Goal: Task Accomplishment & Management: Complete application form

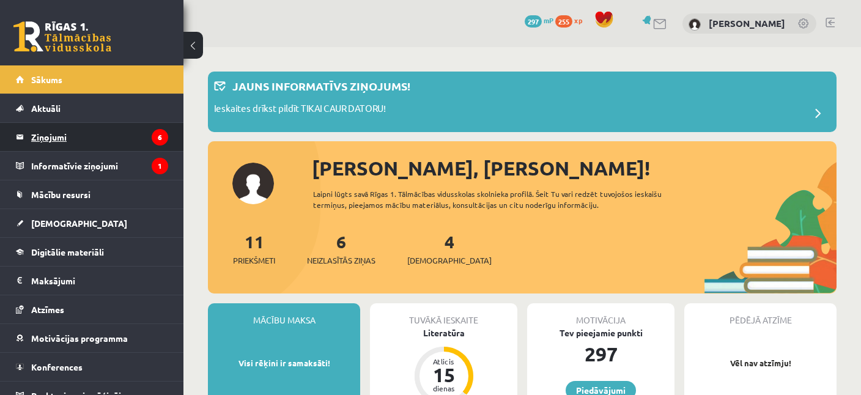
click at [48, 134] on legend "Ziņojumi 6" at bounding box center [99, 137] width 137 height 28
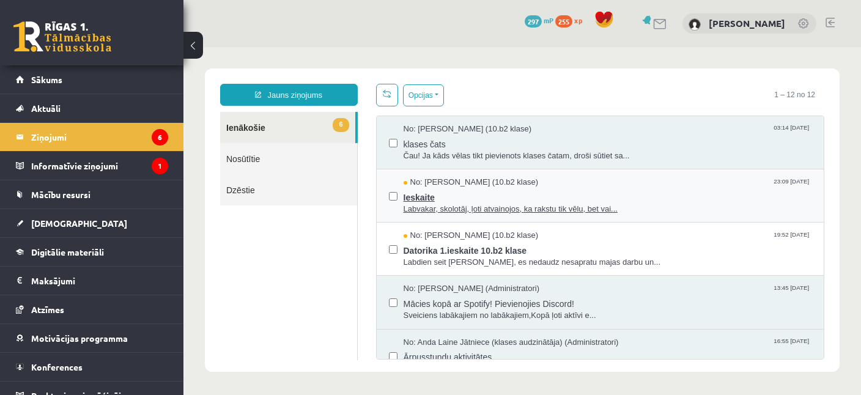
click at [442, 198] on span "Ieskaite" at bounding box center [608, 195] width 409 height 15
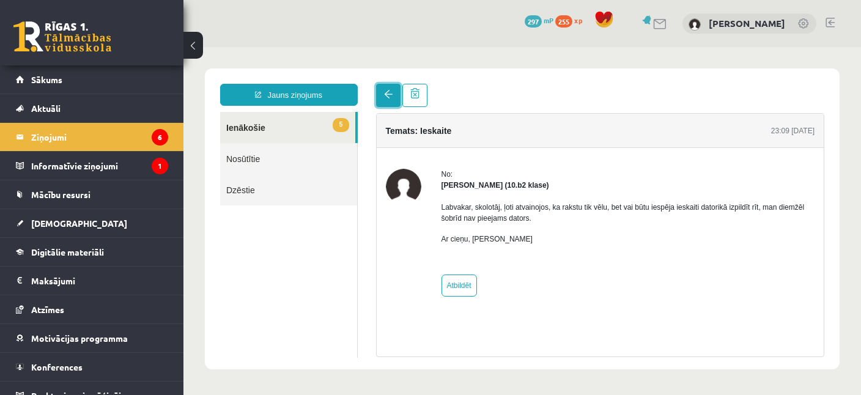
click at [385, 105] on link at bounding box center [388, 95] width 24 height 23
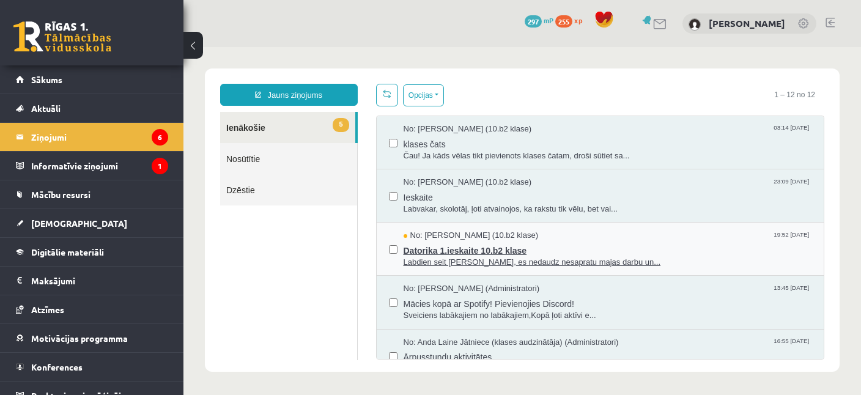
click at [574, 257] on span "Labdien seit [PERSON_NAME], es nedaudz nesapratu majas darbu un..." at bounding box center [608, 263] width 409 height 12
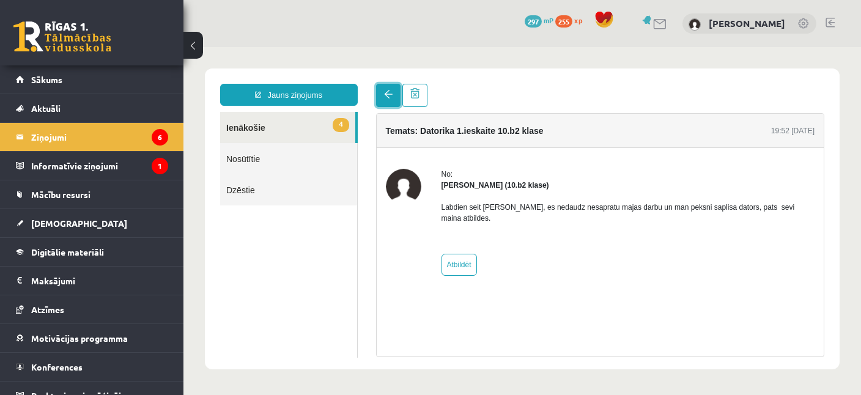
click at [383, 91] on link at bounding box center [388, 95] width 24 height 23
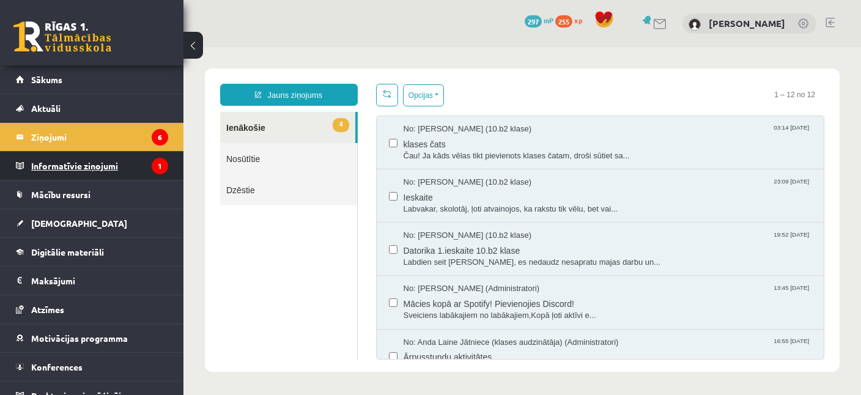
click at [42, 164] on legend "Informatīvie ziņojumi 1" at bounding box center [99, 166] width 137 height 28
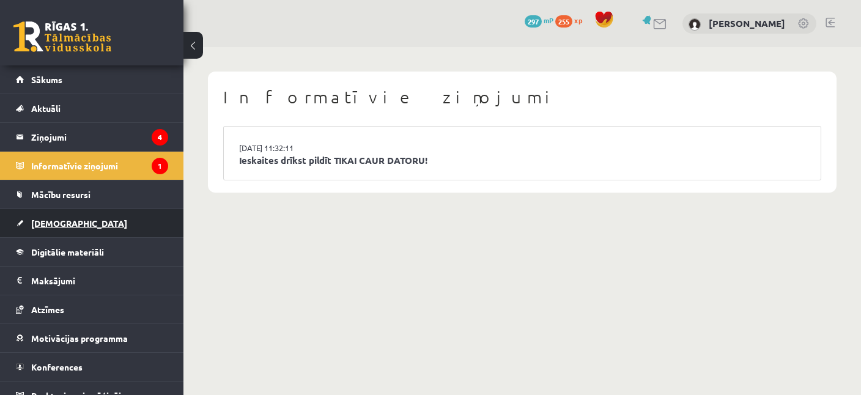
click at [45, 220] on span "[DEMOGRAPHIC_DATA]" at bounding box center [79, 223] width 96 height 11
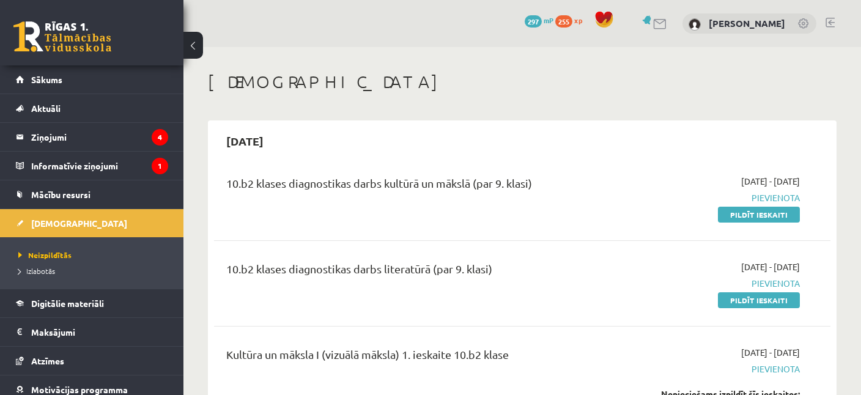
scroll to position [64, 0]
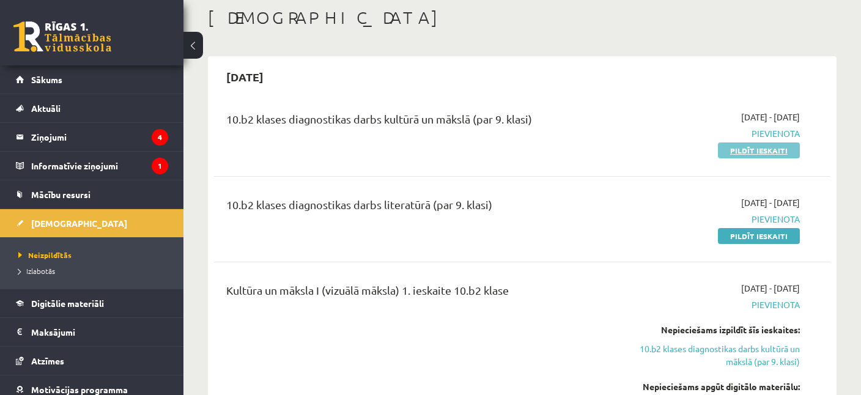
click at [758, 150] on link "Pildīt ieskaiti" at bounding box center [759, 151] width 82 height 16
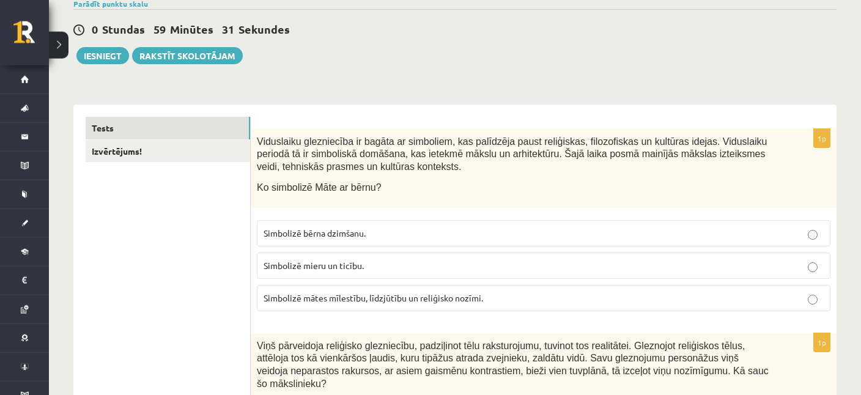
scroll to position [129, 0]
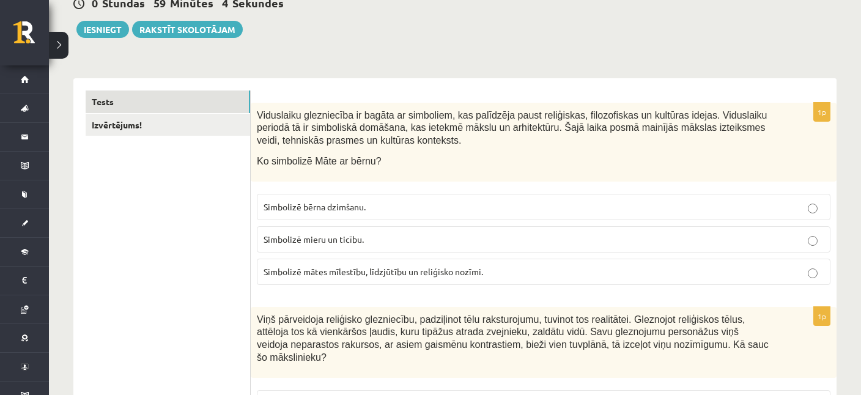
click at [324, 233] on p "Simbolizē mieru un ticību." at bounding box center [544, 239] width 560 height 13
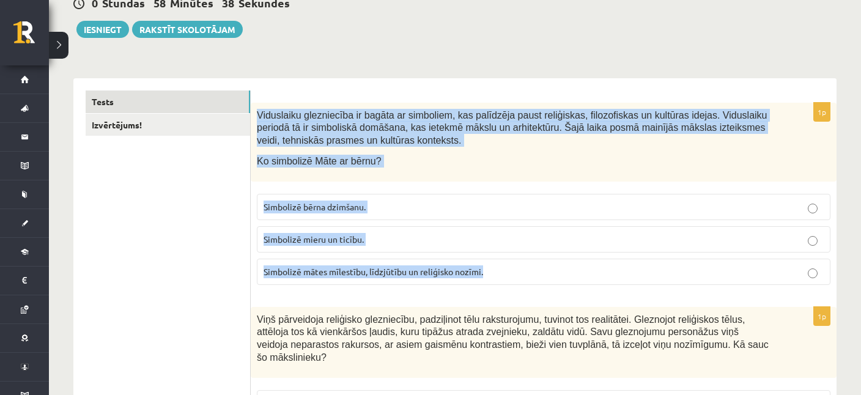
drag, startPoint x: 258, startPoint y: 115, endPoint x: 490, endPoint y: 268, distance: 277.7
click at [492, 182] on div "Viduslaiku glezniecība ir bagāta ar simboliem, kas palīdzēja paust reliģiskas, …" at bounding box center [544, 142] width 586 height 79
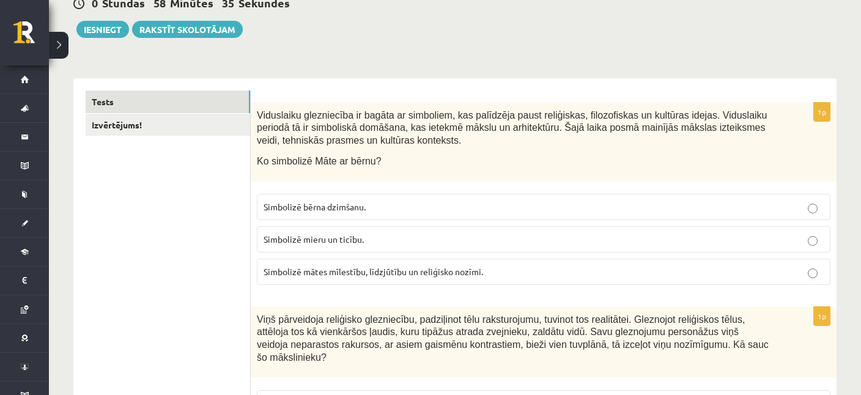
click at [352, 30] on div "0 Stundas 58 Minūtes 35 Sekundes Ieskaite saglabāta! Iesniegt Rakstīt skolotājam" at bounding box center [454, 10] width 763 height 55
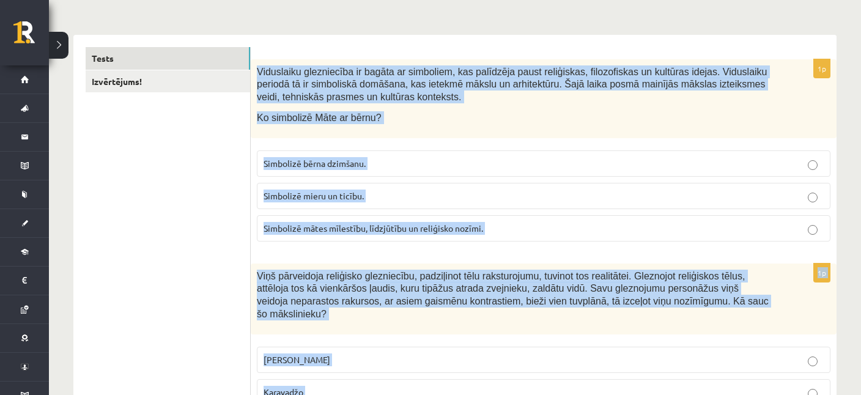
scroll to position [245, 0]
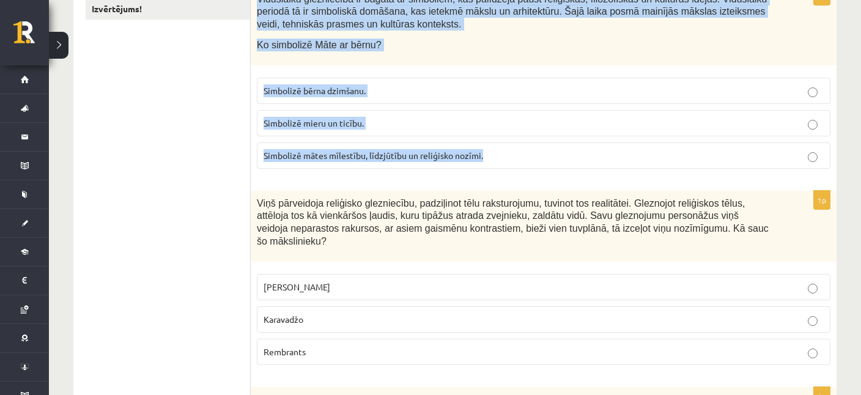
drag, startPoint x: 258, startPoint y: 112, endPoint x: 532, endPoint y: 154, distance: 277.3
click at [532, 65] on div "Viduslaiku glezniecība ir bagāta ar simboliem, kas palīdzēja paust reliģiskas, …" at bounding box center [544, 26] width 586 height 79
copy div "Viduslaiku glezniecība ir bagāta ar simboliem, kas palīdzēja paust reliģiskas, …"
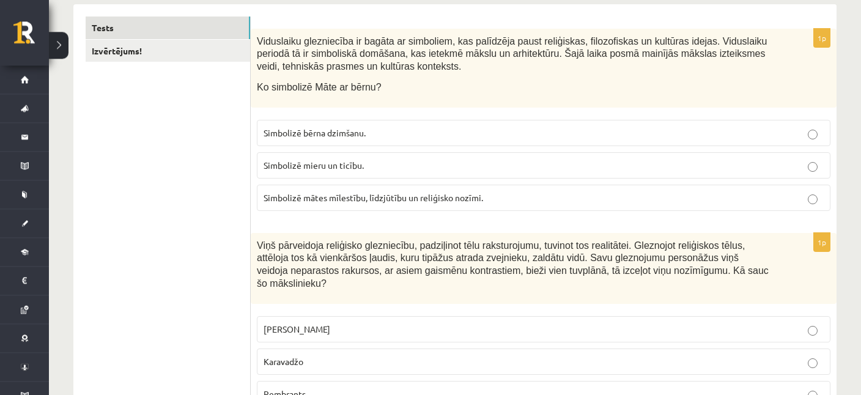
scroll to position [180, 0]
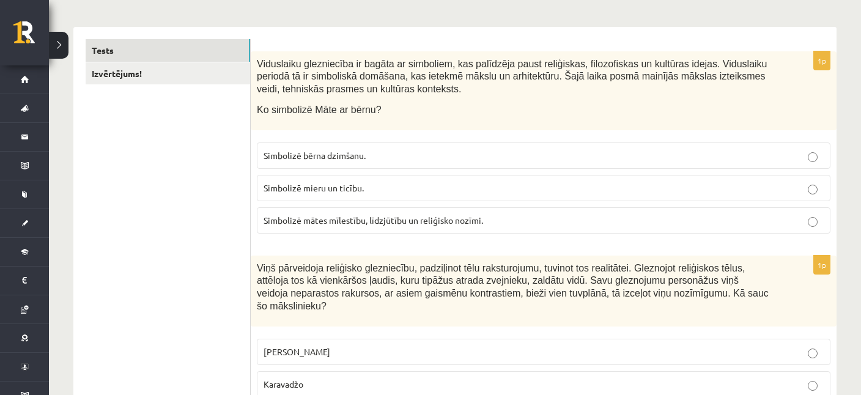
click at [305, 222] on span "Simbolizē mātes mīlestību, līdzjūtību un reliģisko nozīmi." at bounding box center [374, 220] width 220 height 11
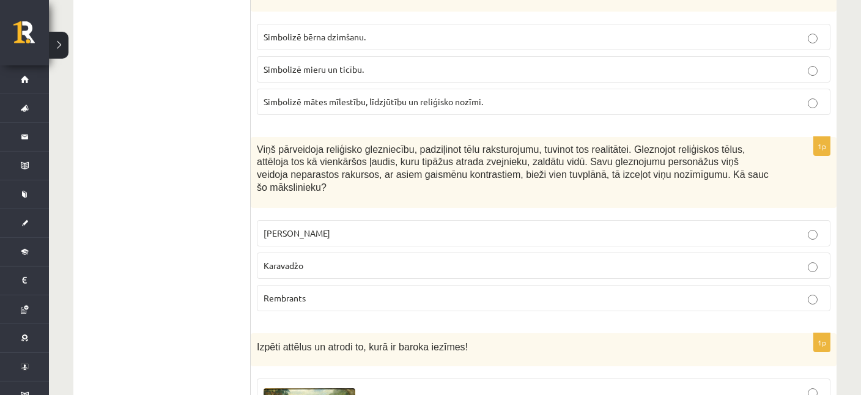
scroll to position [310, 0]
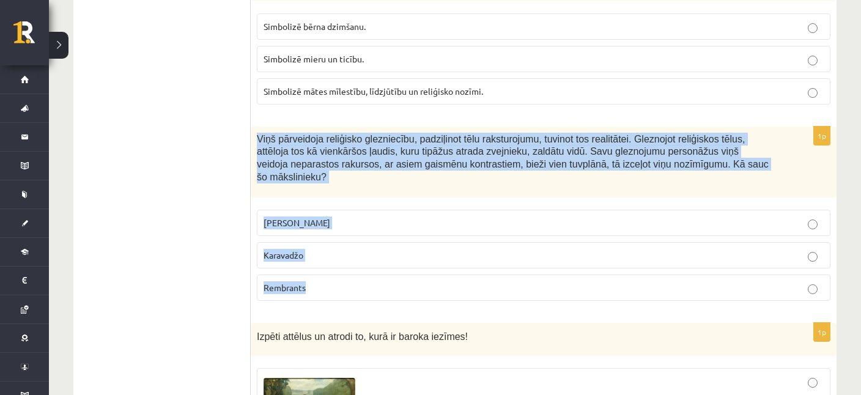
drag, startPoint x: 255, startPoint y: 135, endPoint x: 321, endPoint y: 272, distance: 151.8
click at [321, 198] on div "Viņš pārveidoja reliģisko glezniecību, padziļinot tēlu raksturojumu, tuvinot to…" at bounding box center [544, 162] width 586 height 71
copy div "Viņš pārveidoja reliģisko glezniecību, padziļinot tēlu raksturojumu, tuvinot to…"
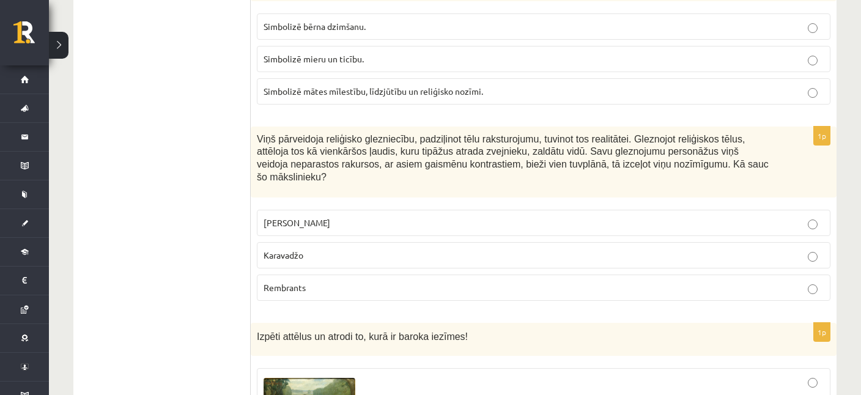
click at [306, 249] on p "Karavadžo" at bounding box center [544, 255] width 560 height 13
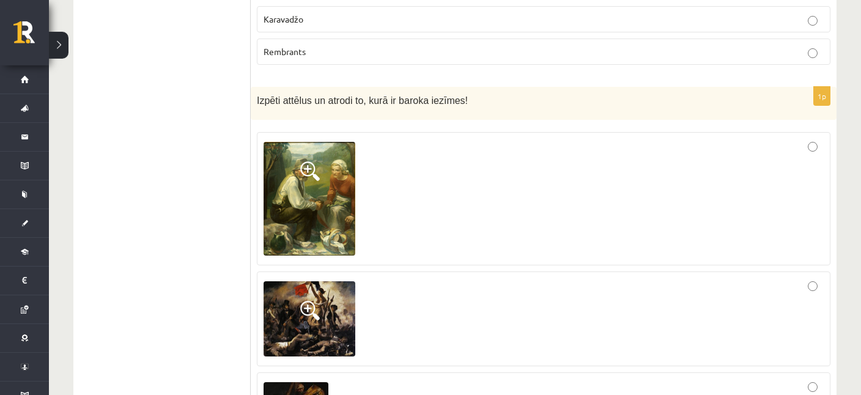
scroll to position [568, 0]
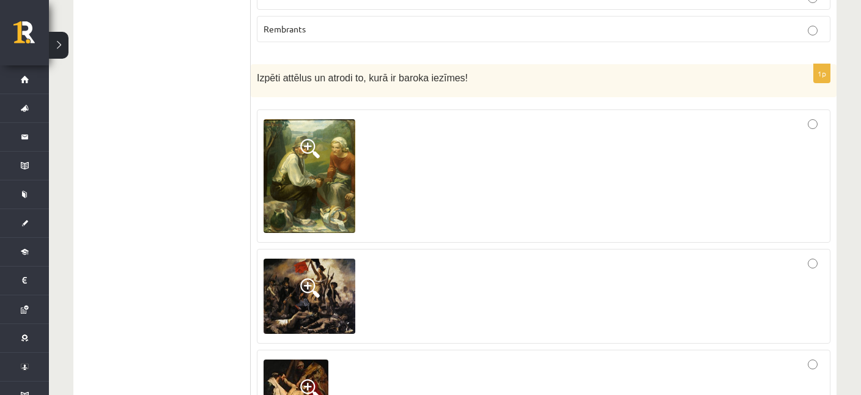
click at [309, 139] on span at bounding box center [310, 149] width 20 height 20
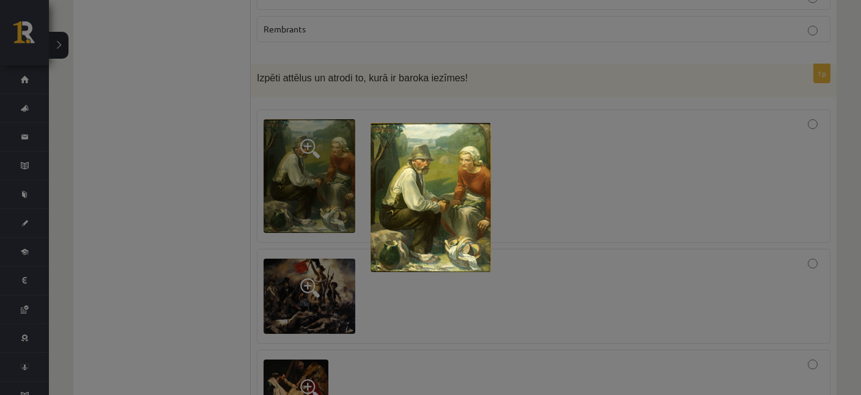
click at [548, 215] on div at bounding box center [430, 197] width 861 height 395
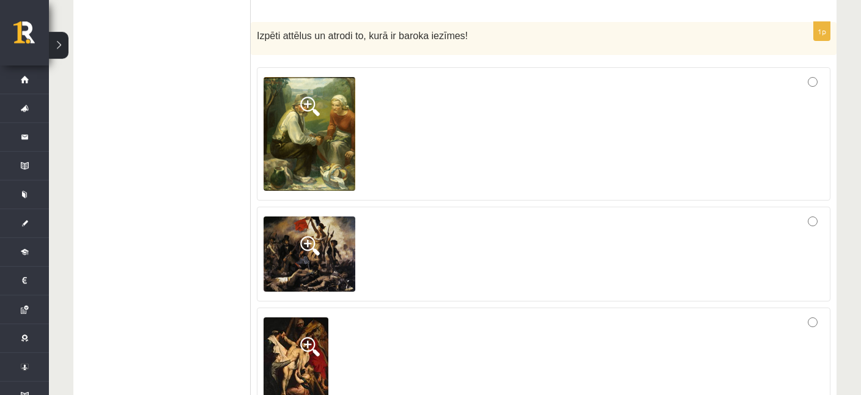
scroll to position [632, 0]
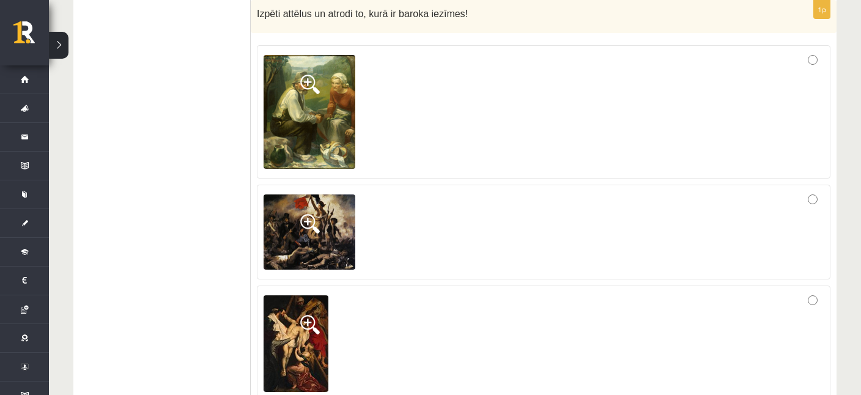
click at [305, 214] on span at bounding box center [310, 224] width 20 height 20
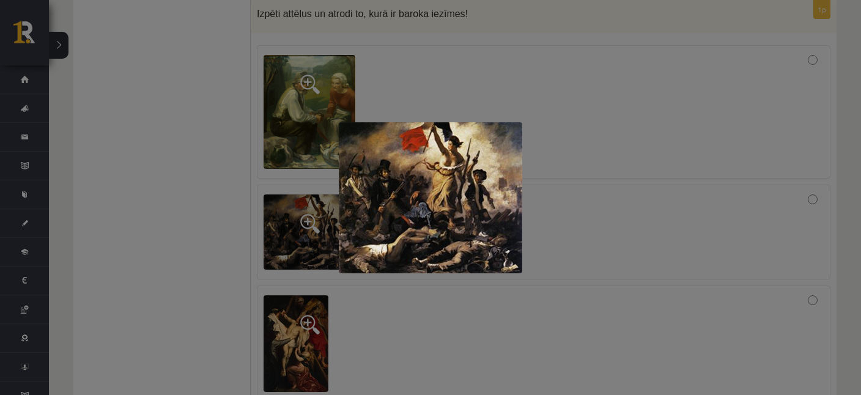
click at [579, 233] on div at bounding box center [430, 197] width 861 height 395
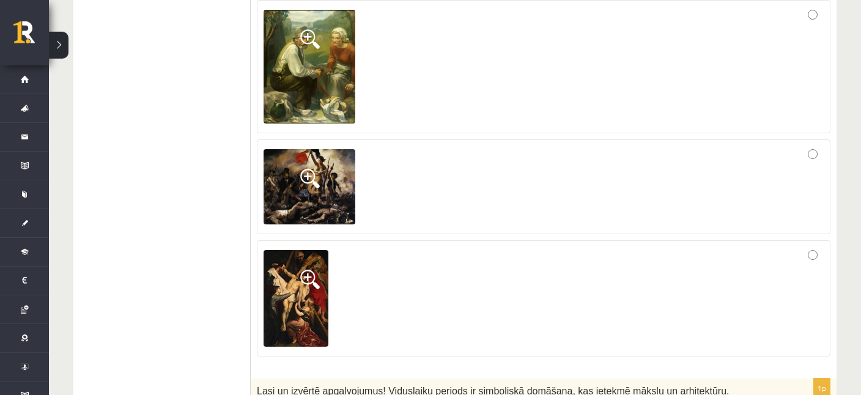
scroll to position [697, 0]
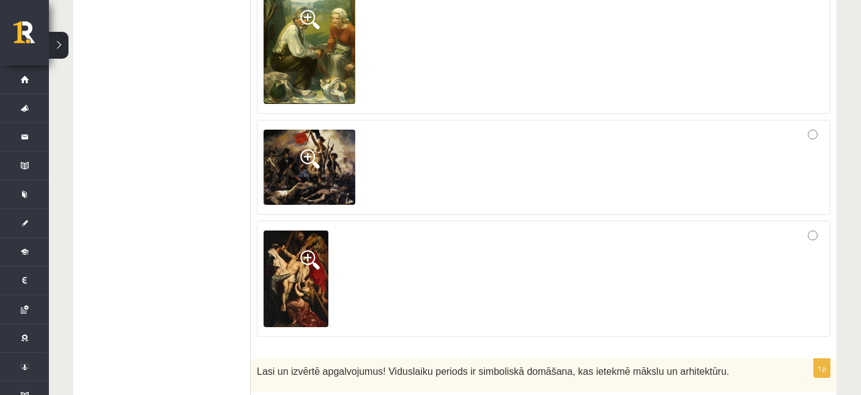
click at [289, 246] on img at bounding box center [296, 279] width 65 height 97
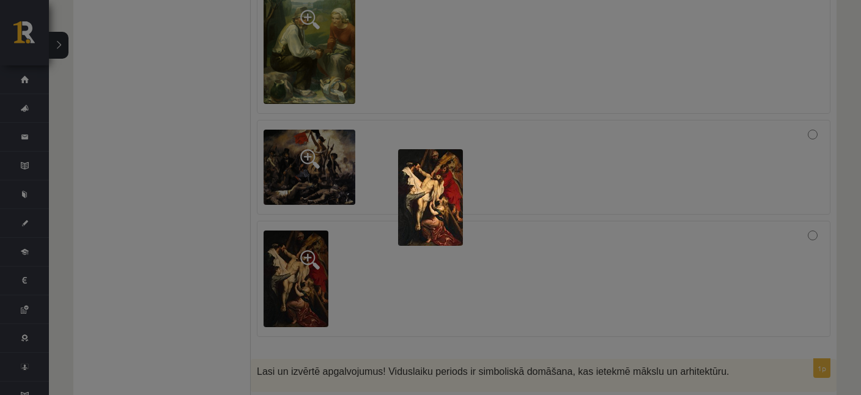
click at [542, 262] on div at bounding box center [430, 197] width 861 height 395
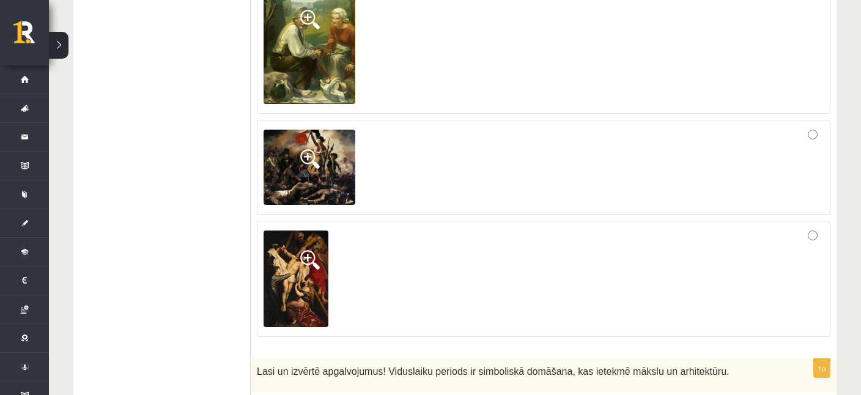
click at [310, 255] on img at bounding box center [296, 279] width 65 height 97
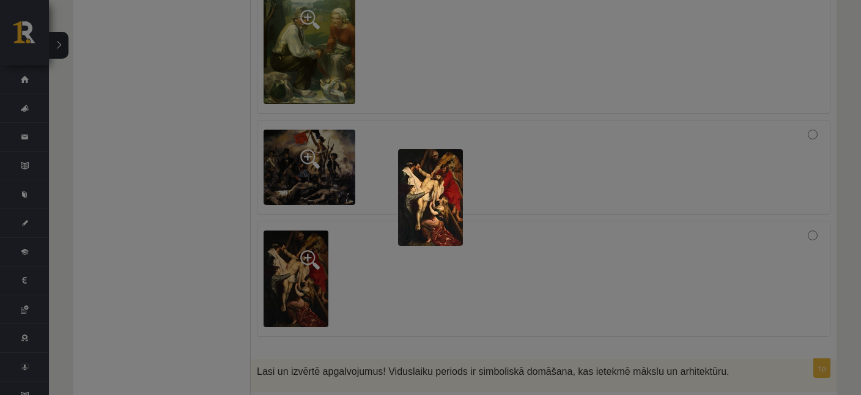
click at [502, 233] on div at bounding box center [430, 197] width 861 height 395
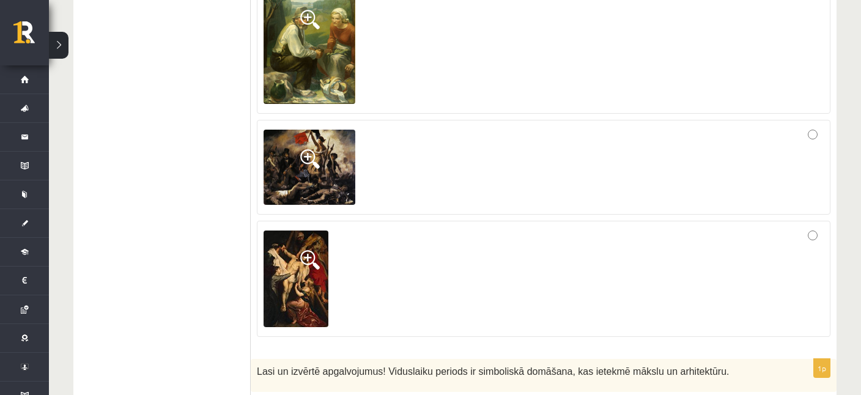
click at [299, 142] on img at bounding box center [310, 168] width 92 height 76
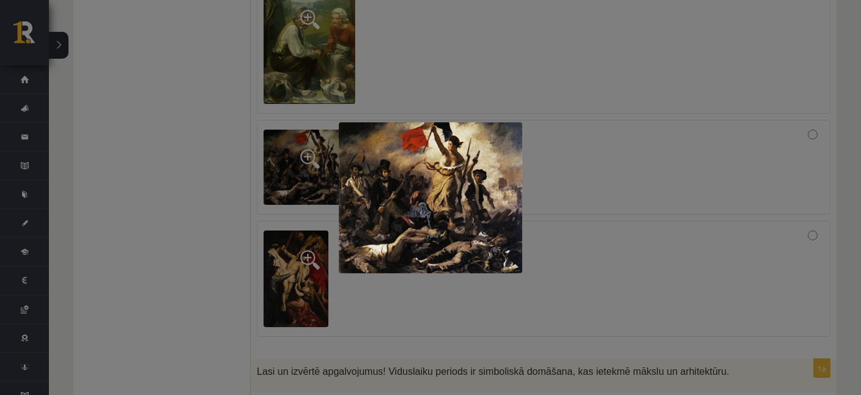
click at [580, 223] on div at bounding box center [430, 197] width 861 height 395
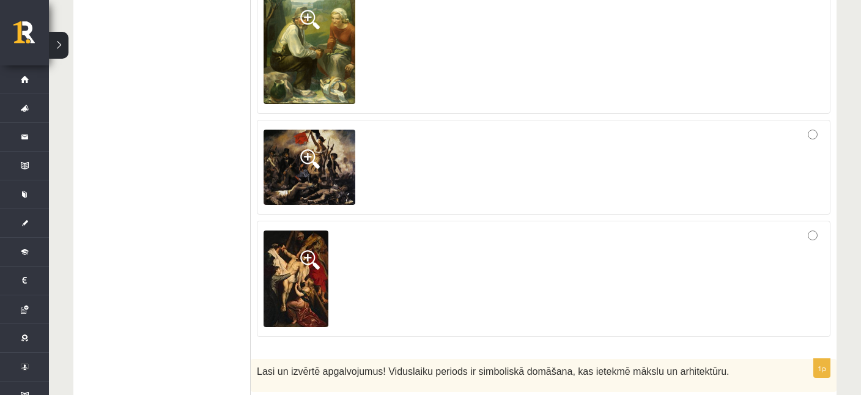
click at [297, 26] on img at bounding box center [310, 47] width 92 height 114
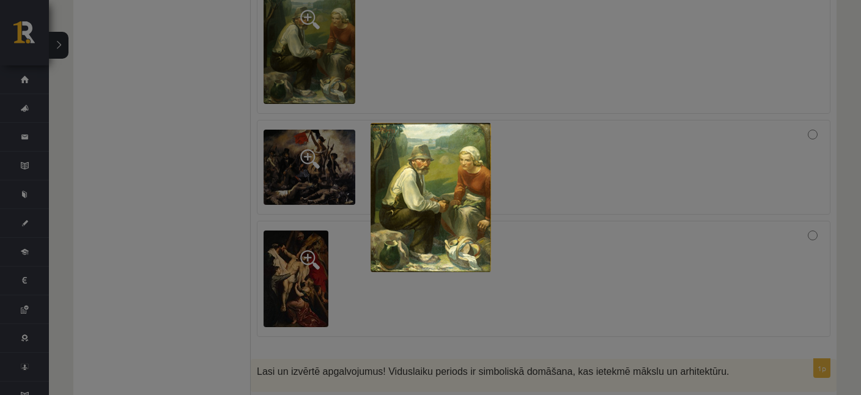
click at [556, 191] on div at bounding box center [430, 197] width 861 height 395
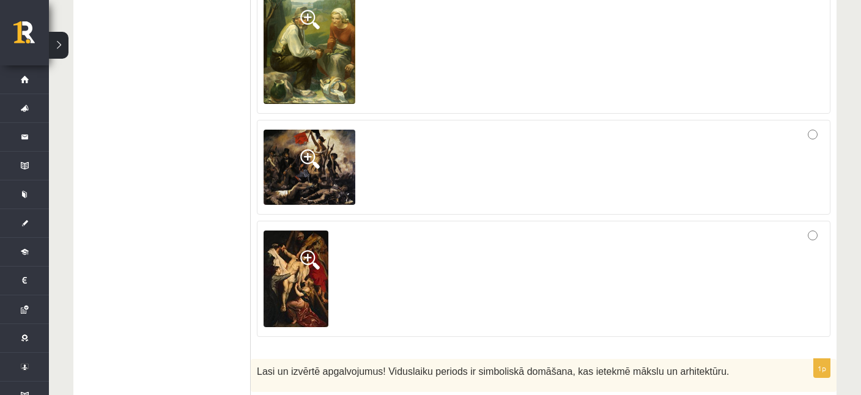
click at [299, 253] on img at bounding box center [296, 279] width 65 height 97
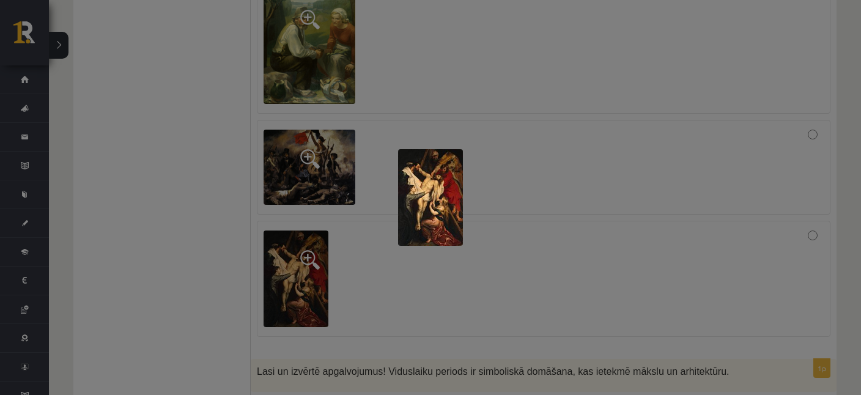
click at [551, 214] on div at bounding box center [430, 197] width 861 height 395
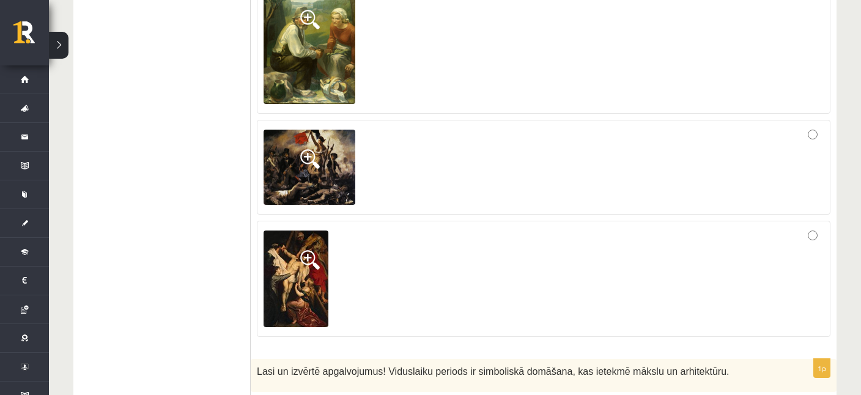
click at [292, 251] on img at bounding box center [296, 279] width 65 height 97
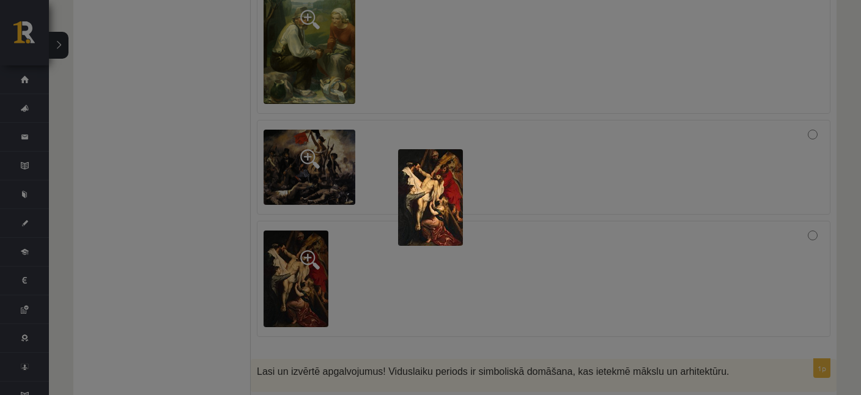
click at [516, 264] on div at bounding box center [430, 197] width 861 height 395
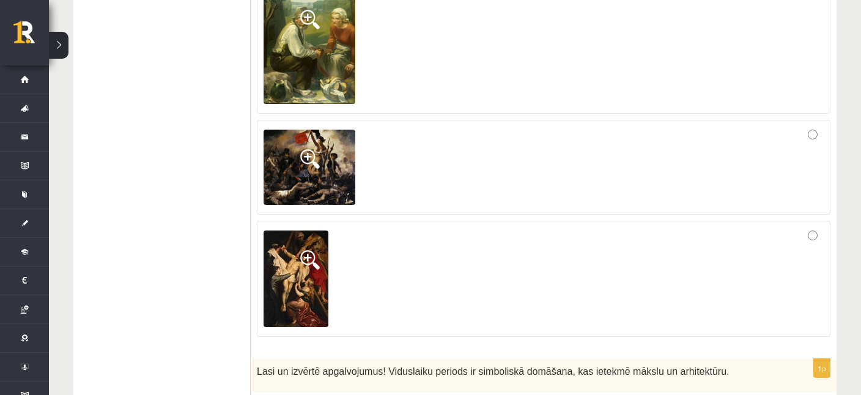
click at [303, 16] on img at bounding box center [310, 47] width 92 height 114
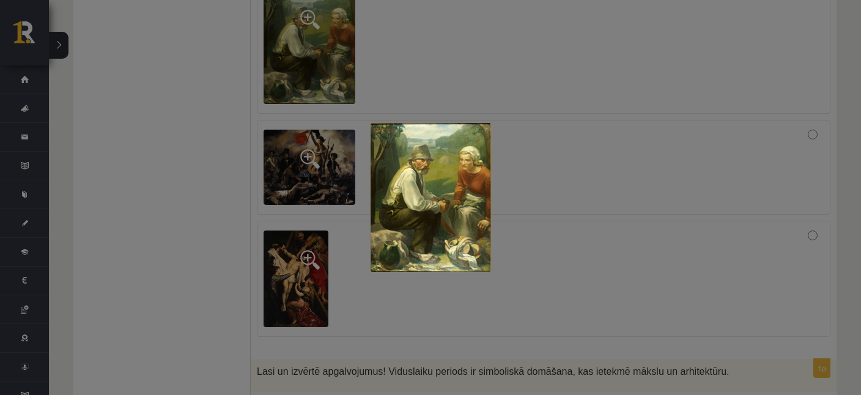
click at [573, 171] on div at bounding box center [430, 197] width 861 height 395
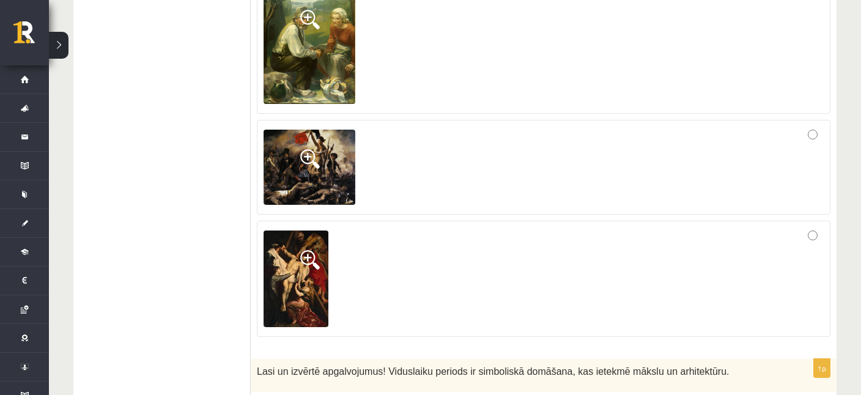
click at [317, 156] on img at bounding box center [310, 168] width 92 height 76
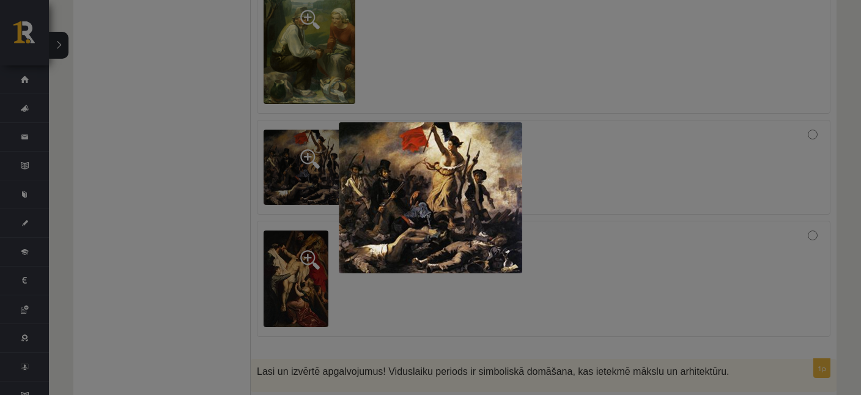
click at [629, 199] on div at bounding box center [430, 197] width 861 height 395
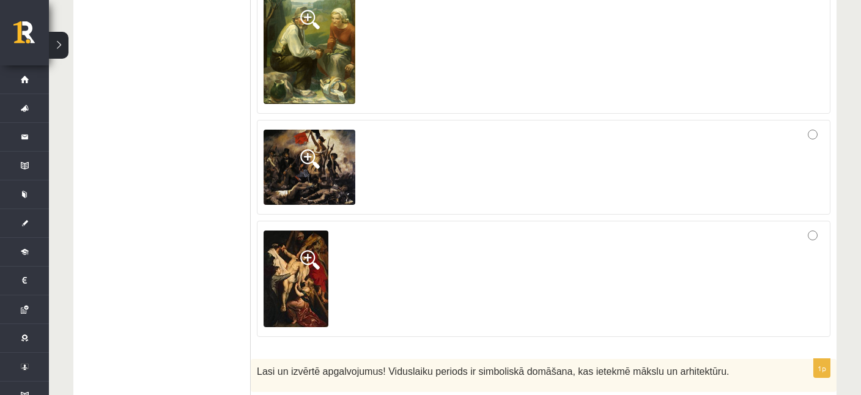
click at [294, 255] on img at bounding box center [296, 279] width 65 height 97
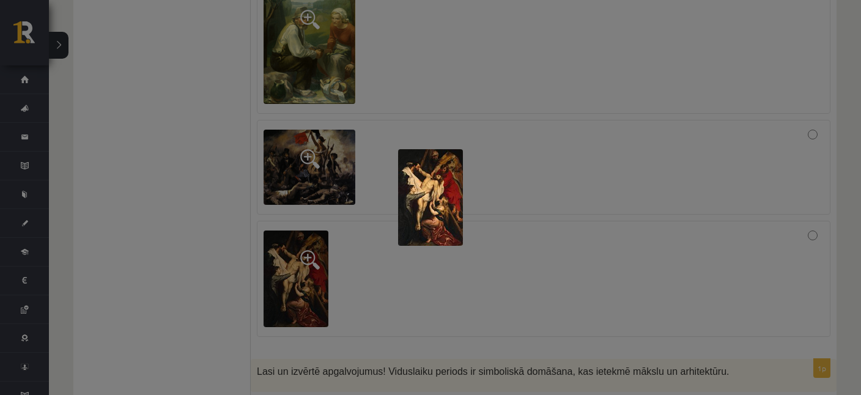
click at [485, 221] on div at bounding box center [430, 197] width 861 height 395
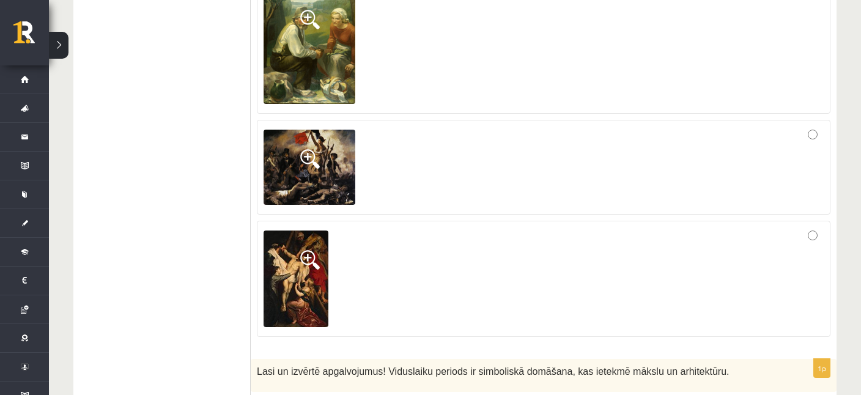
click at [318, 162] on img at bounding box center [310, 168] width 92 height 76
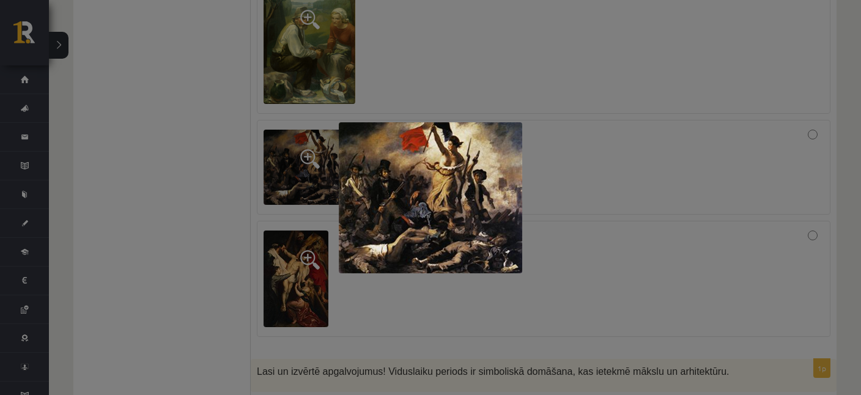
drag, startPoint x: 573, startPoint y: 238, endPoint x: 541, endPoint y: 236, distance: 31.9
click at [573, 238] on div at bounding box center [430, 197] width 861 height 395
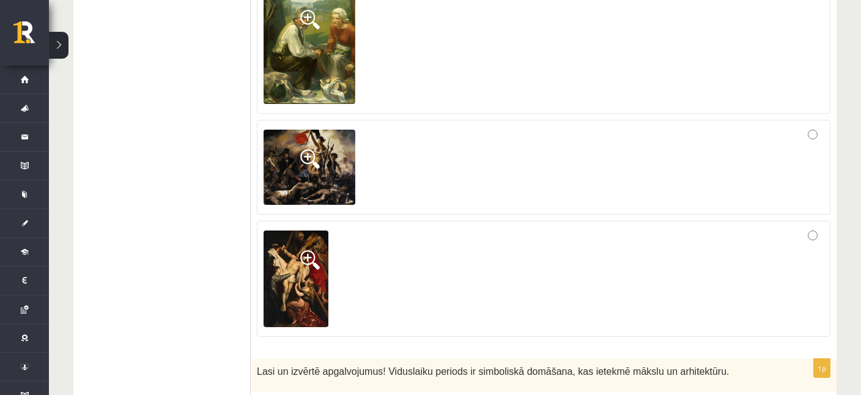
click at [295, 23] on img at bounding box center [310, 47] width 92 height 114
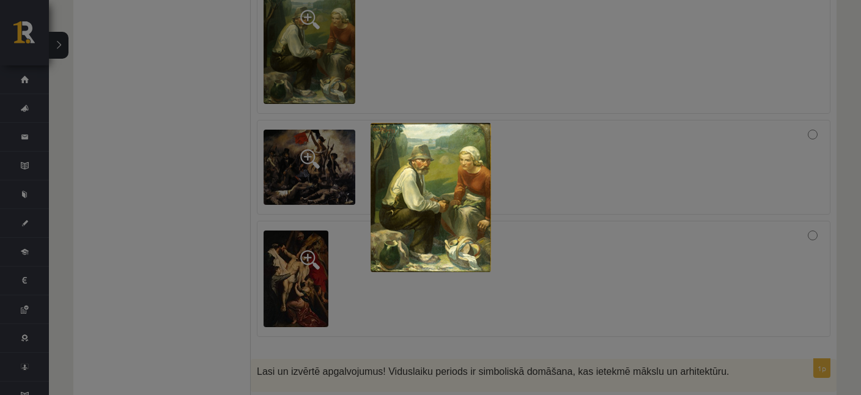
click at [539, 224] on div at bounding box center [430, 197] width 861 height 395
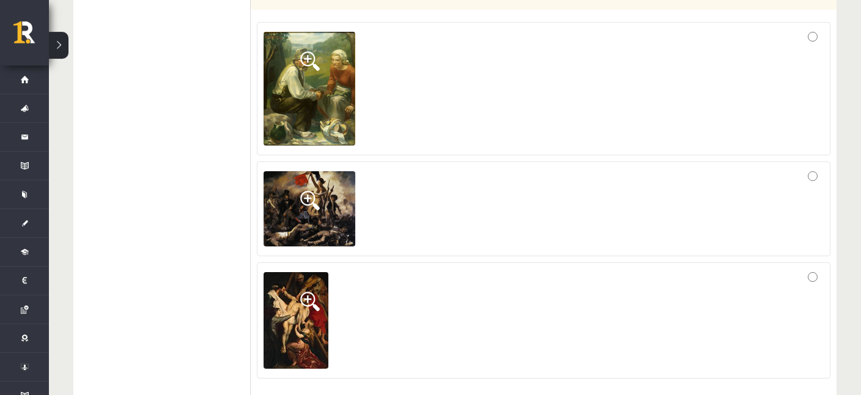
scroll to position [632, 0]
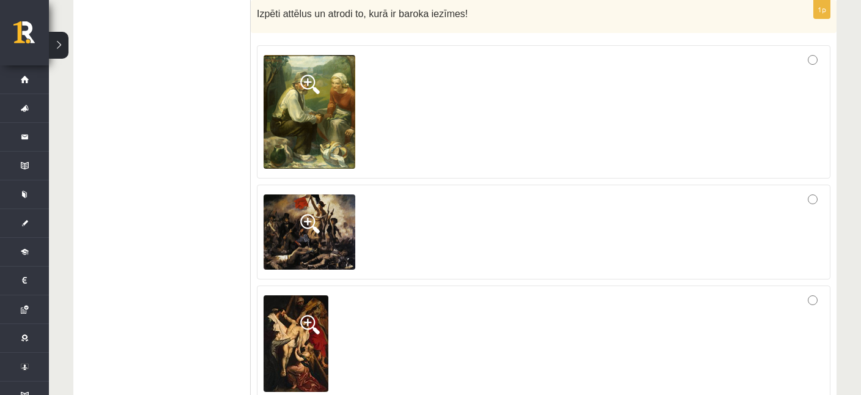
click at [470, 115] on div at bounding box center [544, 112] width 560 height 120
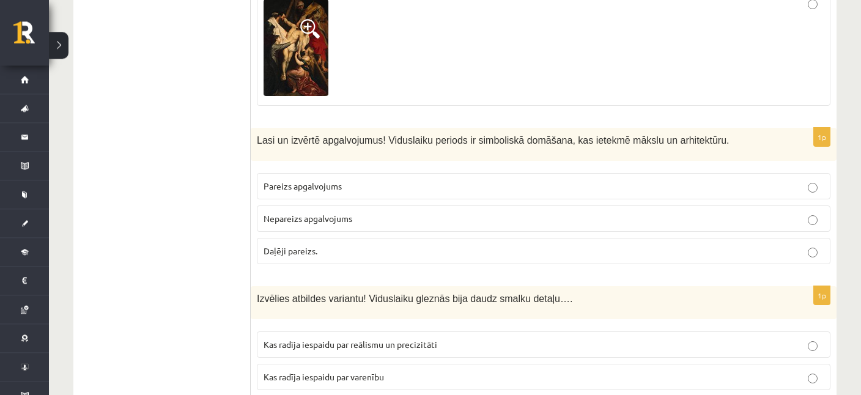
scroll to position [955, 0]
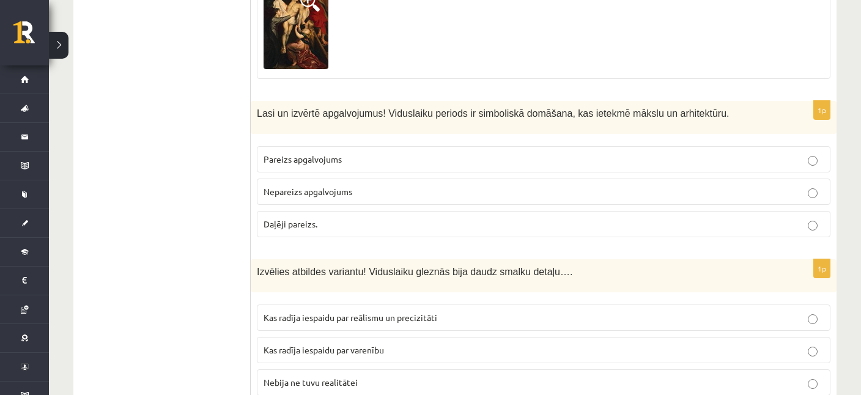
click at [339, 146] on label "Pareizs apgalvojums" at bounding box center [544, 159] width 574 height 26
click at [271, 214] on label "Daļēji pareizs." at bounding box center [544, 224] width 574 height 26
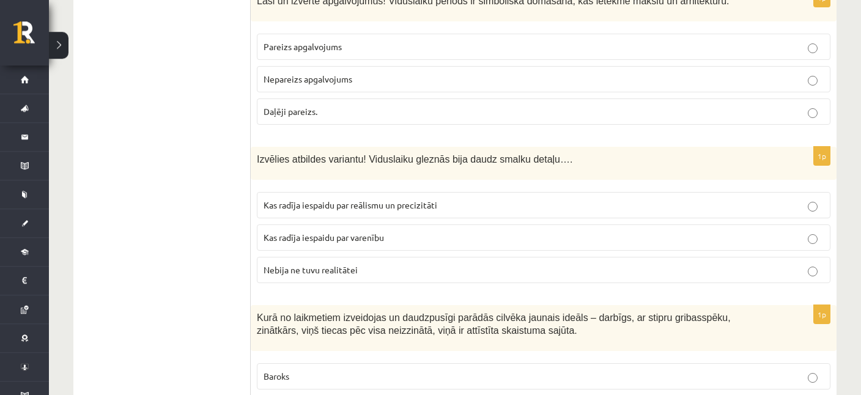
scroll to position [1085, 0]
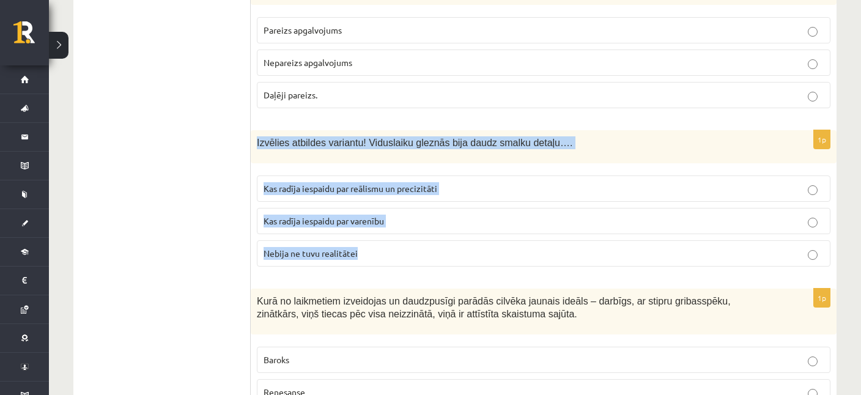
drag, startPoint x: 254, startPoint y: 125, endPoint x: 371, endPoint y: 251, distance: 171.8
click at [371, 163] on div "Izvēlies atbildes variantu! Viduslaiku gleznās bija daudz smalku detaļu…." at bounding box center [544, 146] width 586 height 33
copy div "Izvēlies atbildes variantu! Viduslaiku gleznās bija daudz smalku detaļu…. Kas r…"
drag, startPoint x: 212, startPoint y: 204, endPoint x: 228, endPoint y: 195, distance: 18.2
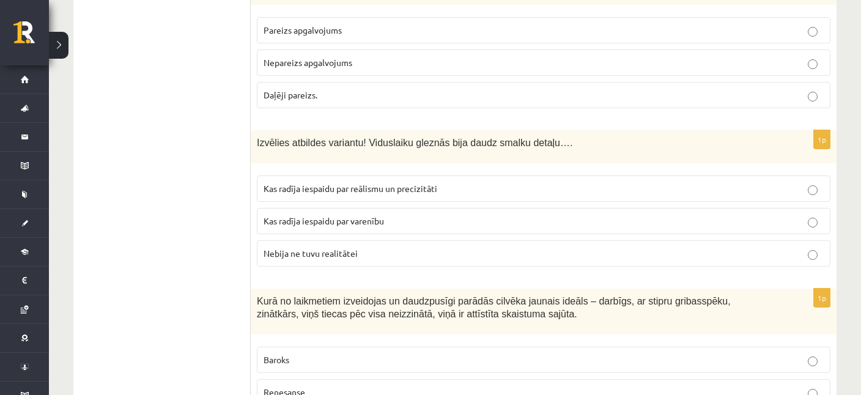
click at [381, 182] on p "Kas radīja iespaidu par reālismu un precizitāti" at bounding box center [544, 188] width 560 height 13
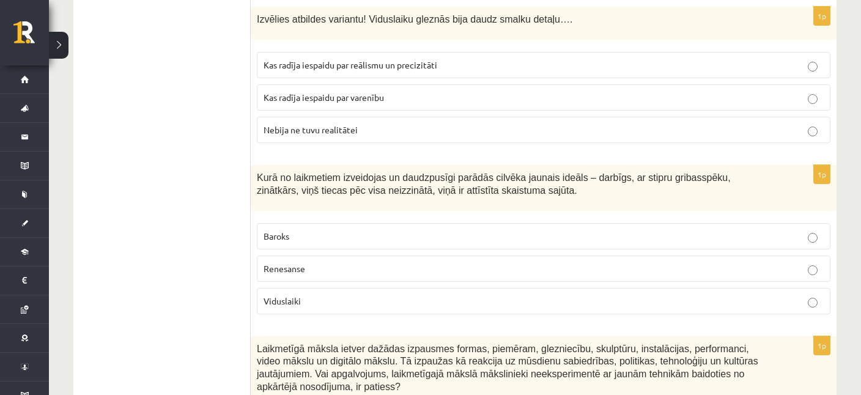
scroll to position [1214, 0]
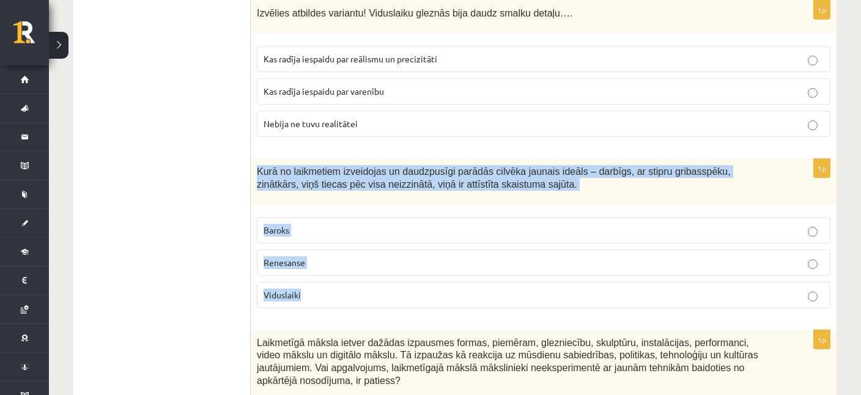
drag, startPoint x: 254, startPoint y: 149, endPoint x: 369, endPoint y: 289, distance: 181.7
click at [369, 205] on div "Kurā no laikmetiem izveidojas un daudzpusīgi parādās cilvēka jaunais ideāls – d…" at bounding box center [544, 182] width 586 height 46
copy div "Kurā no laikmetiem izveidojas un daudzpusīgi parādās cilvēka jaunais ideāls – d…"
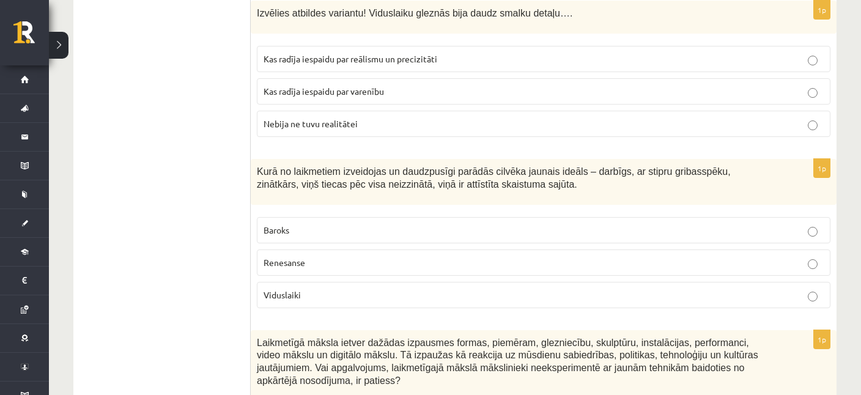
click at [289, 257] on span "Renesanse" at bounding box center [285, 262] width 42 height 11
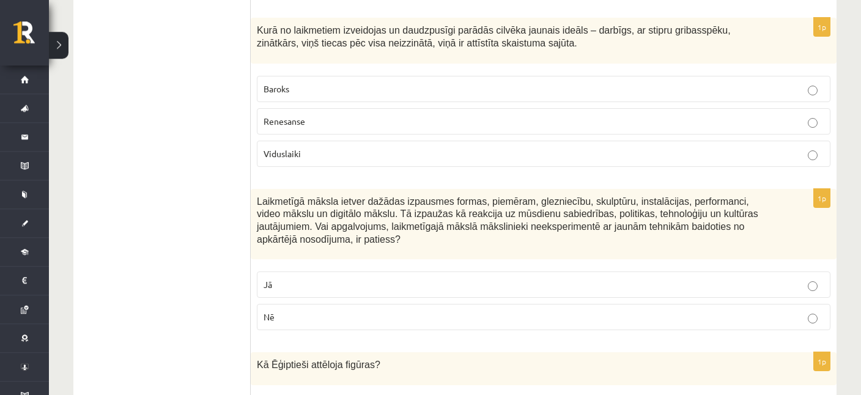
scroll to position [1407, 0]
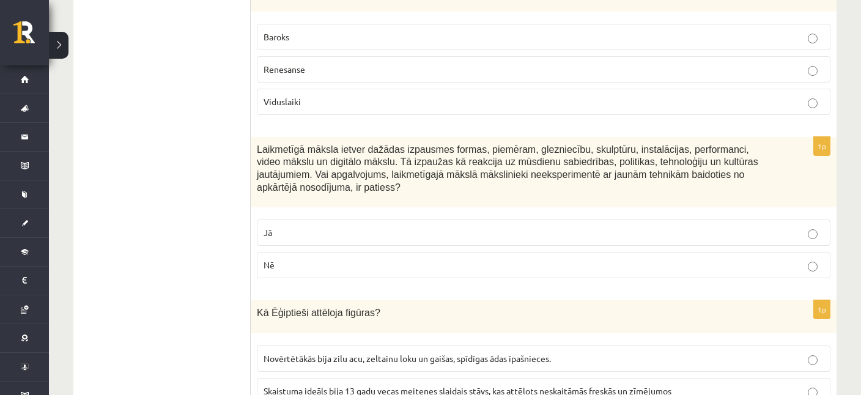
drag, startPoint x: 251, startPoint y: 127, endPoint x: 328, endPoint y: 242, distance: 138.4
copy div "Izvērtējums! 1p Viduslaiku glezniecība ir bagāta ar simboliem, kas palīdzēja pa…"
click at [273, 259] on span "Nē" at bounding box center [269, 264] width 11 height 11
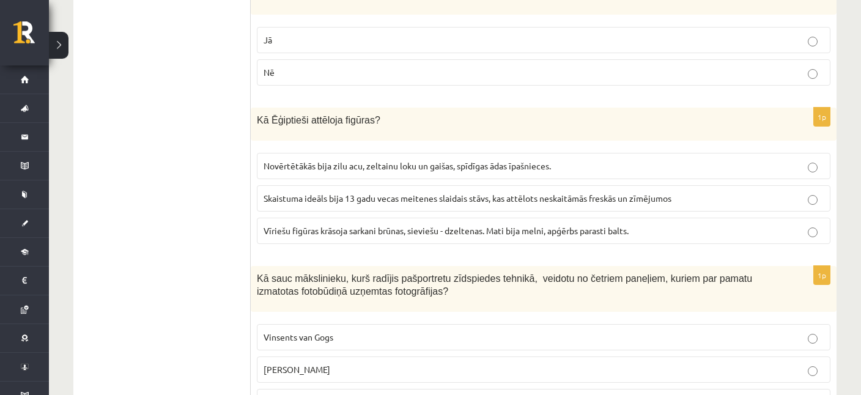
scroll to position [1601, 0]
drag, startPoint x: 253, startPoint y: 78, endPoint x: 684, endPoint y: 207, distance: 449.4
click at [684, 139] on div "Kā Ēģiptieši attēloja figūras?" at bounding box center [544, 122] width 586 height 33
copy div "Kā Ēģiptieši attēloja figūras? Novērtētākās bija zilu acu, zeltainu loku un gai…"
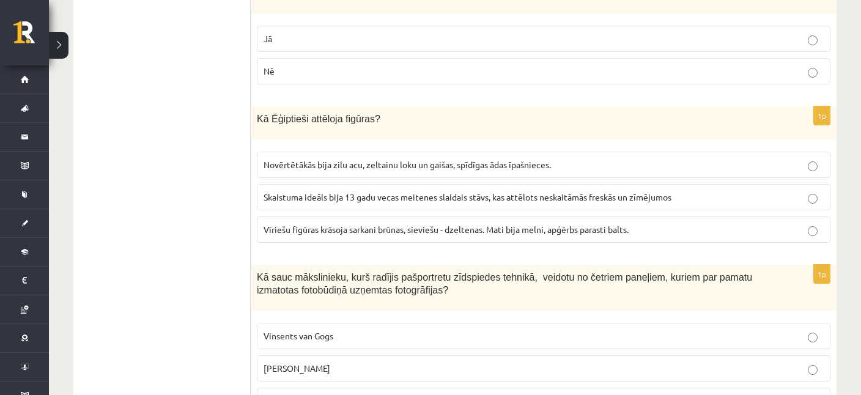
click at [356, 217] on label "Vīriešu figūras krāsoja sarkani brūnas, sieviešu - dzeltenas. Mati bija melni, …" at bounding box center [544, 230] width 574 height 26
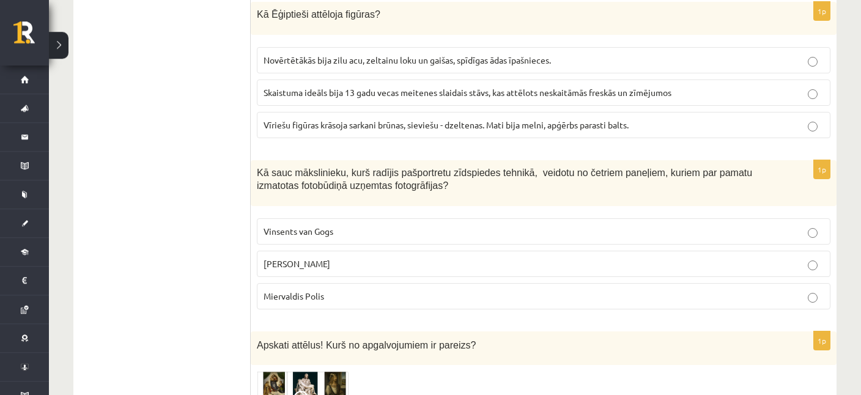
scroll to position [1730, 0]
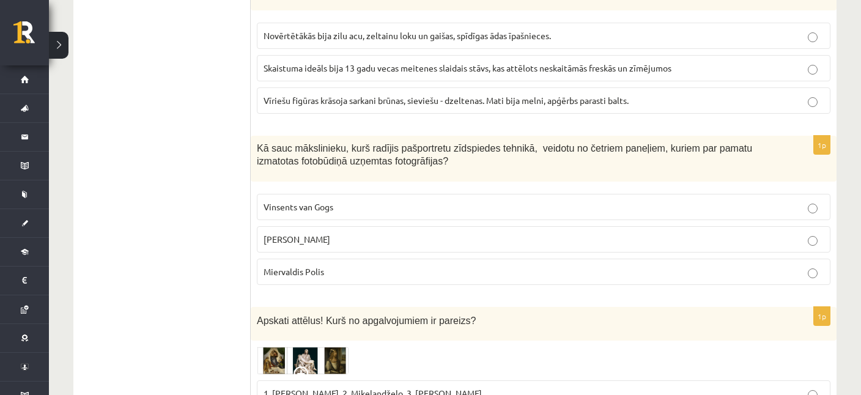
click at [310, 233] on p "Endijs Vorhols" at bounding box center [544, 239] width 560 height 13
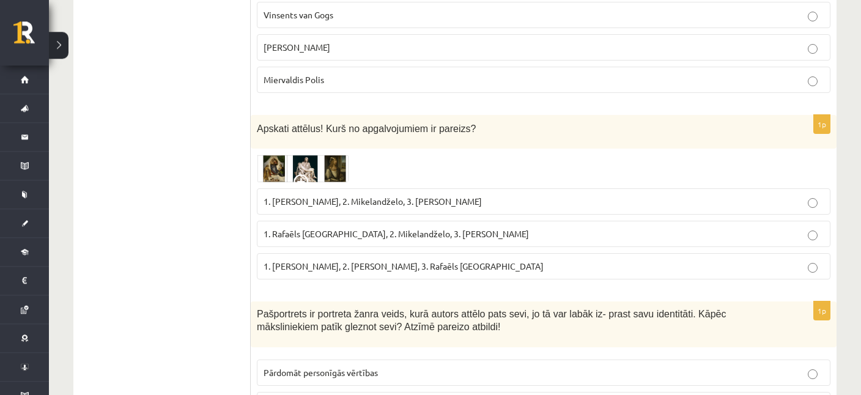
scroll to position [1924, 0]
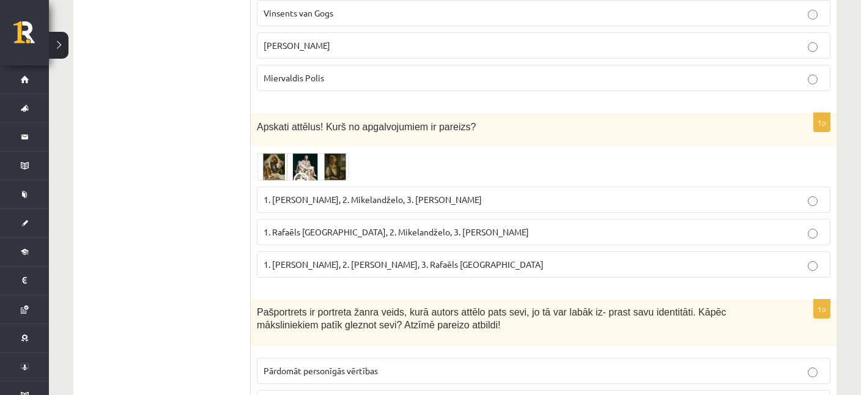
click at [270, 153] on img at bounding box center [303, 167] width 92 height 28
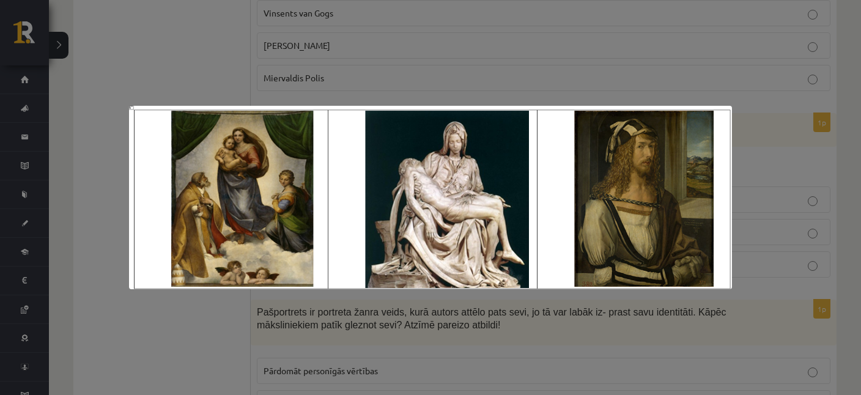
click at [448, 54] on div at bounding box center [430, 197] width 861 height 395
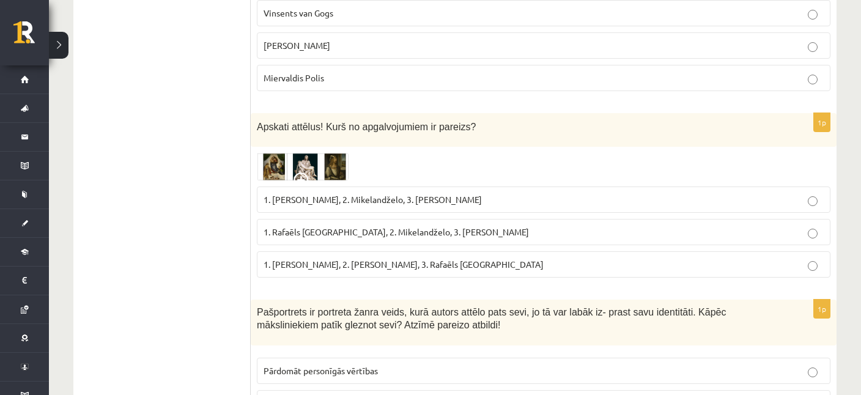
click at [399, 226] on span "1. Rafaēls Sancio da Urbīno, 2. Mikelandželo, 3. Albrehts Dīrers" at bounding box center [396, 231] width 265 height 11
click at [292, 153] on img at bounding box center [303, 167] width 92 height 28
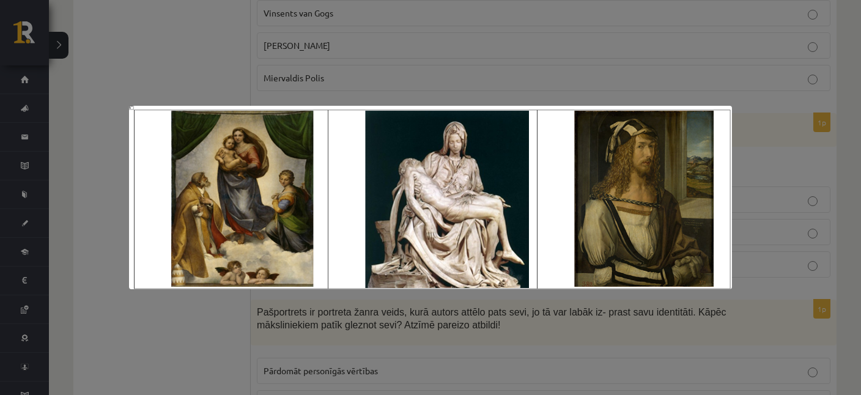
click at [322, 74] on div at bounding box center [430, 197] width 861 height 395
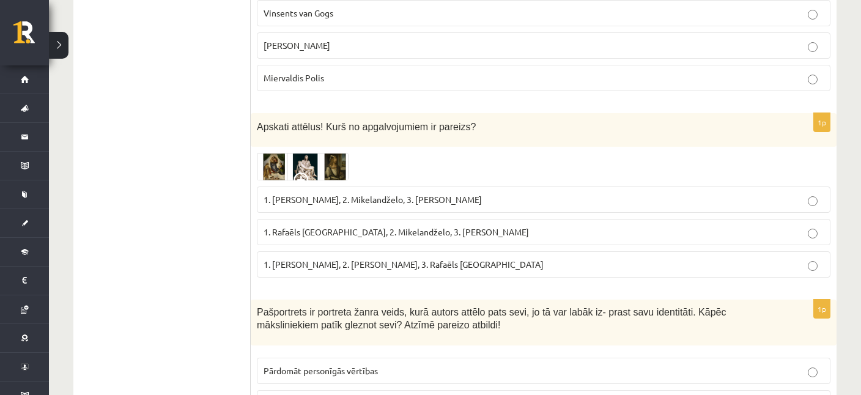
click at [280, 153] on img at bounding box center [303, 167] width 92 height 28
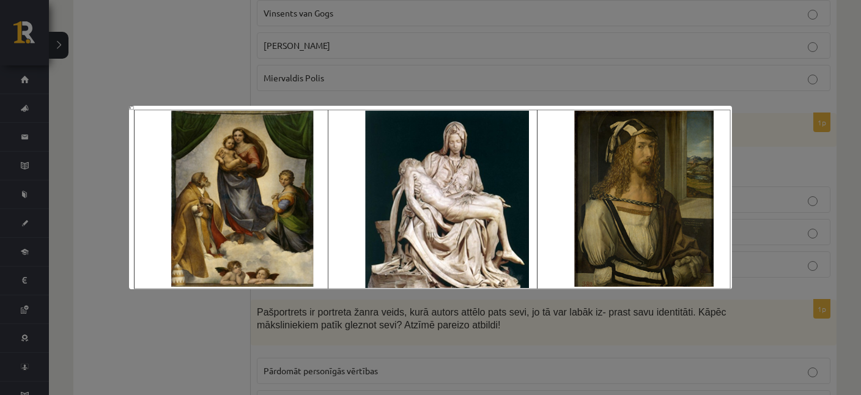
click at [275, 44] on div at bounding box center [430, 197] width 861 height 395
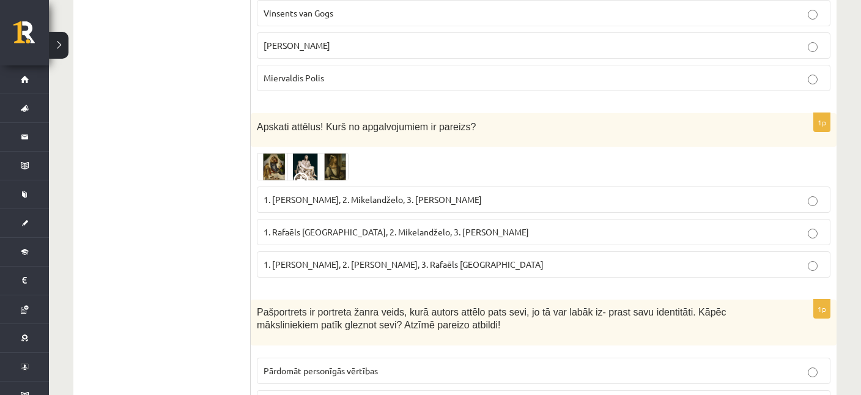
scroll to position [1989, 0]
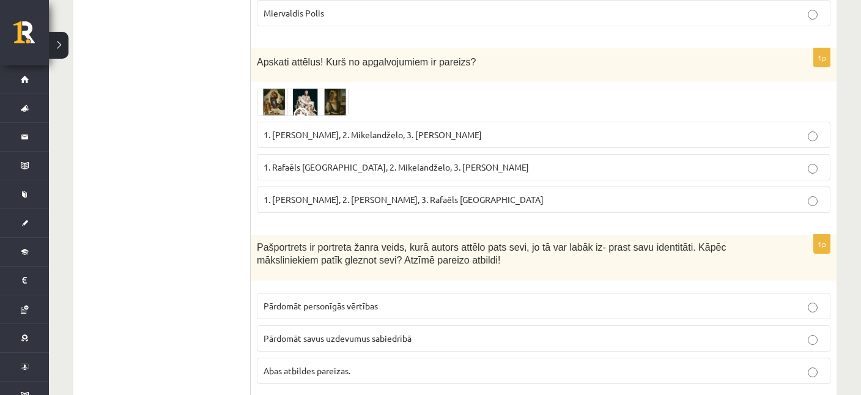
click at [291, 88] on img at bounding box center [303, 102] width 92 height 28
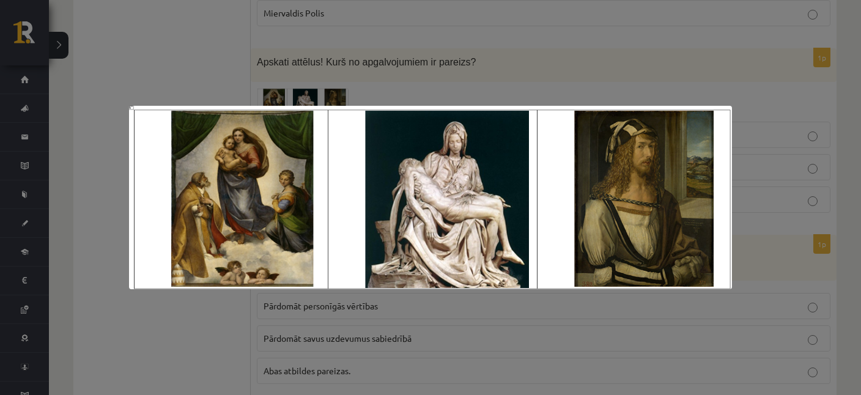
click at [361, 57] on div at bounding box center [430, 197] width 861 height 395
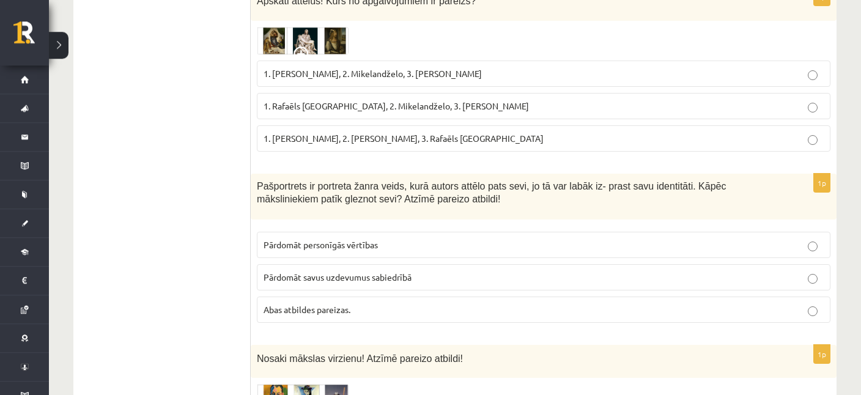
scroll to position [2053, 0]
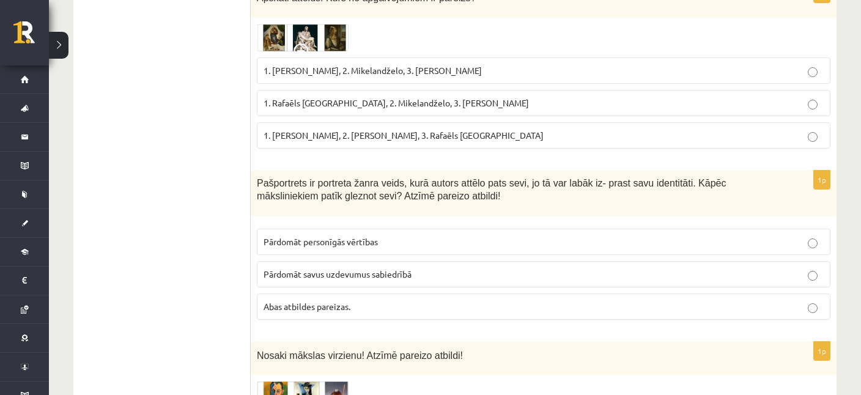
click at [358, 294] on label "Abas atbildes pareizas." at bounding box center [544, 307] width 574 height 26
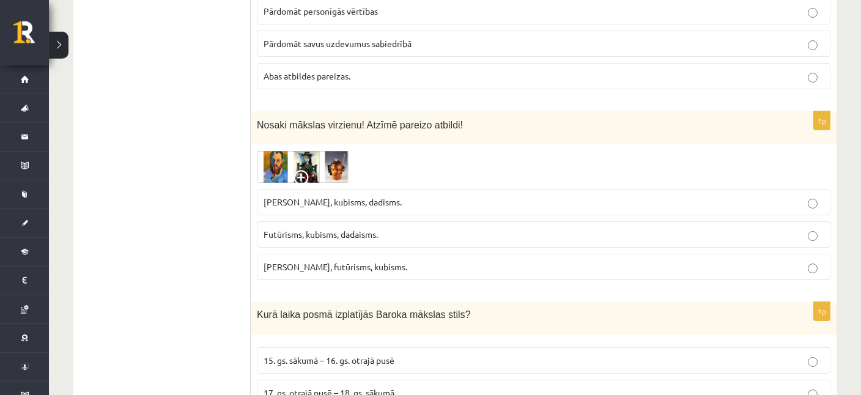
scroll to position [2312, 0]
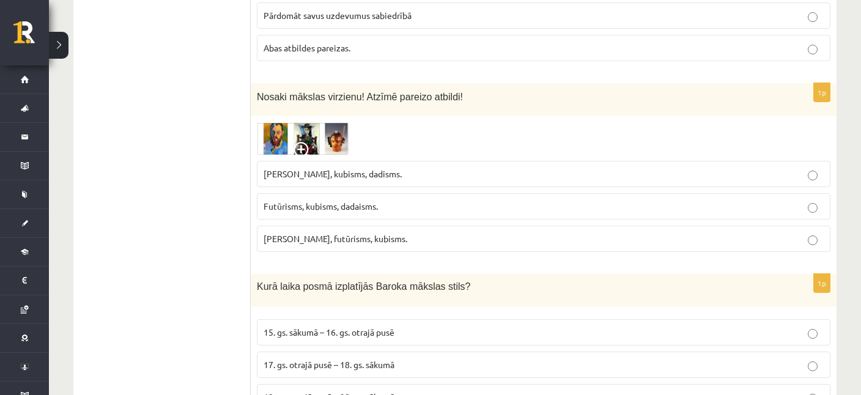
click at [306, 122] on img at bounding box center [303, 138] width 92 height 32
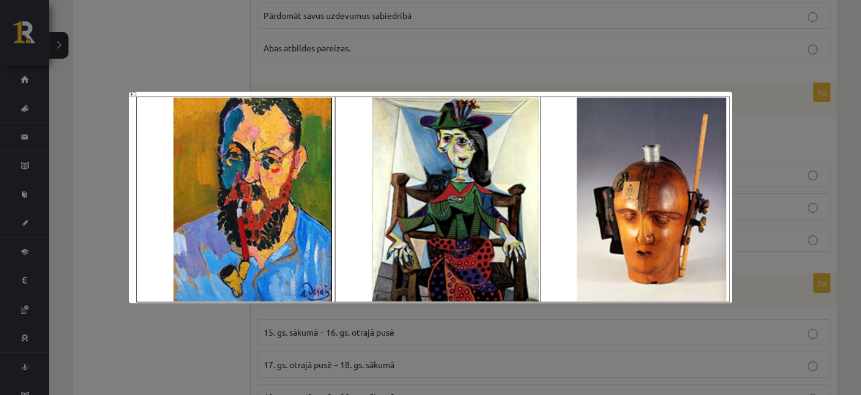
click at [350, 40] on div at bounding box center [430, 197] width 861 height 395
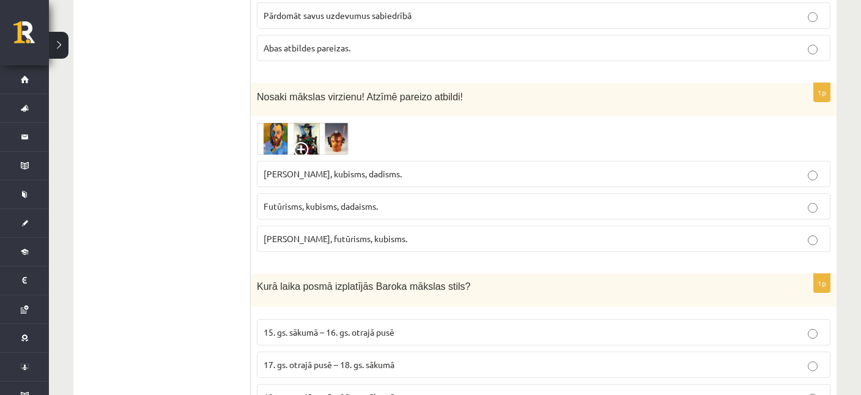
click at [295, 122] on img at bounding box center [303, 138] width 92 height 32
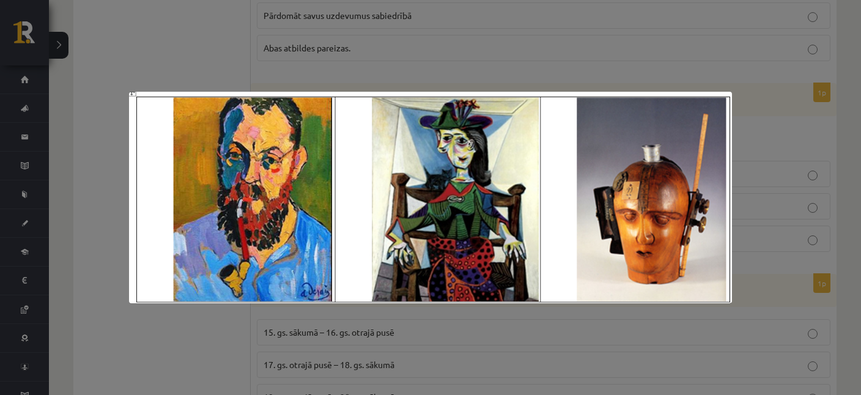
click at [308, 53] on div at bounding box center [430, 197] width 861 height 395
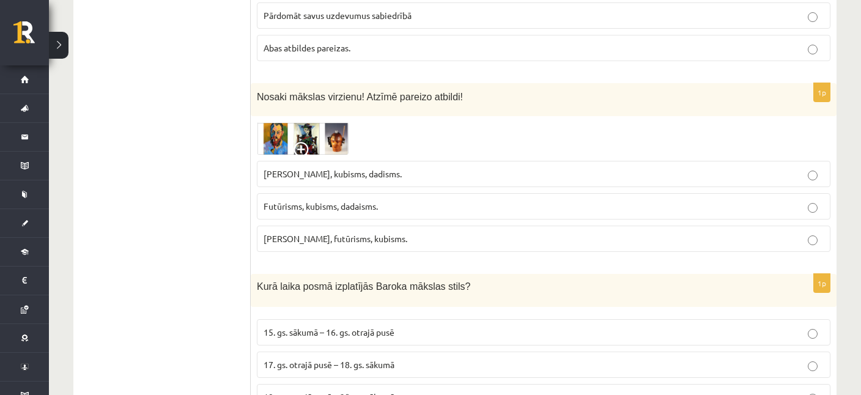
click at [310, 122] on img at bounding box center [303, 138] width 92 height 32
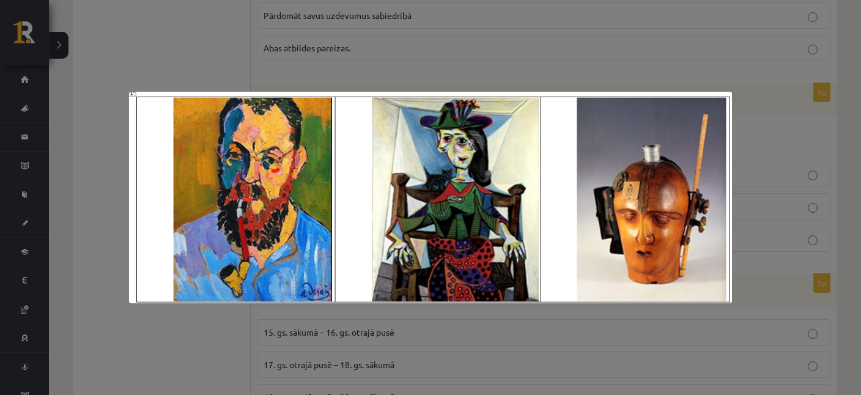
click at [305, 56] on div at bounding box center [430, 197] width 861 height 395
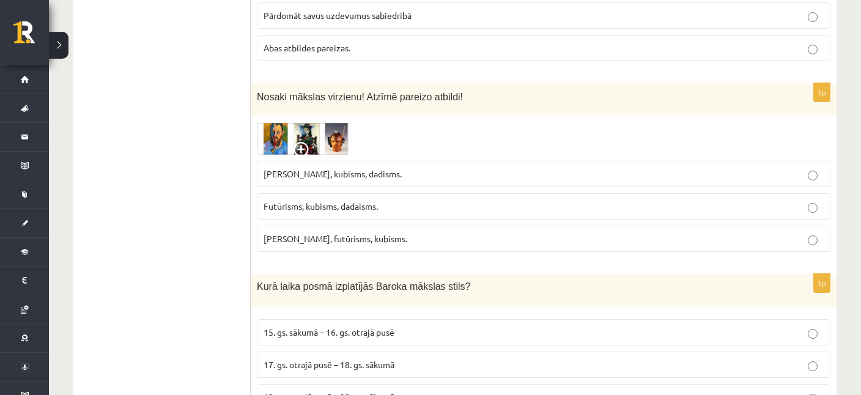
click at [292, 122] on img at bounding box center [303, 138] width 92 height 32
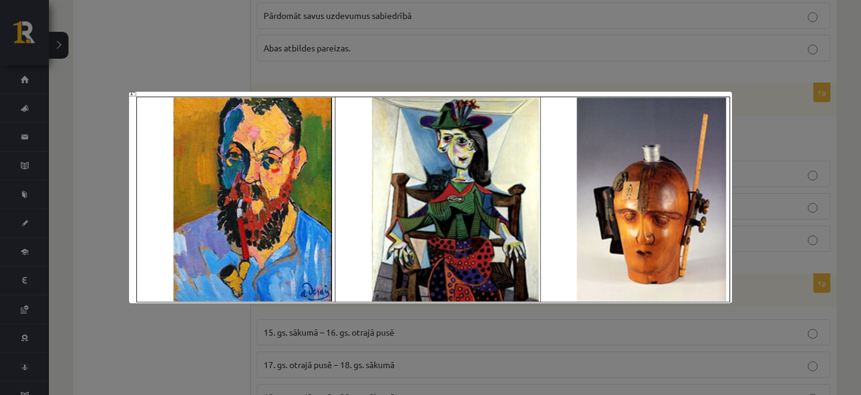
click at [309, 45] on div at bounding box center [430, 197] width 861 height 395
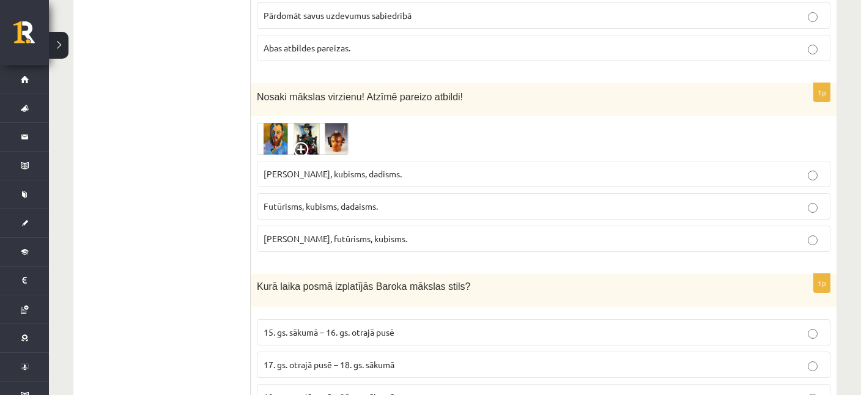
click at [303, 122] on img at bounding box center [303, 138] width 92 height 32
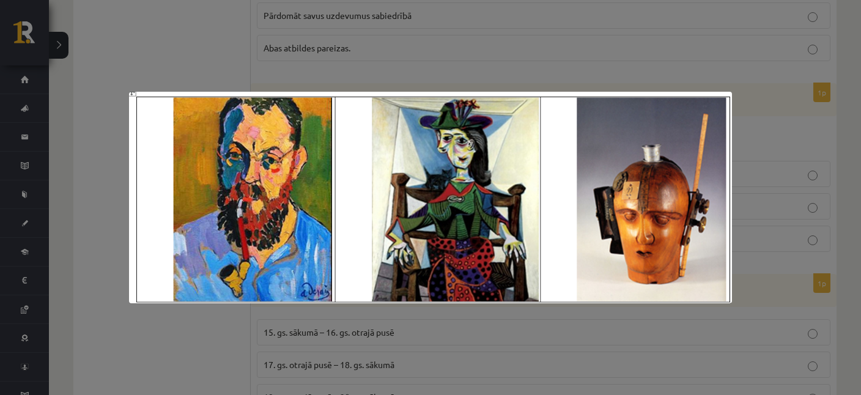
click at [309, 42] on div at bounding box center [430, 197] width 861 height 395
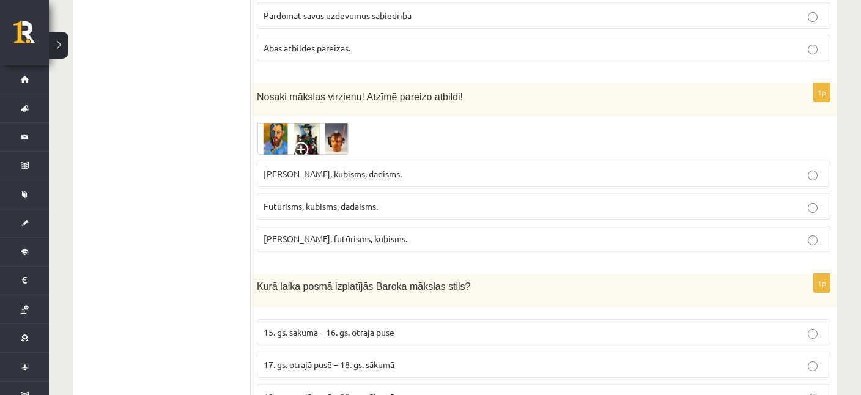
click at [359, 226] on label "Fovisms, futūrisms, kubisms." at bounding box center [544, 239] width 574 height 26
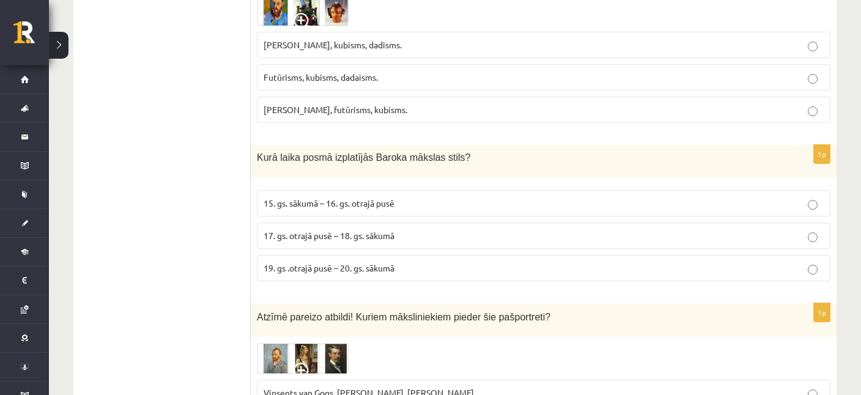
scroll to position [2506, 0]
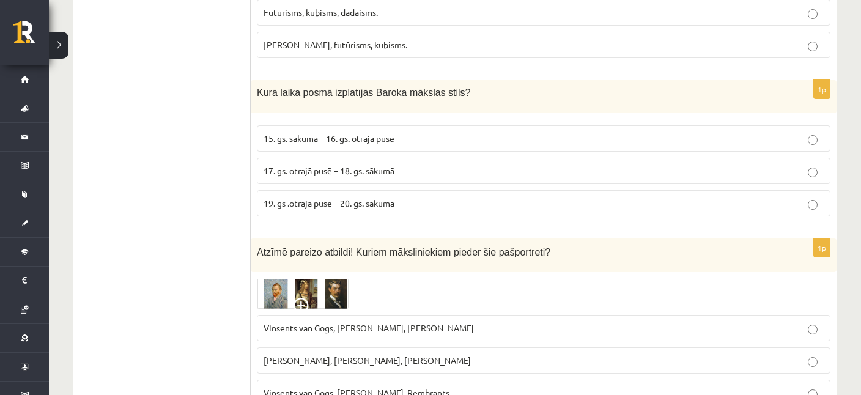
click at [335, 133] on span "15. gs. sākumā – 16. gs. otrajā pusē" at bounding box center [329, 138] width 131 height 11
drag, startPoint x: 242, startPoint y: 48, endPoint x: 445, endPoint y: 163, distance: 233.7
click at [260, 80] on div "1p Kurā laika posmā izplatījās Baroka mākslas stils? 15. gs. sākumā – 16. gs. o…" at bounding box center [544, 153] width 586 height 146
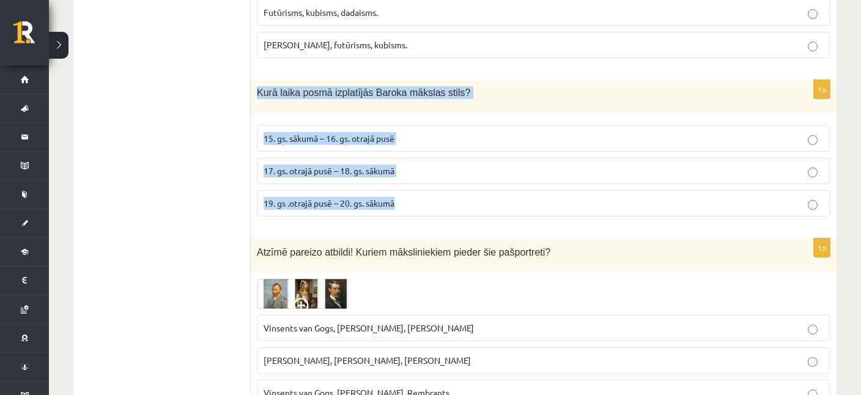
drag, startPoint x: 256, startPoint y: 54, endPoint x: 413, endPoint y: 168, distance: 194.4
click at [413, 113] on div "Kurā laika posmā izplatījās Baroka mākslas stils?" at bounding box center [544, 96] width 586 height 33
copy div "Kurā laika posmā izplatījās Baroka mākslas stils? 15. gs. sākumā – 16. gs. otra…"
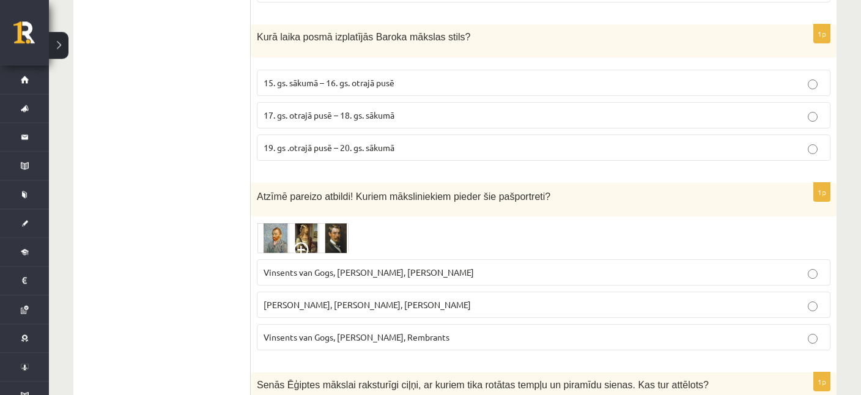
scroll to position [2570, 0]
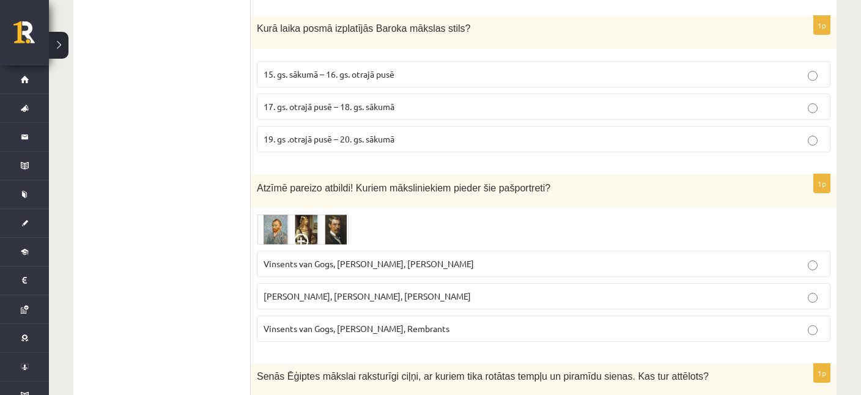
click at [300, 214] on img at bounding box center [303, 229] width 92 height 31
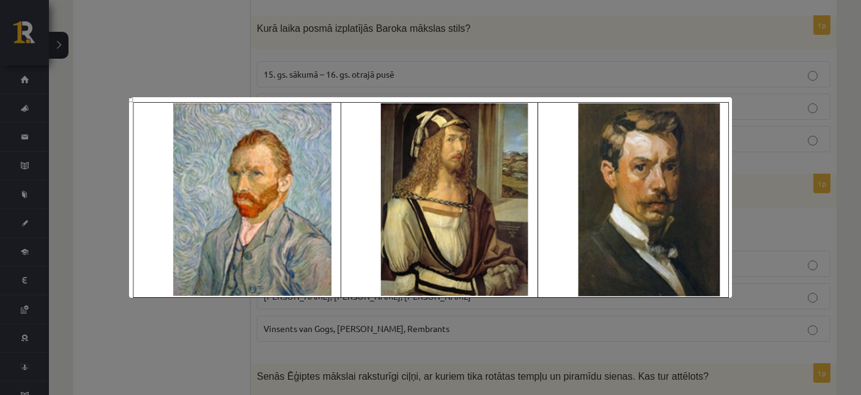
click at [247, 35] on div at bounding box center [430, 197] width 861 height 395
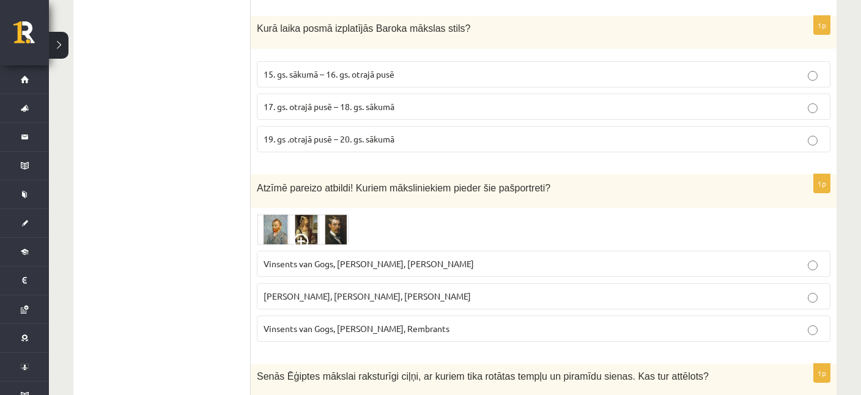
click at [311, 174] on div "1p Atzīmē pareizo atbildi! Kuriem māksliniekiem pieder šie pašportreti? Vinsent…" at bounding box center [544, 262] width 586 height 177
click at [310, 214] on img at bounding box center [303, 229] width 92 height 31
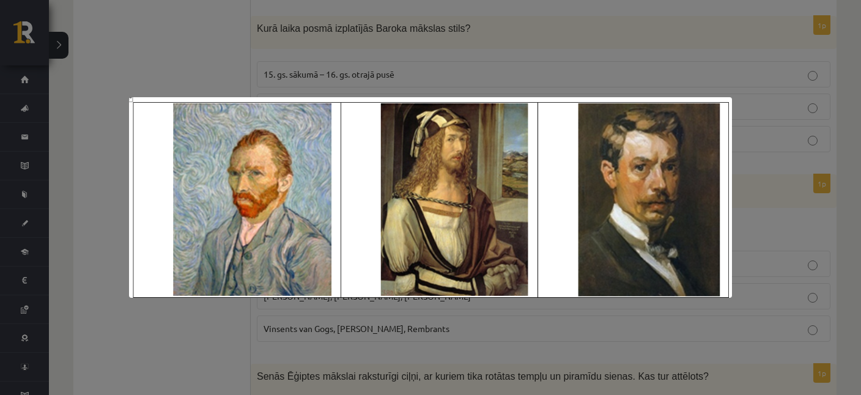
click at [285, 65] on div at bounding box center [430, 197] width 861 height 395
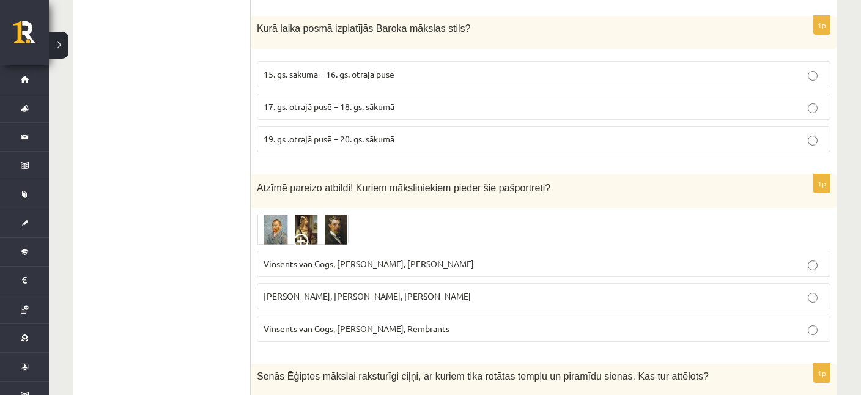
click at [342, 322] on p "Vinsents van Gogs, Kārlis Padegs, Rembrants" at bounding box center [544, 328] width 560 height 13
click at [309, 214] on img at bounding box center [303, 229] width 92 height 31
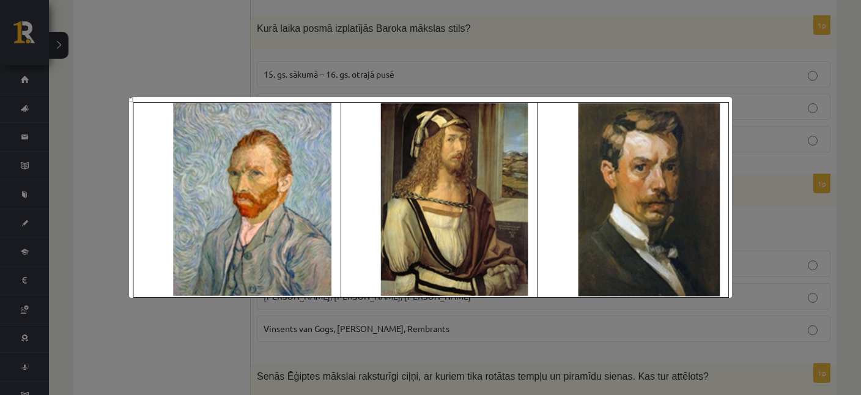
click at [327, 70] on div at bounding box center [430, 197] width 861 height 395
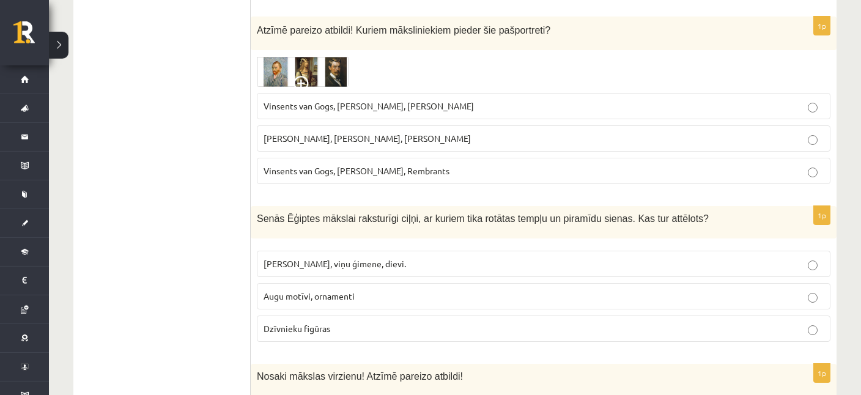
scroll to position [2764, 0]
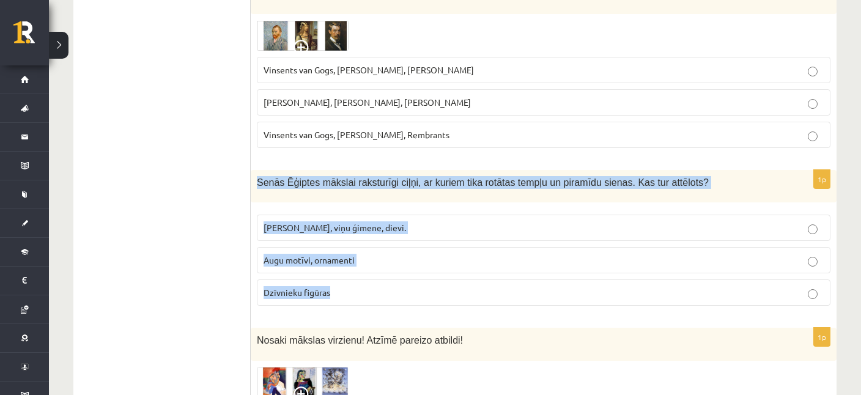
drag, startPoint x: 254, startPoint y: 142, endPoint x: 338, endPoint y: 265, distance: 148.8
click at [338, 203] on div "Senās Ēģiptes mākslai raksturīgi ciļņi, ar kuriem tika rotātas tempļu un piramī…" at bounding box center [544, 186] width 586 height 33
copy div "Senās Ēģiptes mākslai raksturīgi ciļņi, ar kuriem tika rotātas tempļu un piramī…"
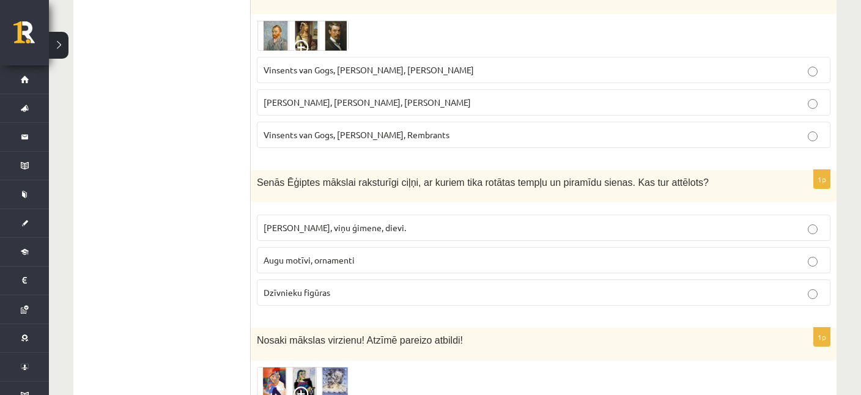
click at [177, 251] on ul "Tests Izvērtējums!" at bounding box center [168, 330] width 165 height 5750
click at [328, 221] on p "Faraoni, viņu ģimene, dievi." at bounding box center [544, 227] width 560 height 13
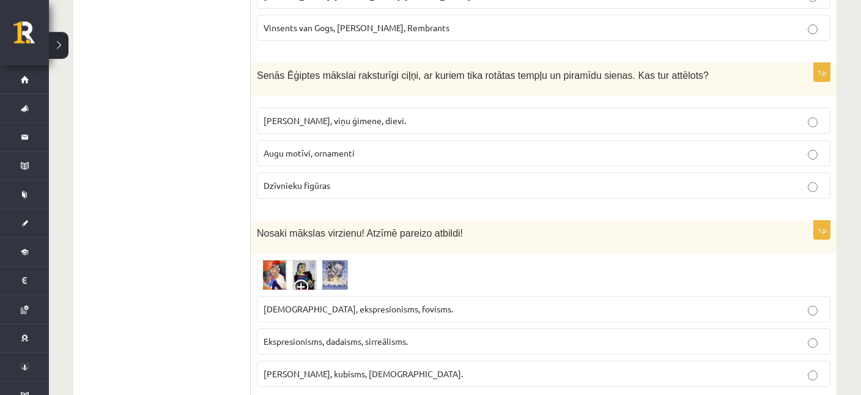
scroll to position [2893, 0]
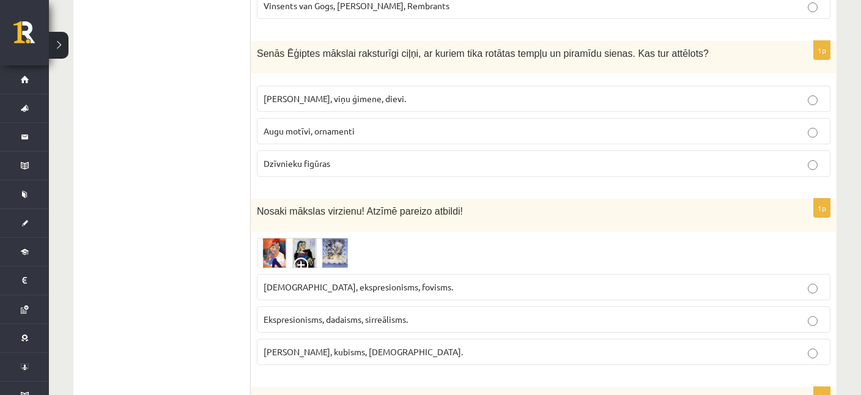
click at [329, 238] on img at bounding box center [303, 253] width 92 height 30
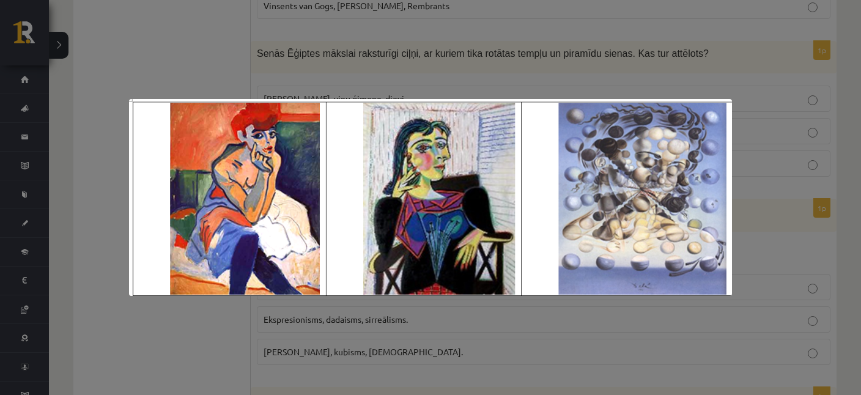
click at [319, 60] on div at bounding box center [430, 197] width 861 height 395
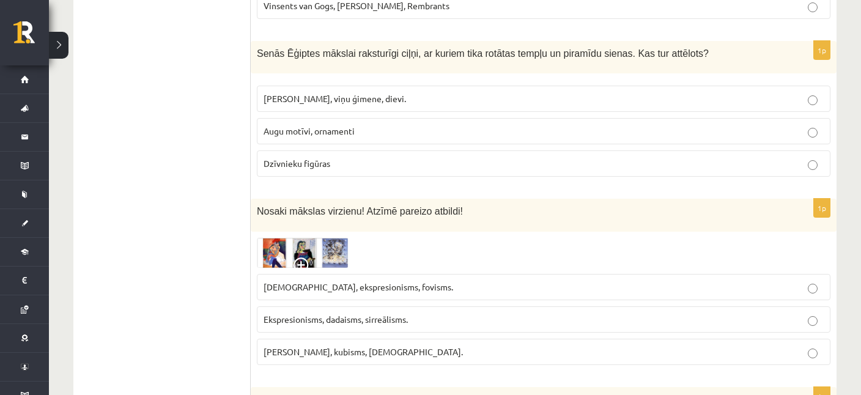
click at [290, 238] on img at bounding box center [303, 253] width 92 height 30
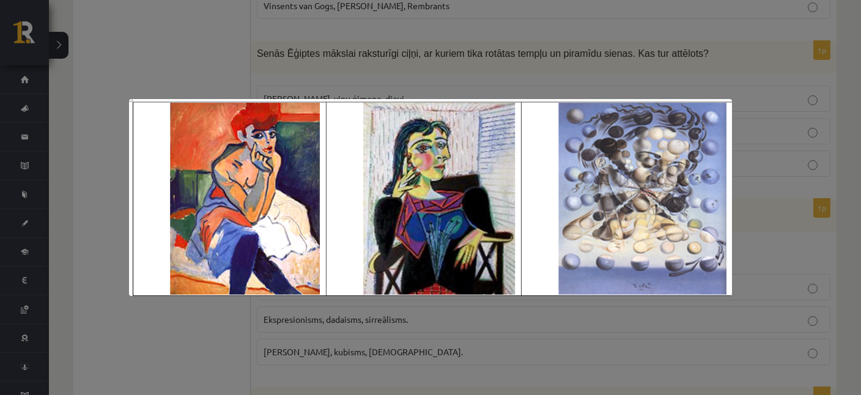
click at [327, 72] on div at bounding box center [430, 197] width 861 height 395
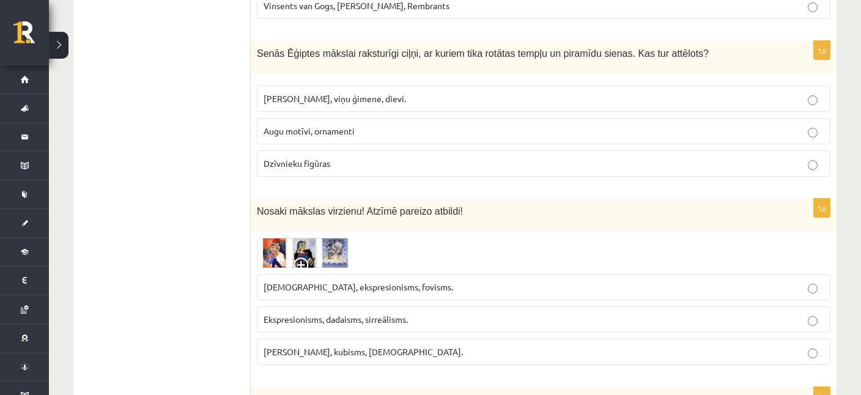
click at [327, 314] on span "Ekspresionisms, dadaisms, sirreālisms." at bounding box center [336, 319] width 144 height 11
click at [316, 238] on img at bounding box center [303, 253] width 92 height 30
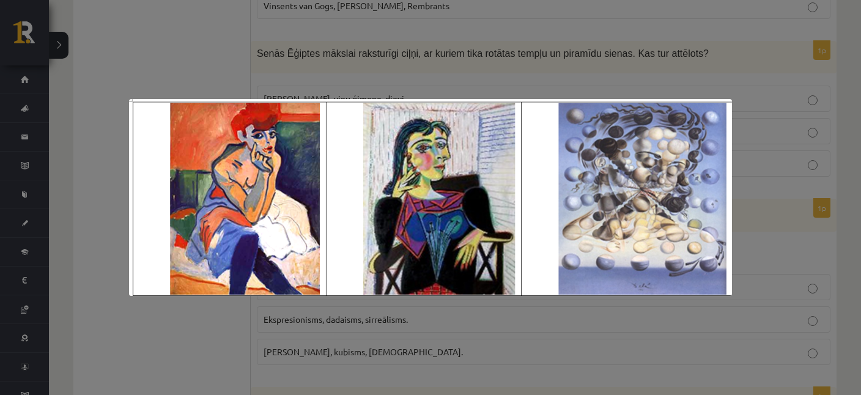
click at [360, 58] on div at bounding box center [430, 197] width 861 height 395
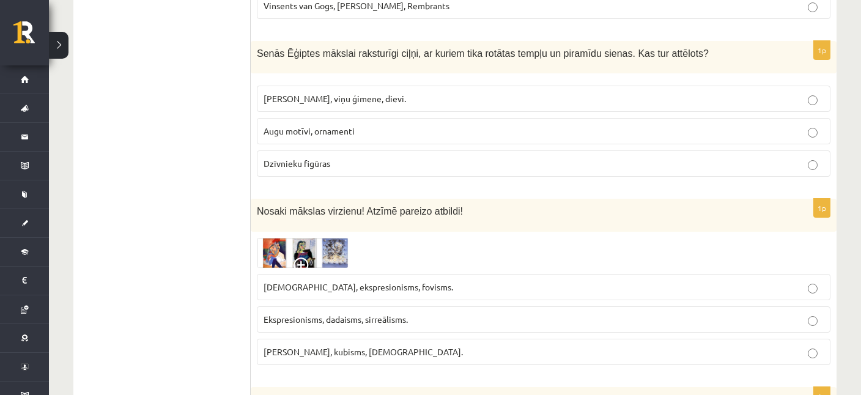
click at [310, 238] on img at bounding box center [303, 253] width 92 height 30
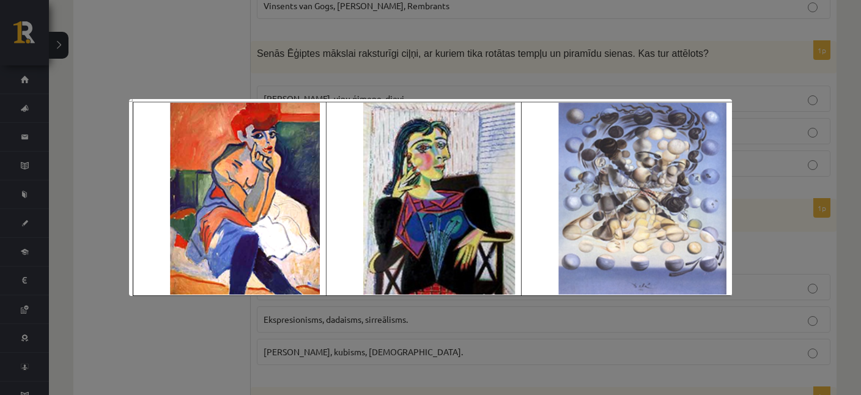
click at [364, 63] on div at bounding box center [430, 197] width 861 height 395
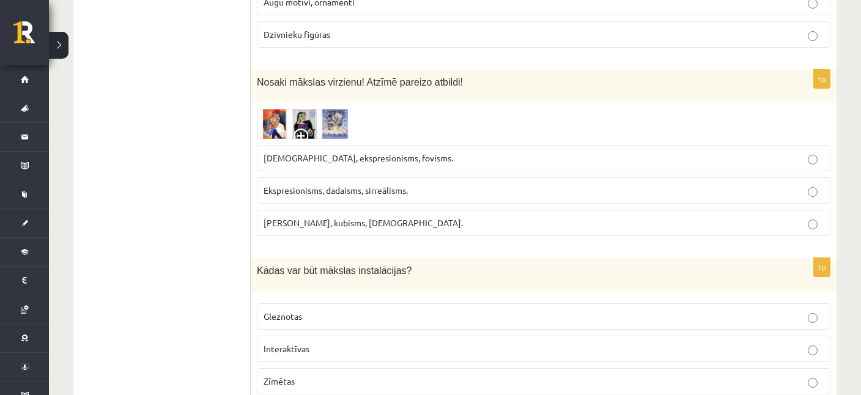
scroll to position [3087, 0]
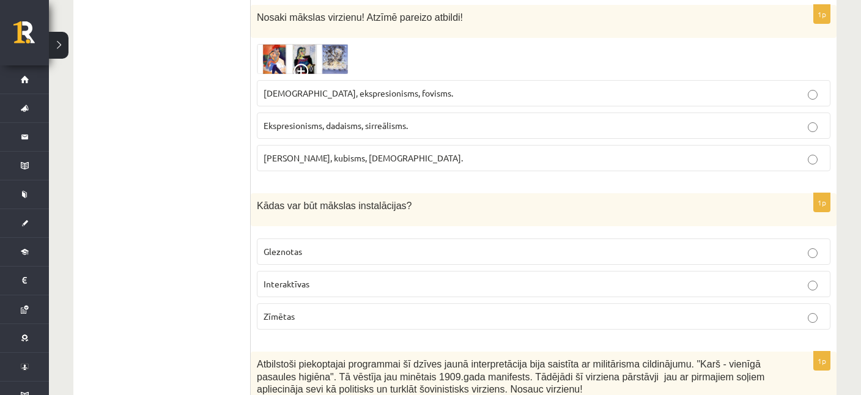
drag, startPoint x: 251, startPoint y: 153, endPoint x: 311, endPoint y: 283, distance: 143.4
click at [251, 283] on ul "Tests Izvērtējums!" at bounding box center [168, 7] width 165 height 5750
click at [251, 136] on div "**********" at bounding box center [454, 7] width 763 height 5775
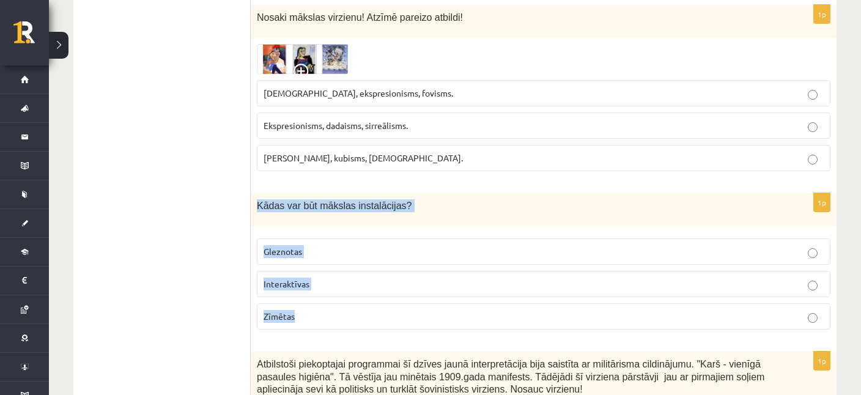
drag, startPoint x: 259, startPoint y: 168, endPoint x: 309, endPoint y: 274, distance: 117.7
click at [309, 226] on div "Kādas var būt mākslas instalācijas?" at bounding box center [544, 209] width 586 height 33
copy div "Kādas var būt mākslas instalācijas? Gleznotas Interaktīvas Zīmētas"
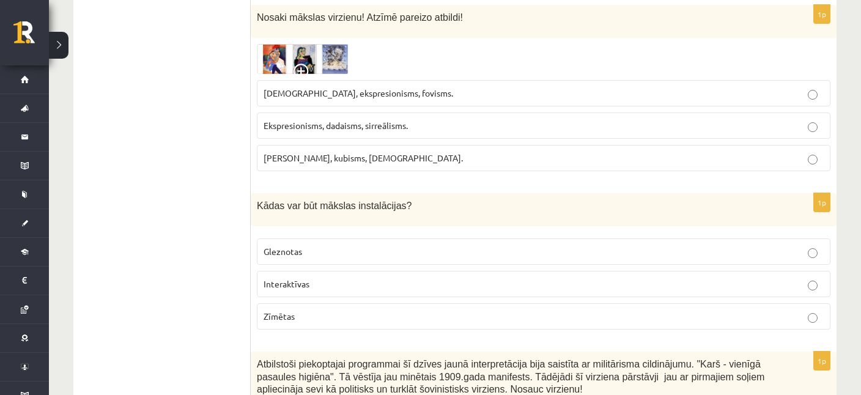
click at [210, 234] on ul "Tests Izvērtējums!" at bounding box center [168, 7] width 165 height 5750
click at [325, 278] on p "Interaktīvas" at bounding box center [544, 284] width 560 height 13
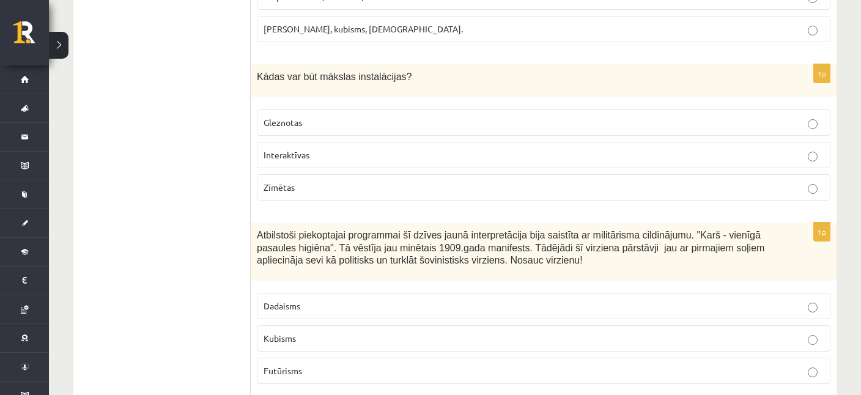
scroll to position [3281, 0]
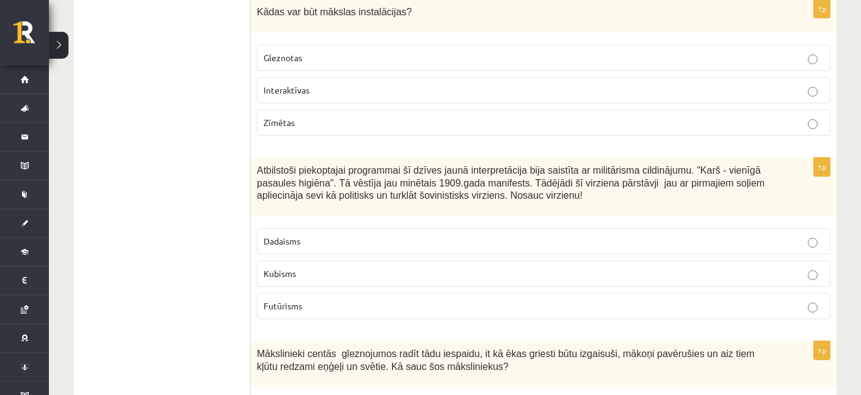
click at [295, 300] on p "Futūrisms" at bounding box center [544, 306] width 560 height 13
click at [325, 235] on p "Dadaisms" at bounding box center [544, 241] width 560 height 13
click at [281, 261] on label "Kubisms" at bounding box center [544, 274] width 574 height 26
click at [262, 165] on span "Atbilstoši piekoptajai programmai šī dzīves jaunā interpretācija bija saistīta …" at bounding box center [511, 182] width 508 height 35
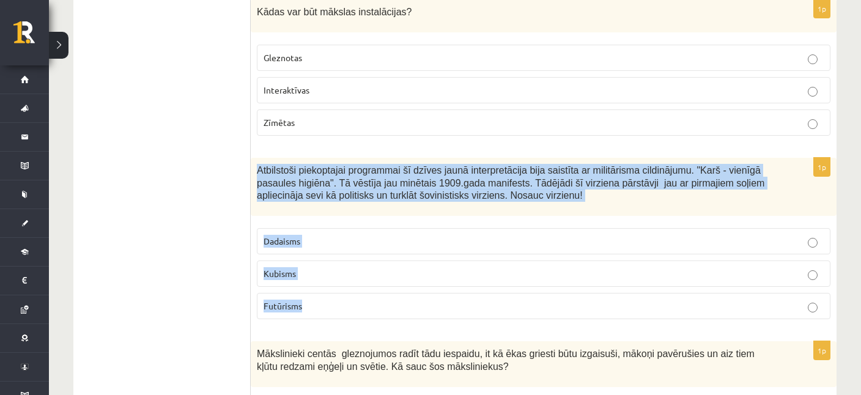
drag, startPoint x: 259, startPoint y: 128, endPoint x: 325, endPoint y: 261, distance: 148.3
click at [325, 216] on div "Atbilstoši piekoptajai programmai šī dzīves jaunā interpretācija bija saistīta …" at bounding box center [544, 187] width 586 height 58
copy div "Atbilstoši piekoptajai programmai šī dzīves jaunā interpretācija bija saistīta …"
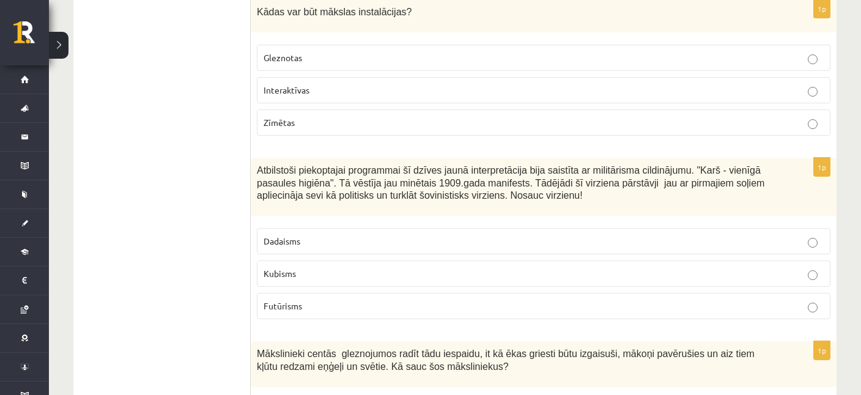
click at [290, 300] on span "Futūrisms" at bounding box center [283, 305] width 39 height 11
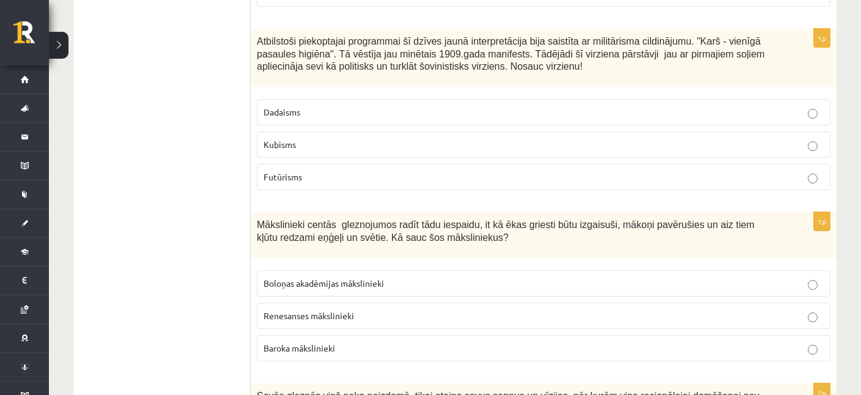
scroll to position [3475, 0]
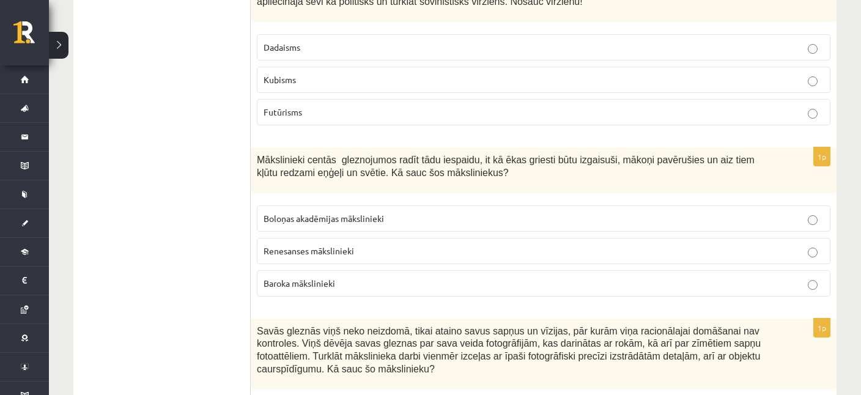
click at [361, 206] on label "Boloņas akadēmijas mākslinieki" at bounding box center [544, 219] width 574 height 26
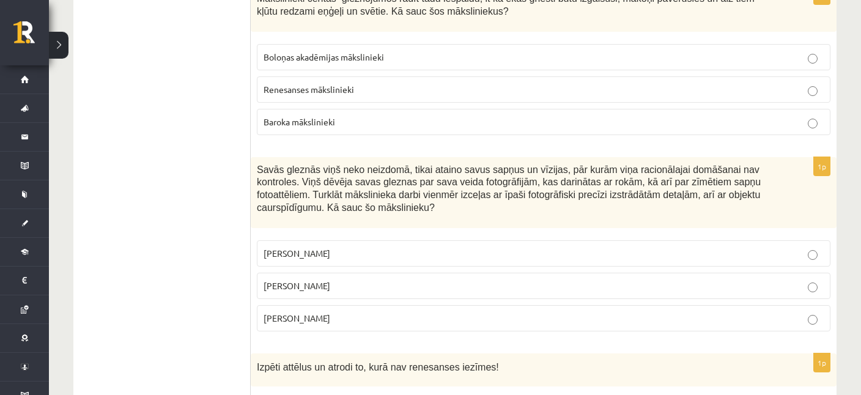
scroll to position [3668, 0]
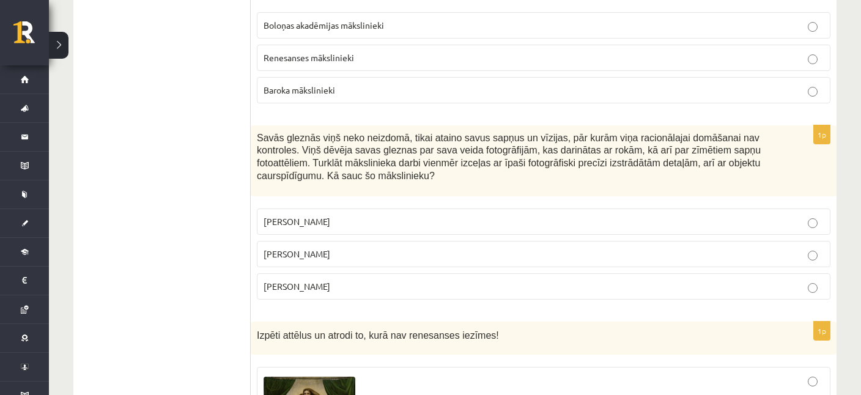
click at [289, 248] on span "Salvadors Dalī" at bounding box center [297, 253] width 67 height 11
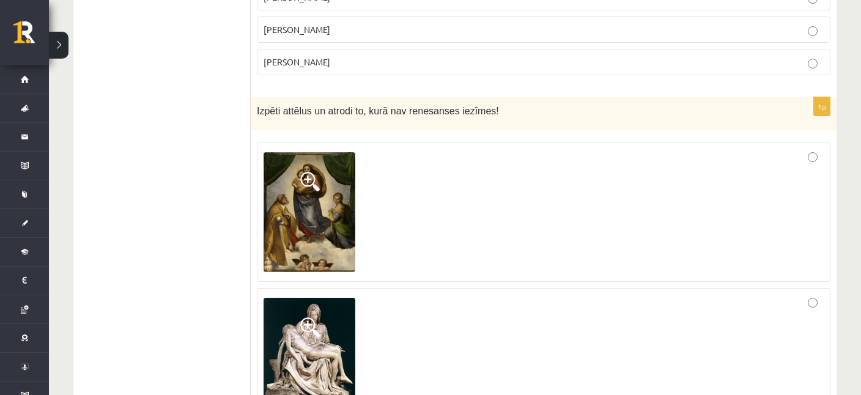
scroll to position [3927, 0]
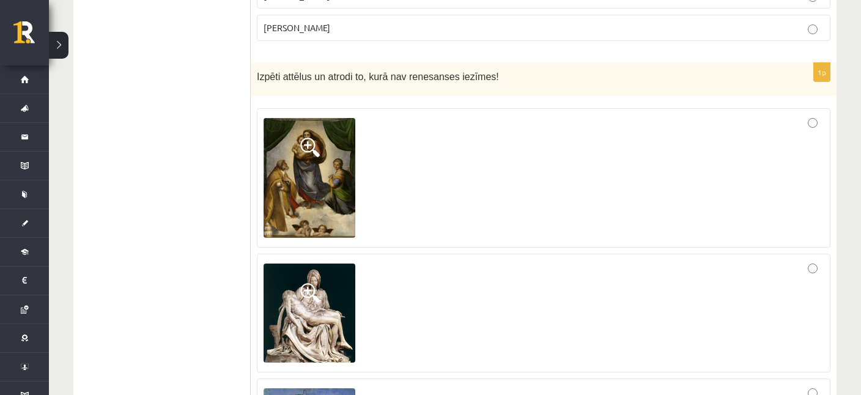
click at [286, 135] on img at bounding box center [310, 177] width 92 height 119
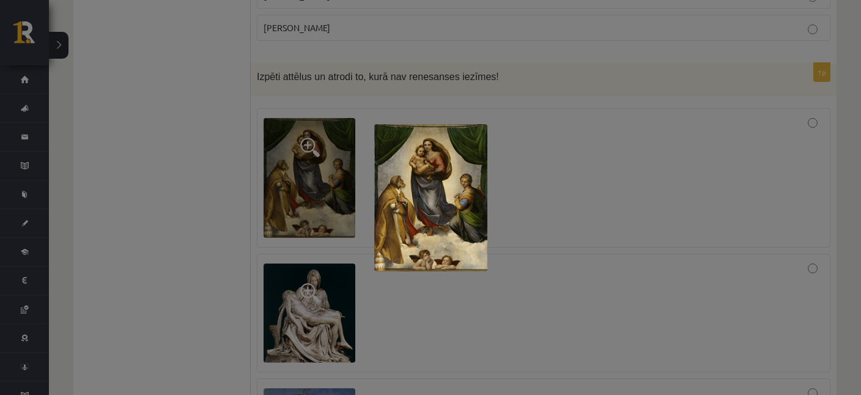
click at [245, 174] on div at bounding box center [430, 197] width 861 height 395
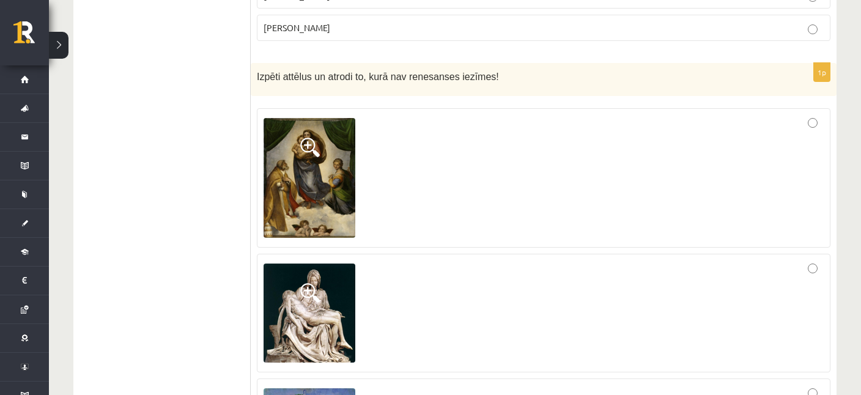
click at [308, 286] on img at bounding box center [310, 314] width 92 height 100
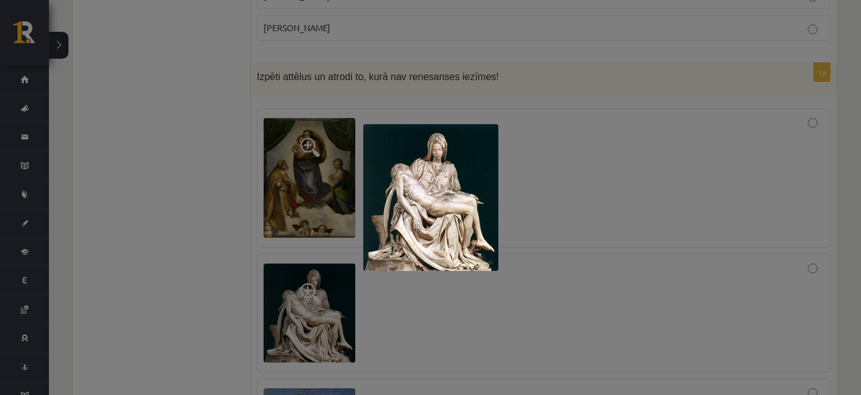
click at [236, 278] on div at bounding box center [430, 197] width 861 height 395
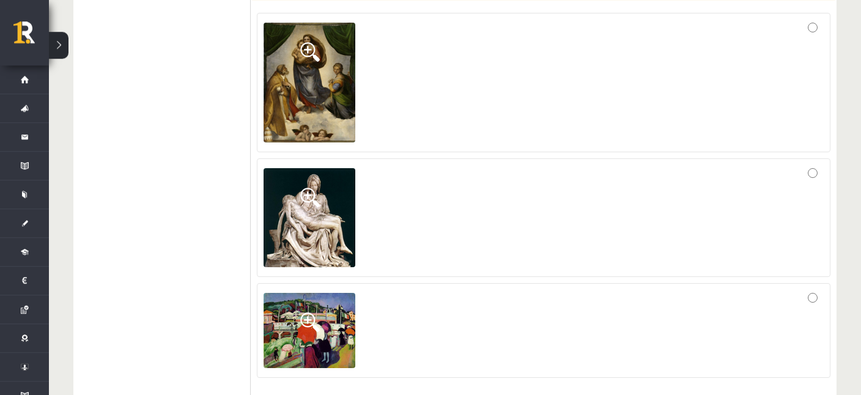
scroll to position [4056, 0]
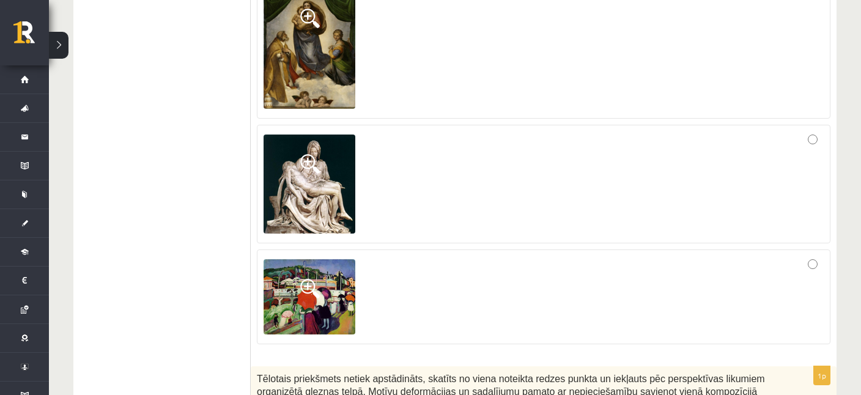
click at [327, 259] on img at bounding box center [310, 296] width 92 height 75
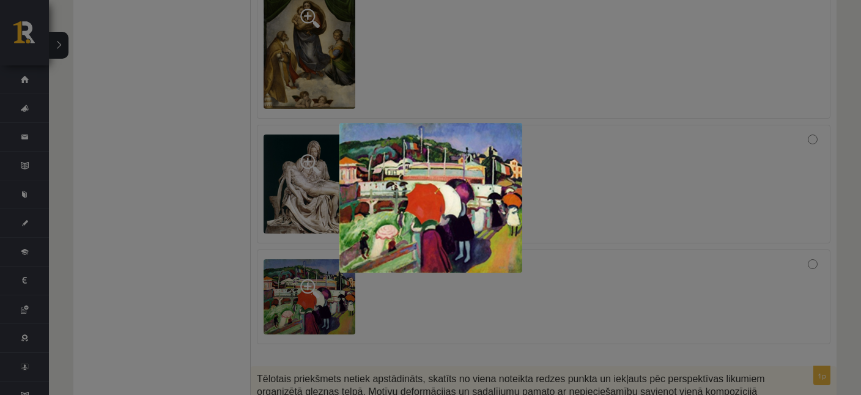
click at [209, 246] on div at bounding box center [430, 197] width 861 height 395
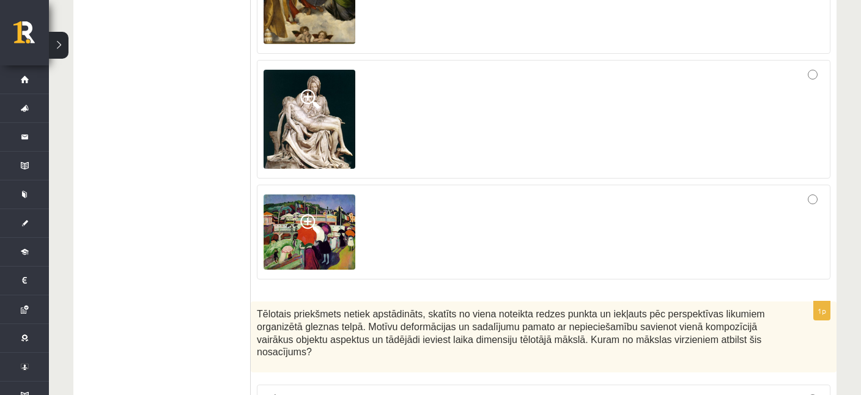
click at [505, 210] on div at bounding box center [544, 231] width 560 height 81
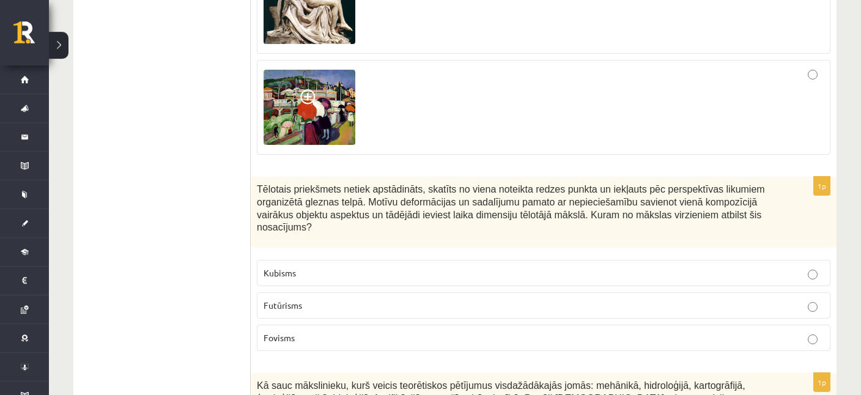
scroll to position [4250, 0]
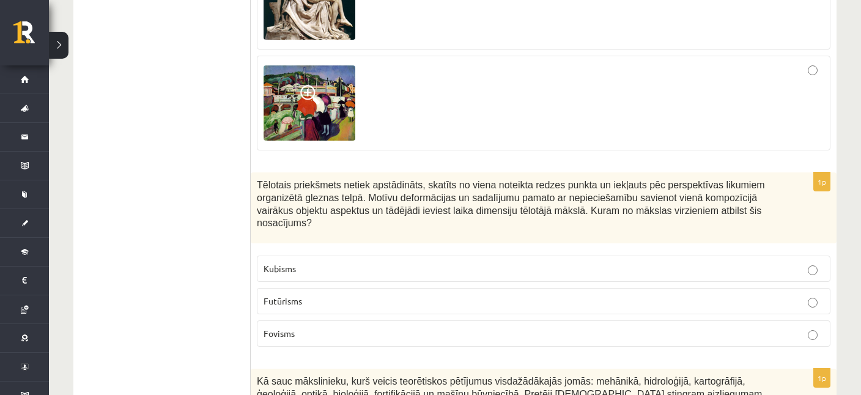
click at [327, 65] on img at bounding box center [310, 102] width 92 height 75
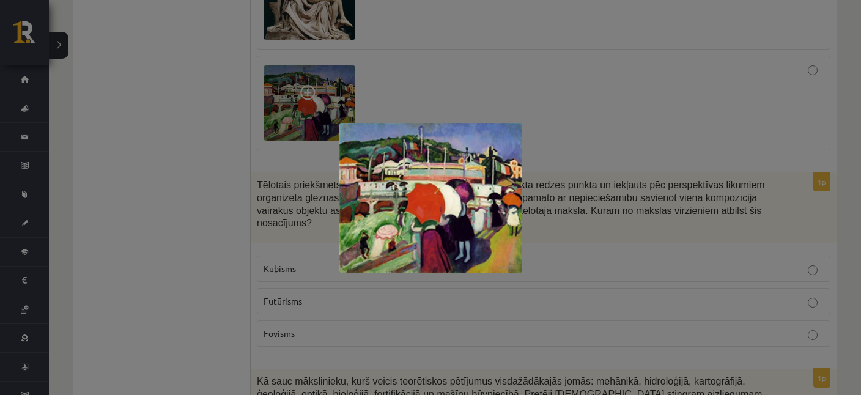
click at [273, 216] on div at bounding box center [430, 197] width 861 height 395
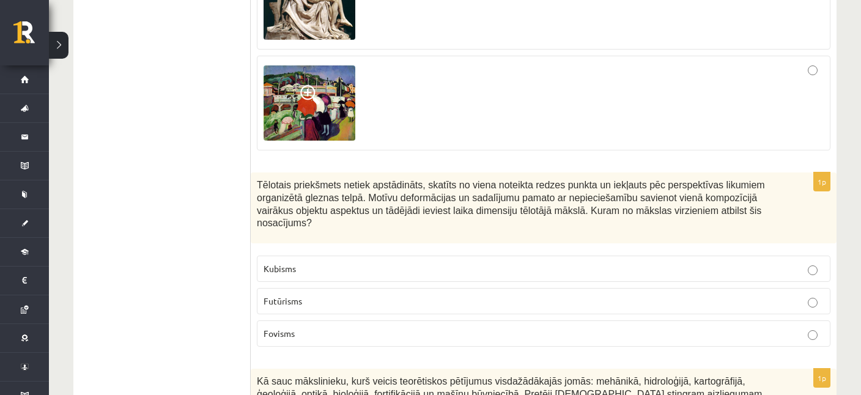
click at [303, 262] on p "Kubisms" at bounding box center [544, 268] width 560 height 13
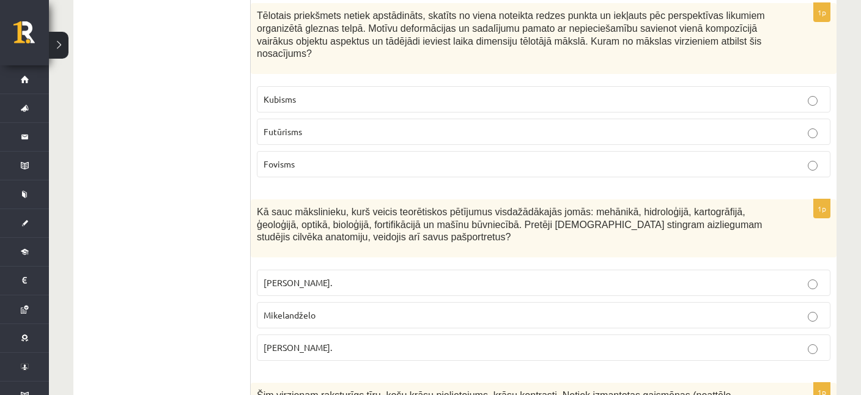
scroll to position [4444, 0]
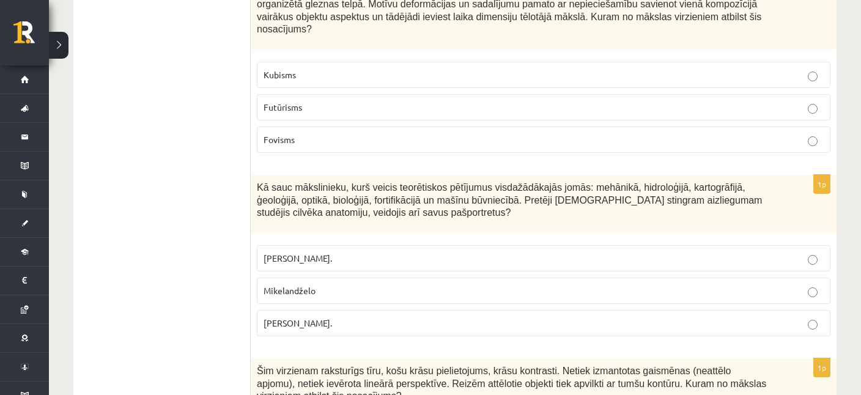
drag, startPoint x: 251, startPoint y: 124, endPoint x: 371, endPoint y: 267, distance: 186.3
click at [371, 233] on div "Kā sauc mākslinieku, kurš veicis teorētiskos pētījumus visdažādākajās jomās: me…" at bounding box center [544, 204] width 586 height 58
click at [324, 284] on p "Mikelandželo" at bounding box center [544, 290] width 560 height 13
click at [332, 284] on p "Mikelandželo" at bounding box center [544, 290] width 560 height 13
click at [346, 252] on p "Pīters Pauls Rubenss." at bounding box center [544, 258] width 560 height 13
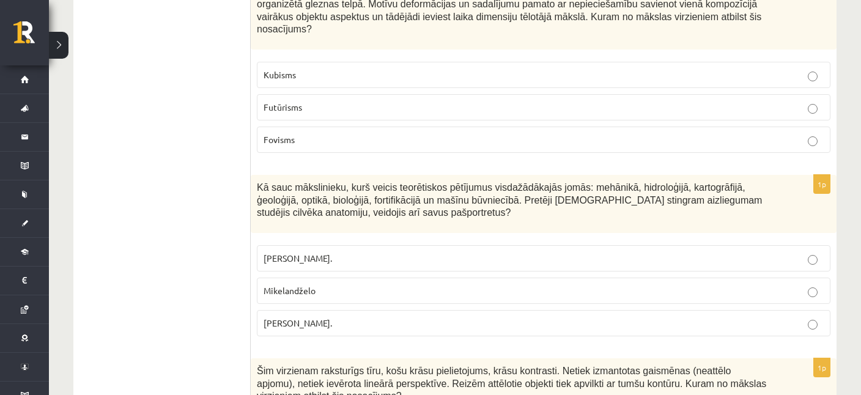
click at [360, 317] on p "Leonardo da Vinči." at bounding box center [544, 323] width 560 height 13
click at [338, 252] on p "Pīters Pauls Rubenss." at bounding box center [544, 258] width 560 height 13
click at [343, 317] on p "Leonardo da Vinči." at bounding box center [544, 323] width 560 height 13
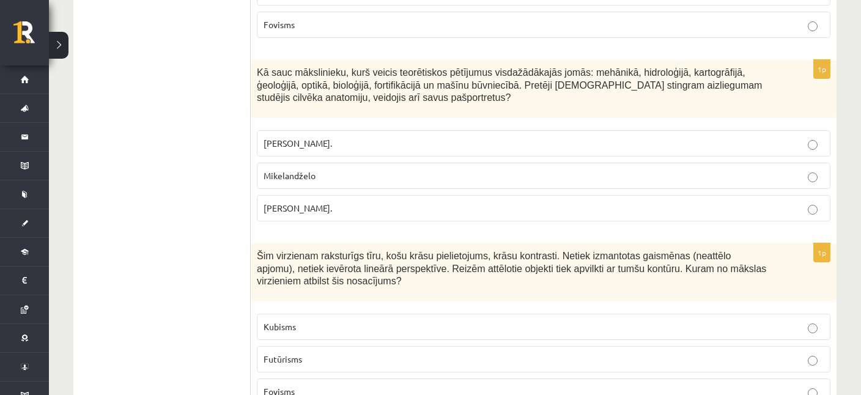
scroll to position [4573, 0]
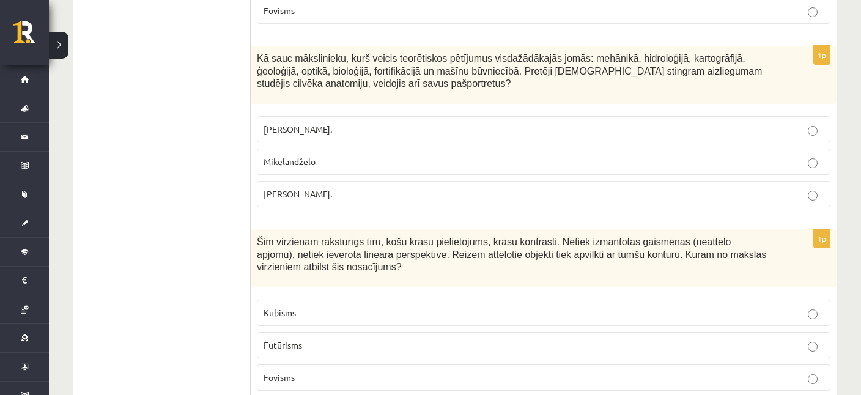
click at [306, 339] on p "Futūrisms" at bounding box center [544, 345] width 560 height 13
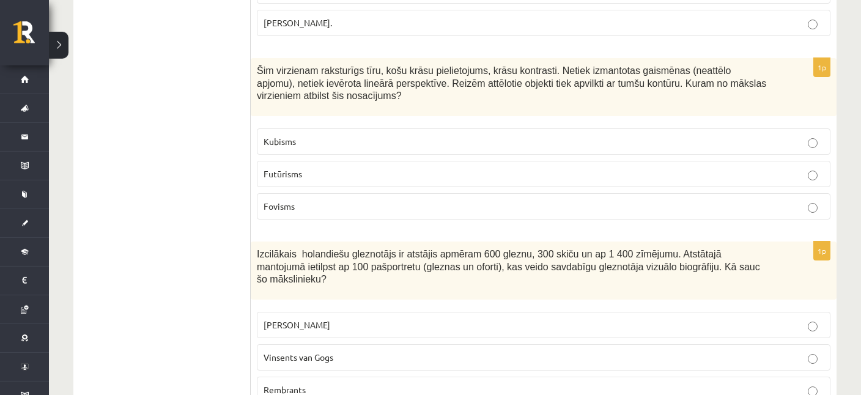
scroll to position [4767, 0]
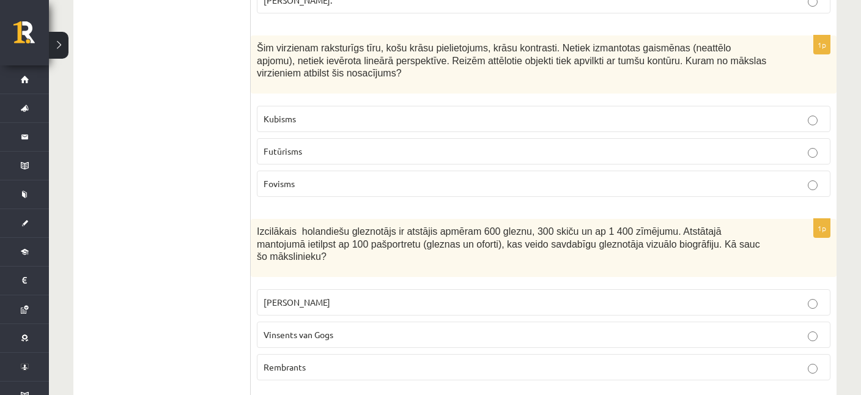
click at [300, 329] on span "Vinsents van Gogs" at bounding box center [299, 334] width 70 height 11
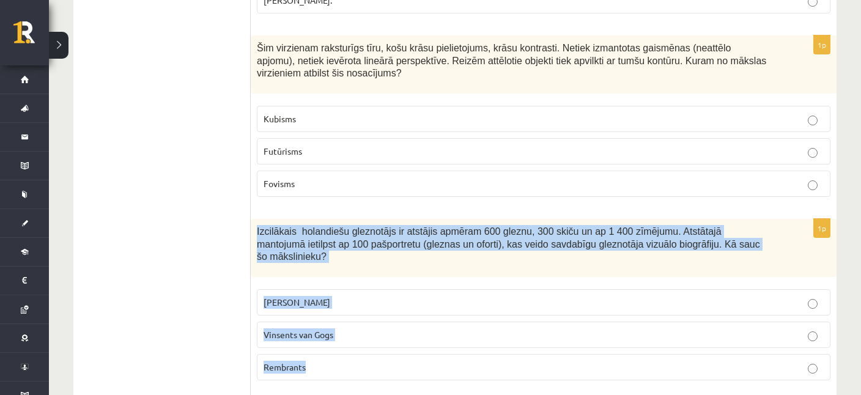
drag, startPoint x: 258, startPoint y: 165, endPoint x: 363, endPoint y: 309, distance: 178.1
click at [363, 277] on div "Izcilākais holandiešu gleznotājs ir atstājis apmēram 600 gleznu, 300 skiču un a…" at bounding box center [544, 248] width 586 height 58
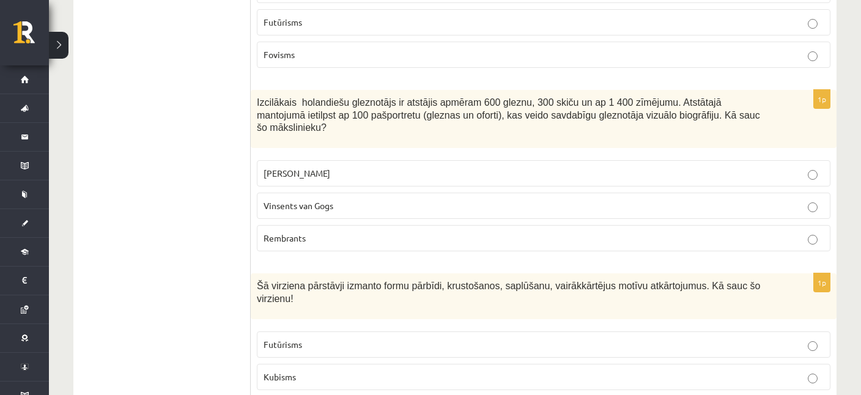
scroll to position [4960, 0]
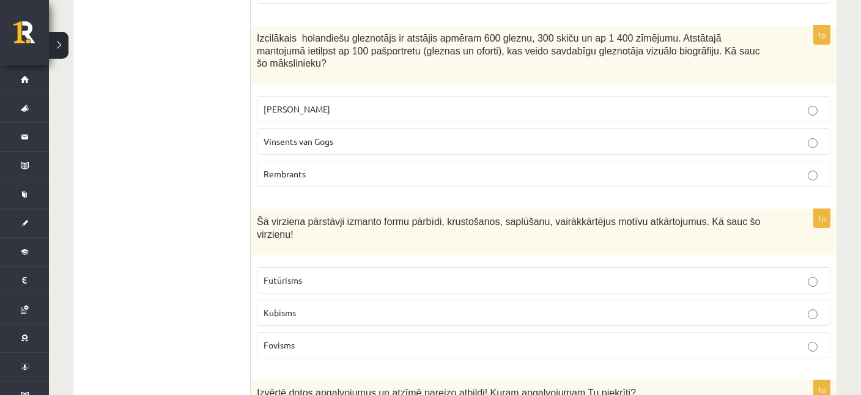
click at [283, 339] on span "Fovisms" at bounding box center [279, 344] width 31 height 11
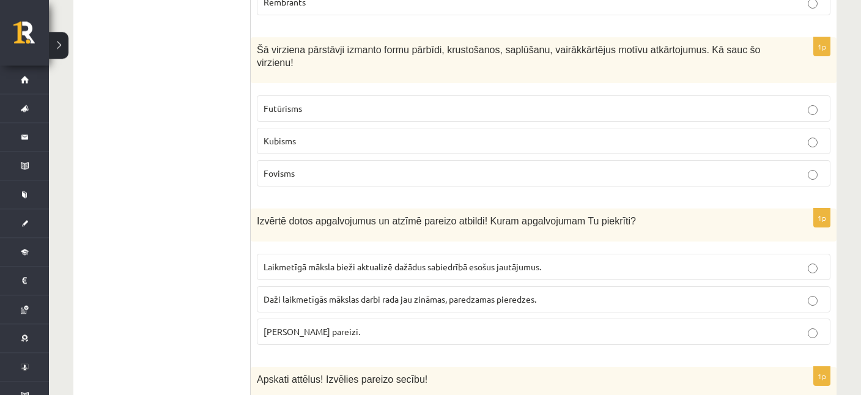
scroll to position [5154, 0]
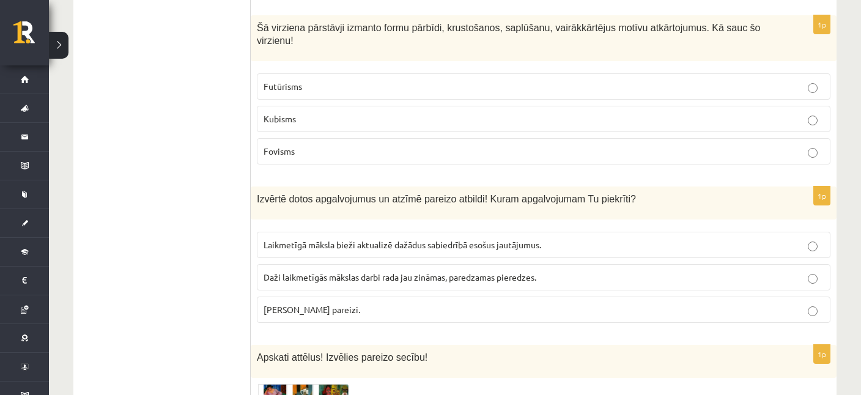
click at [276, 239] on p "Laikmetīgā māksla bieži aktualizē dažādus sabiedrībā esošus jautājumus." at bounding box center [544, 245] width 560 height 13
click at [322, 304] on span "Abi apgalvojumi pareizi." at bounding box center [312, 309] width 97 height 11
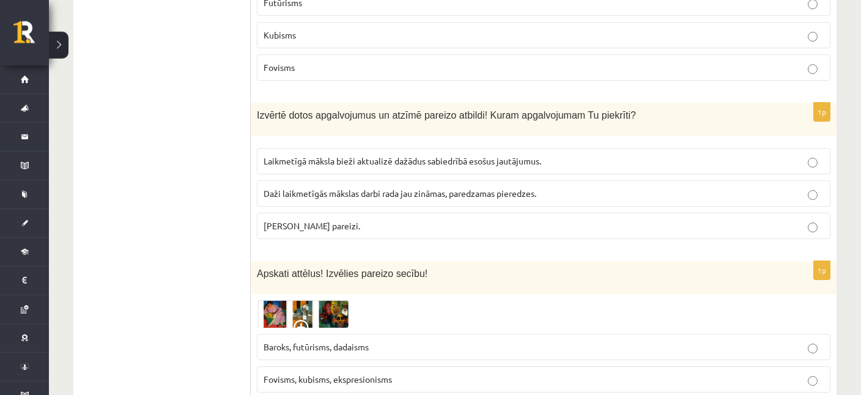
scroll to position [5283, 0]
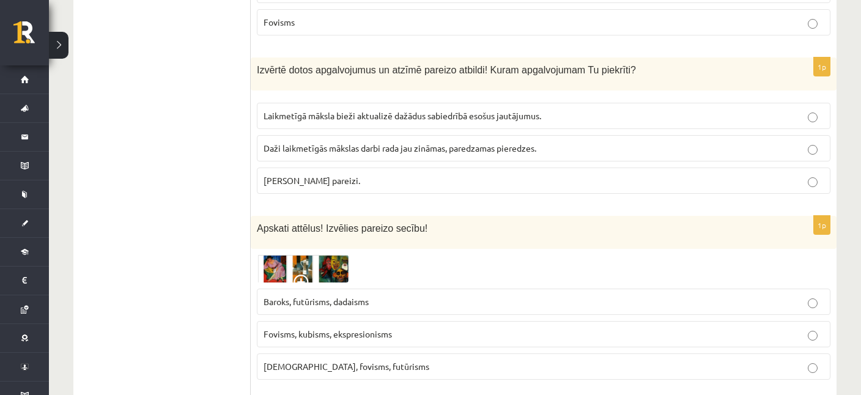
click at [286, 255] on img at bounding box center [303, 269] width 92 height 28
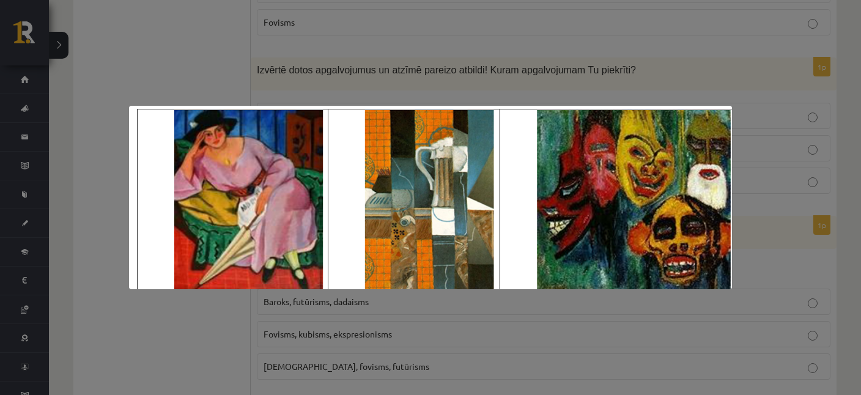
click at [334, 84] on div at bounding box center [430, 197] width 861 height 395
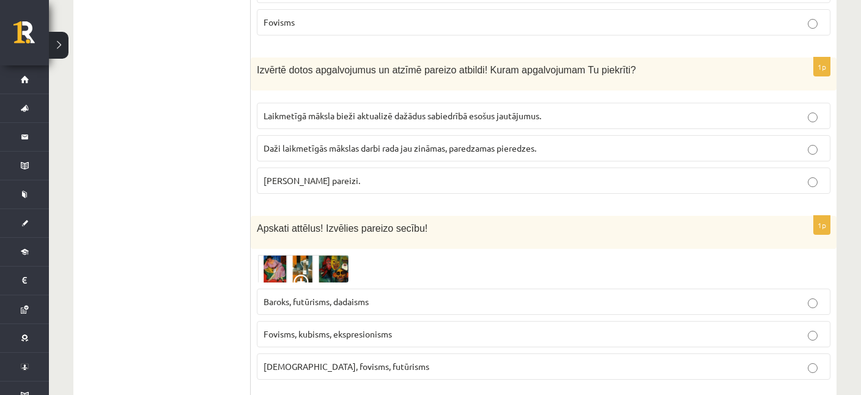
click at [293, 255] on img at bounding box center [303, 269] width 92 height 28
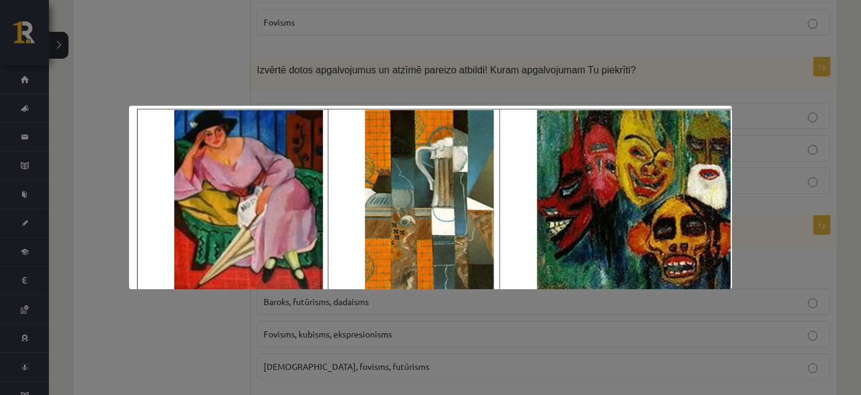
click at [354, 54] on div at bounding box center [430, 197] width 861 height 395
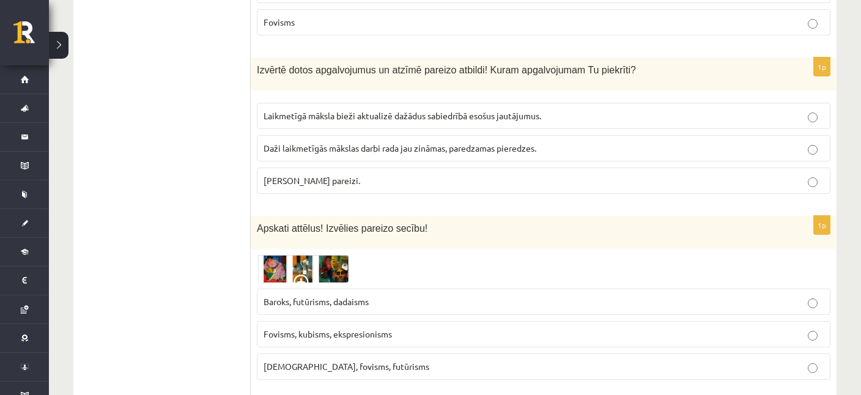
click at [314, 328] on span "Fovisms, kubisms, ekspresionisms" at bounding box center [328, 333] width 128 height 11
click at [311, 255] on img at bounding box center [303, 269] width 92 height 28
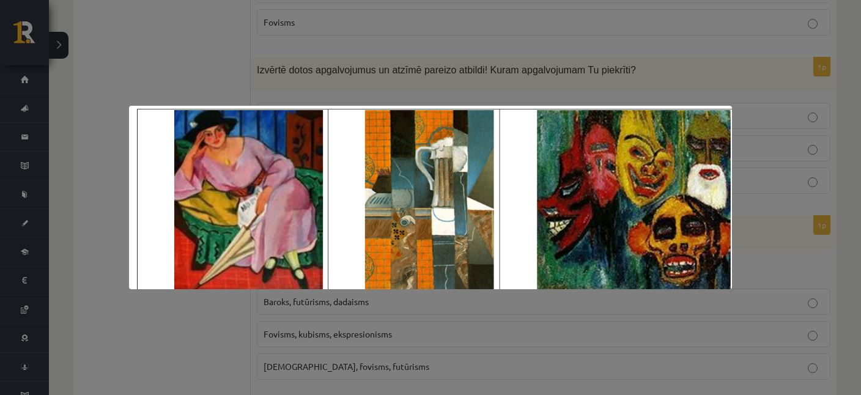
click at [339, 71] on div at bounding box center [430, 197] width 861 height 395
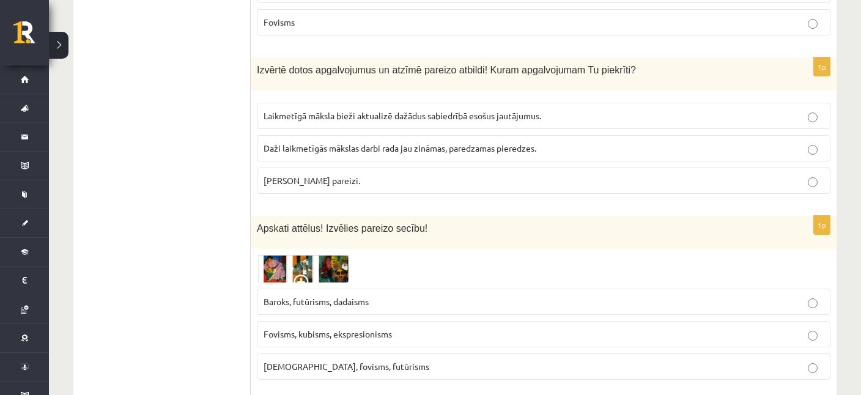
click at [312, 255] on img at bounding box center [303, 269] width 92 height 28
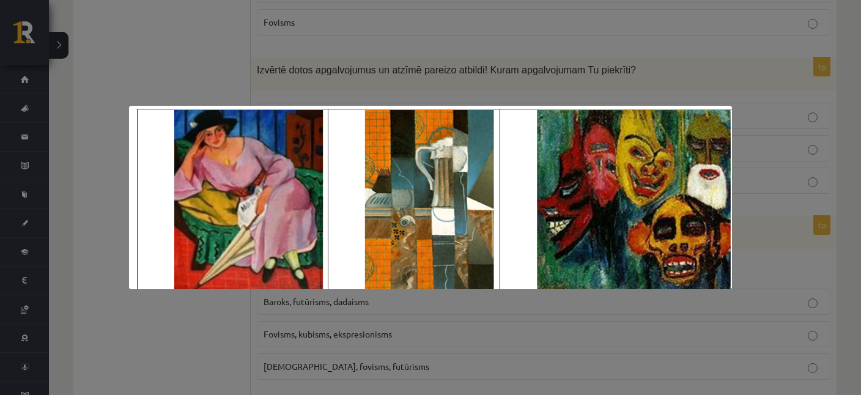
click at [324, 48] on div at bounding box center [430, 197] width 861 height 395
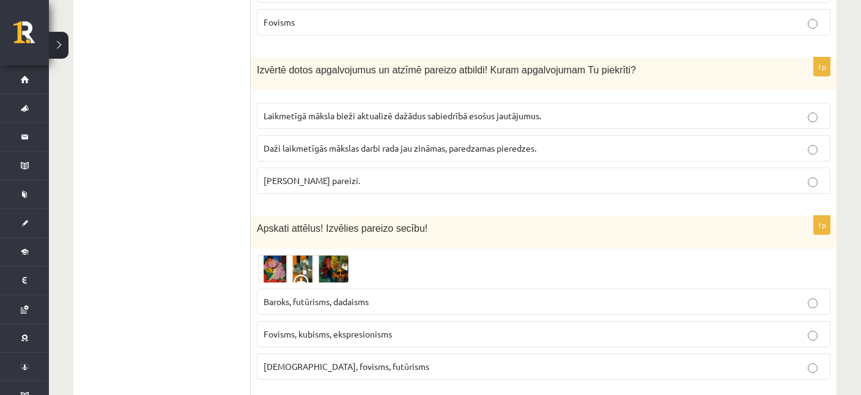
click at [344, 255] on img at bounding box center [303, 269] width 92 height 28
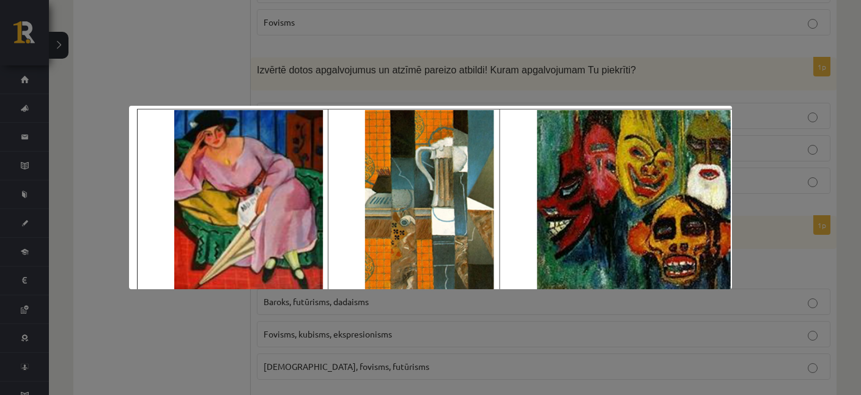
click at [402, 77] on div at bounding box center [430, 197] width 861 height 395
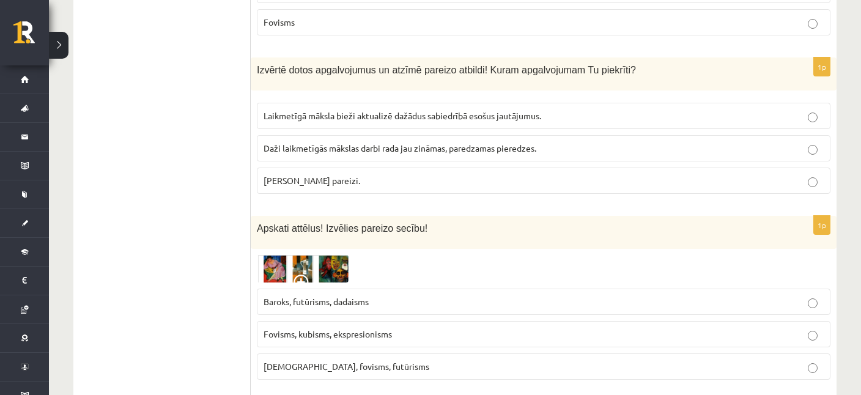
click at [307, 296] on span "Baroks, futūrisms, dadaisms" at bounding box center [316, 301] width 105 height 11
click at [299, 255] on img at bounding box center [303, 269] width 92 height 28
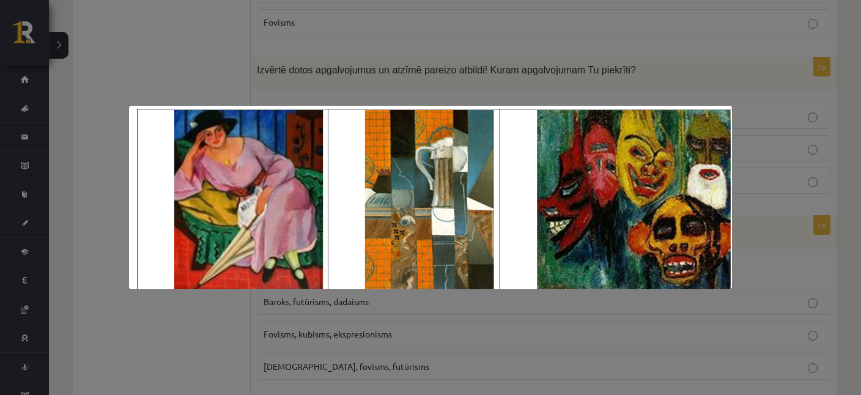
click at [344, 73] on div at bounding box center [430, 197] width 861 height 395
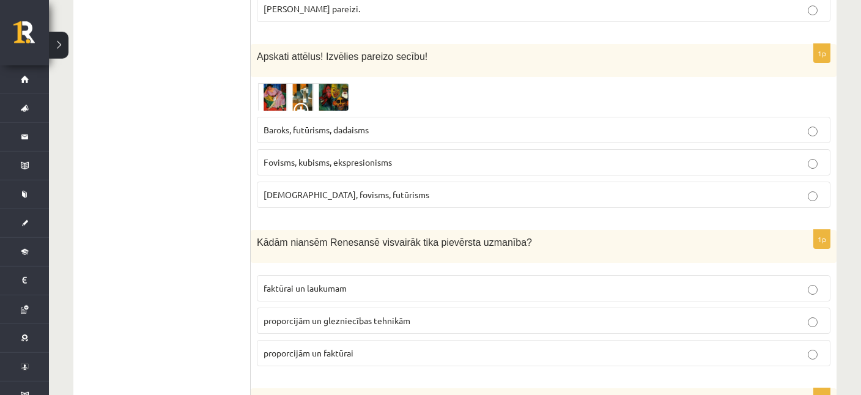
scroll to position [5477, 0]
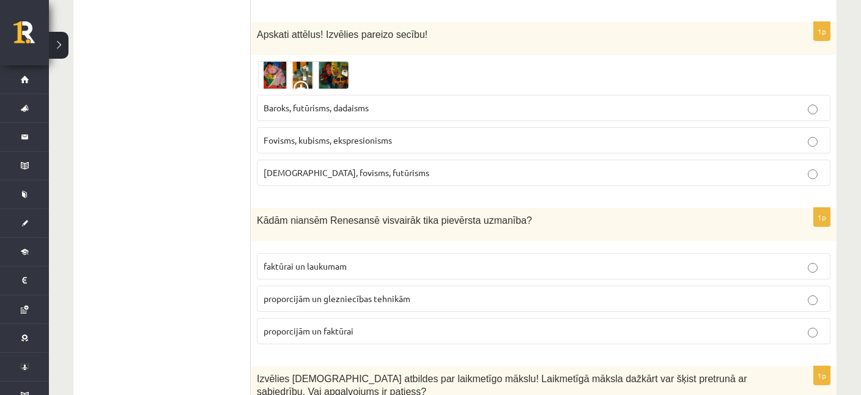
click at [355, 325] on p "proporcijām un faktūrai" at bounding box center [544, 331] width 560 height 13
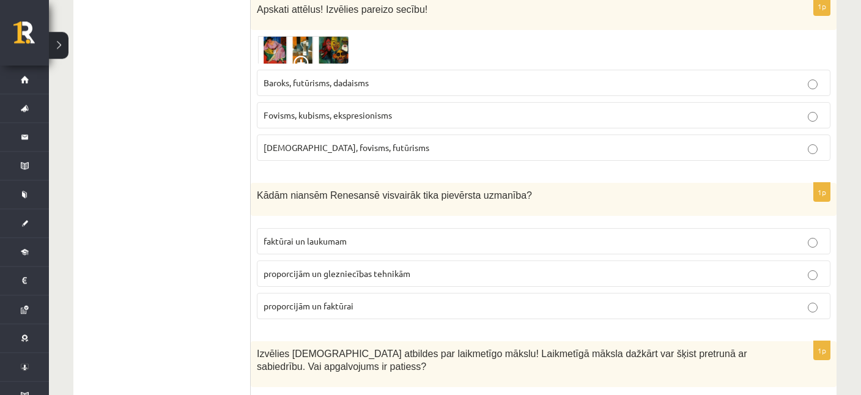
scroll to position [5517, 0]
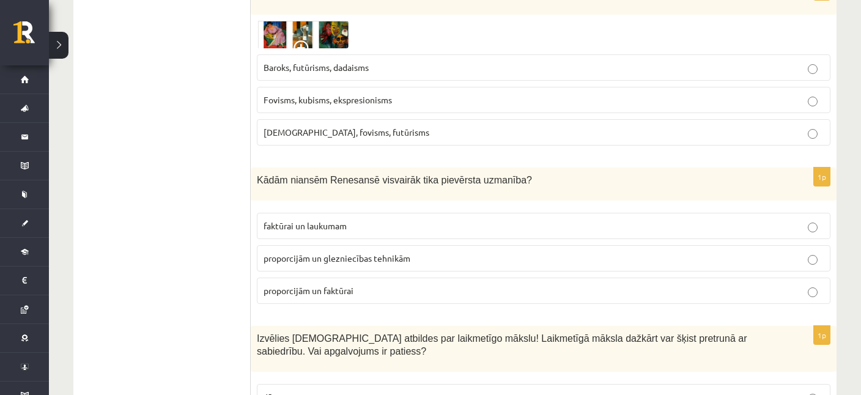
click at [270, 384] on label "Jā" at bounding box center [544, 397] width 574 height 26
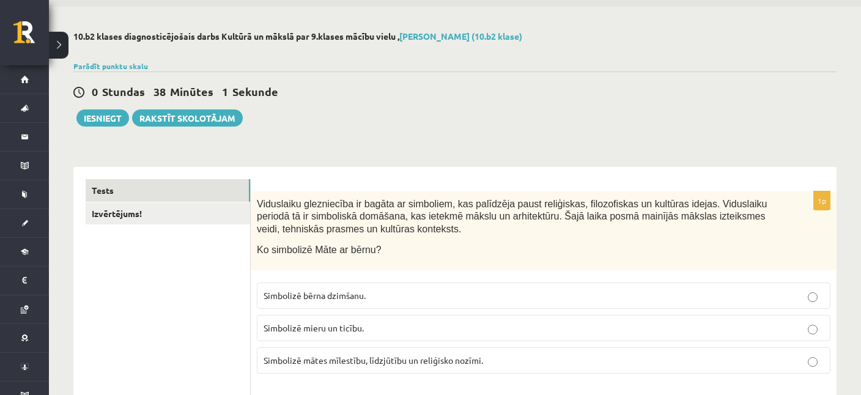
scroll to position [64, 0]
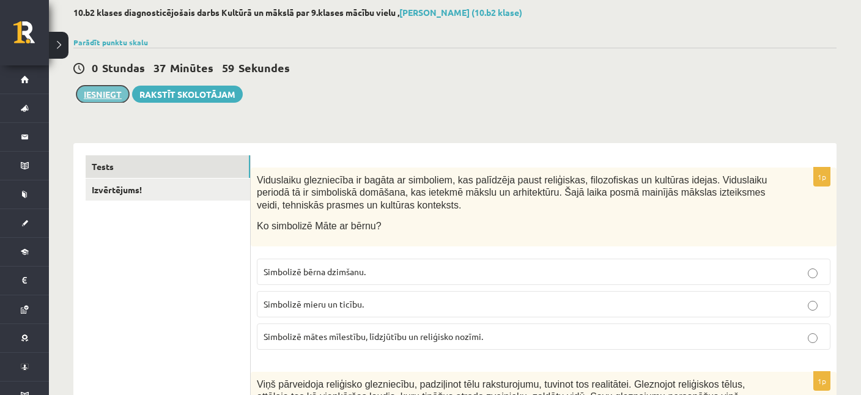
click at [116, 92] on button "Iesniegt" at bounding box center [102, 94] width 53 height 17
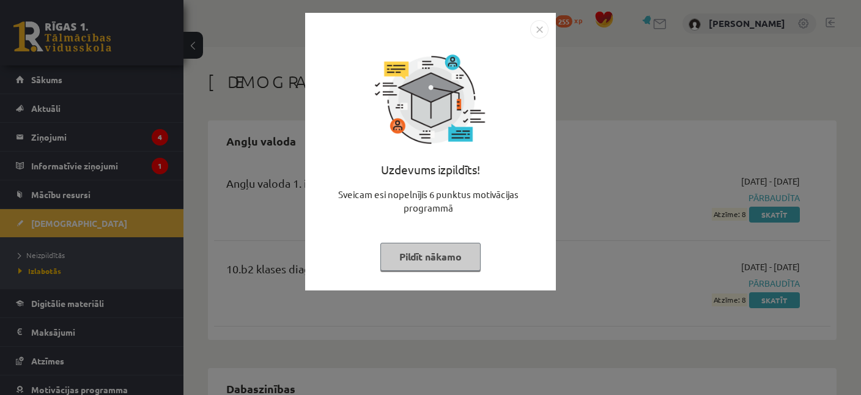
click at [545, 28] on img "Close" at bounding box center [539, 29] width 18 height 18
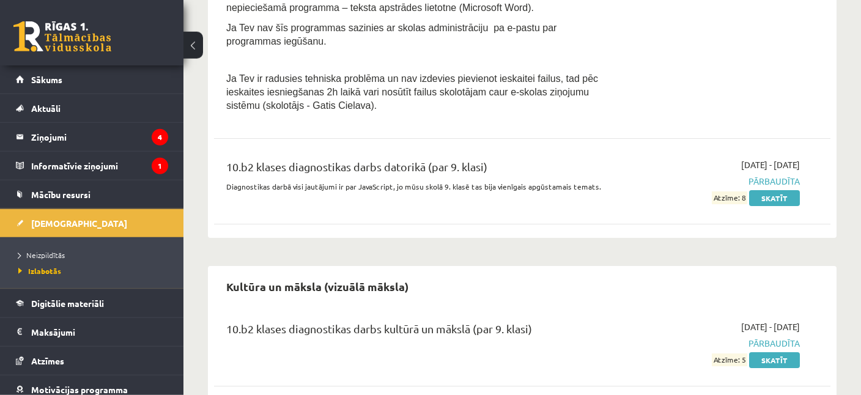
scroll to position [842, 0]
click at [765, 352] on link "Skatīt" at bounding box center [774, 360] width 51 height 16
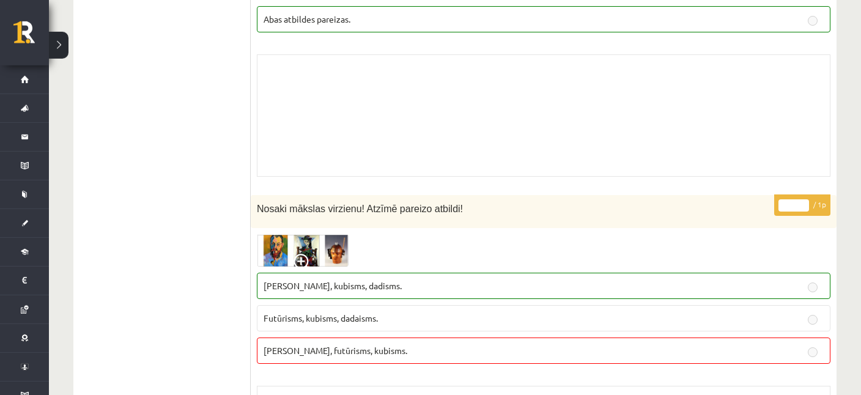
scroll to position [3746, 0]
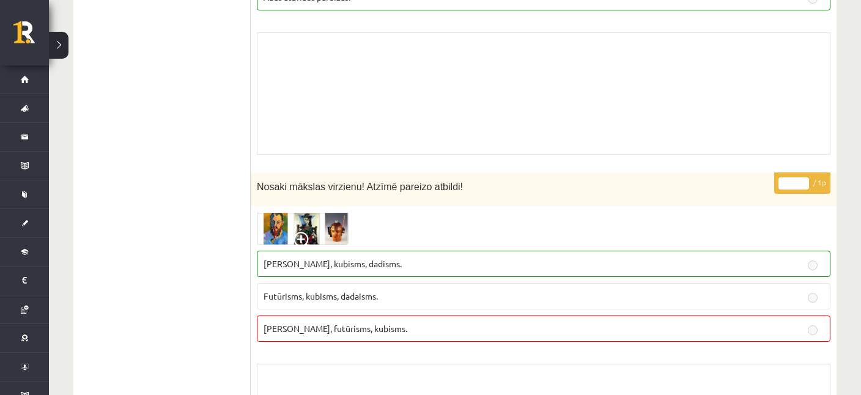
click at [296, 212] on img at bounding box center [303, 228] width 92 height 32
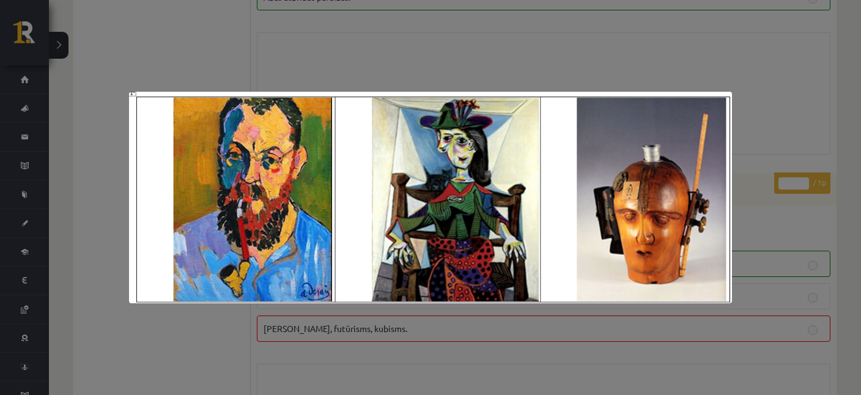
click at [371, 48] on div at bounding box center [430, 197] width 861 height 395
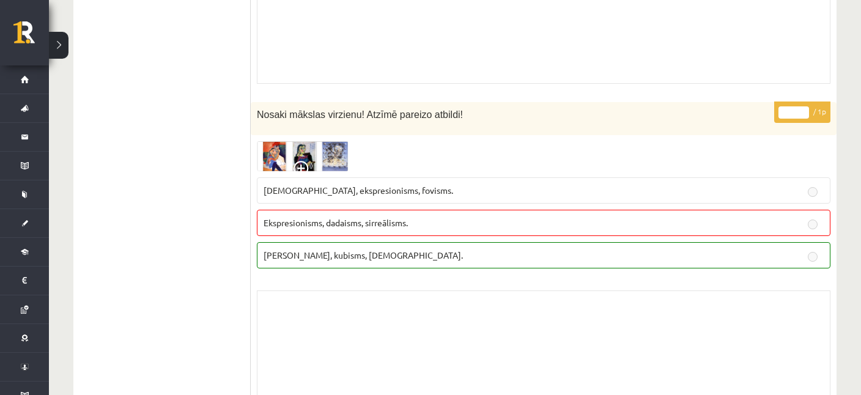
scroll to position [5103, 0]
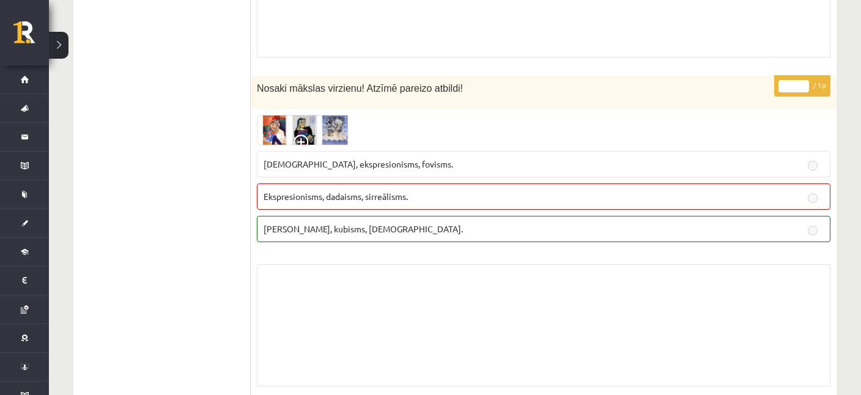
click at [322, 115] on img at bounding box center [303, 130] width 92 height 30
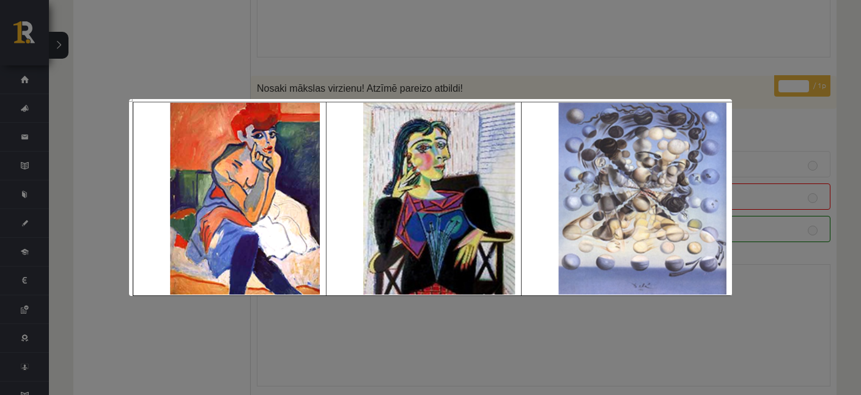
click at [328, 53] on div at bounding box center [430, 197] width 861 height 395
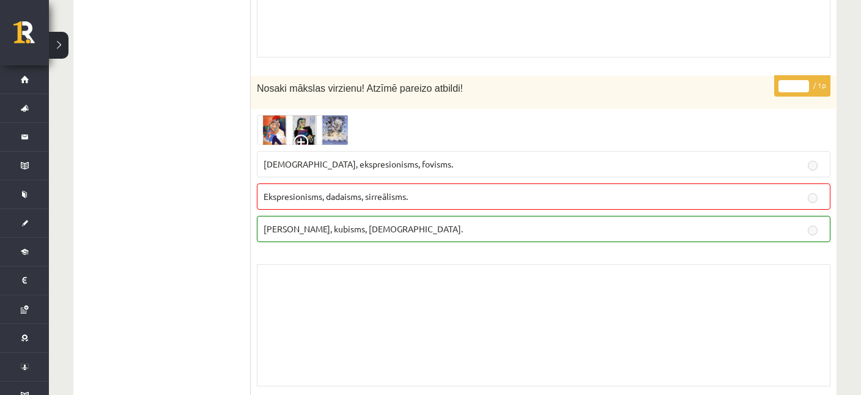
click at [312, 115] on img at bounding box center [303, 130] width 92 height 30
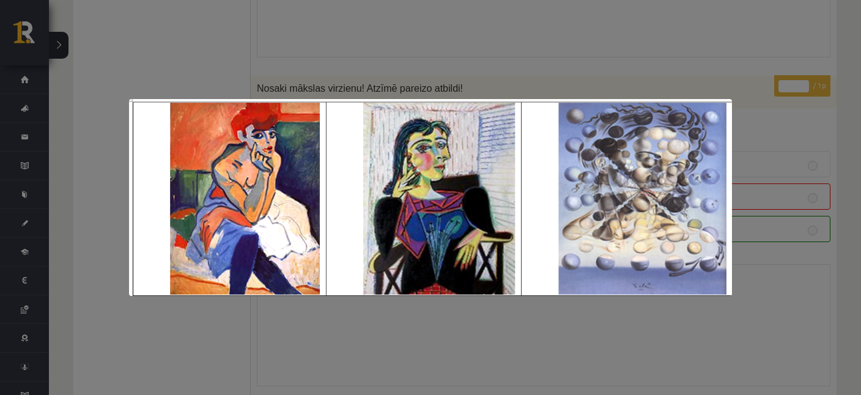
click at [347, 63] on div at bounding box center [430, 197] width 861 height 395
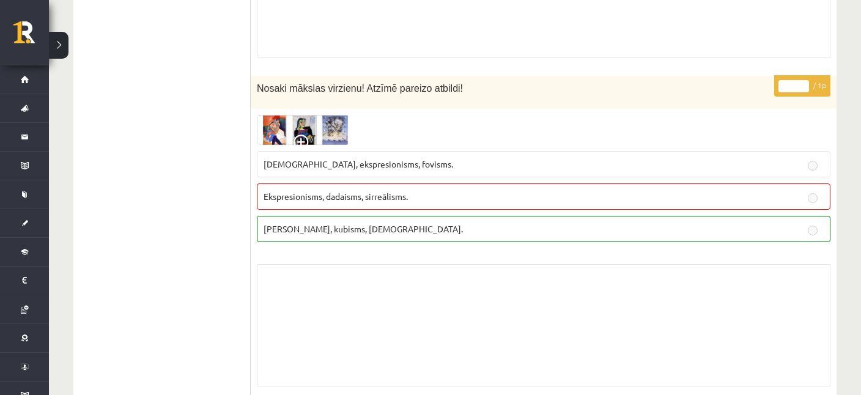
click at [335, 115] on img at bounding box center [303, 130] width 92 height 30
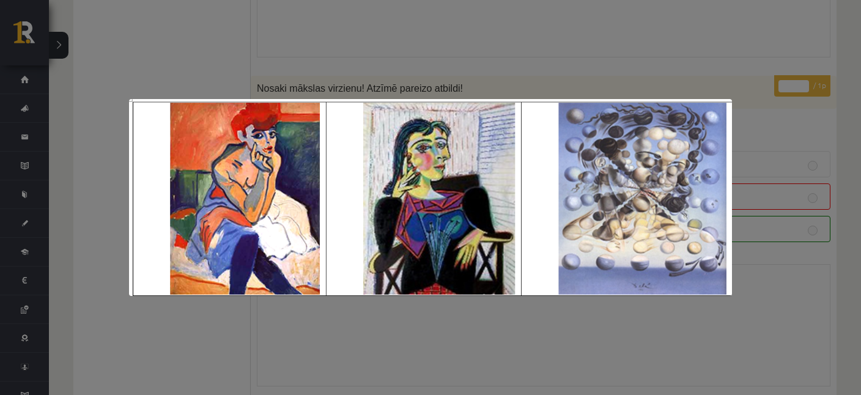
click at [421, 46] on div at bounding box center [430, 197] width 861 height 395
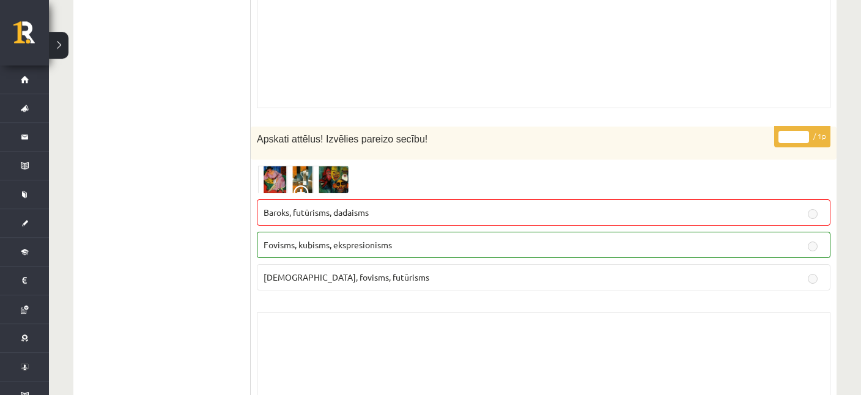
scroll to position [9172, 0]
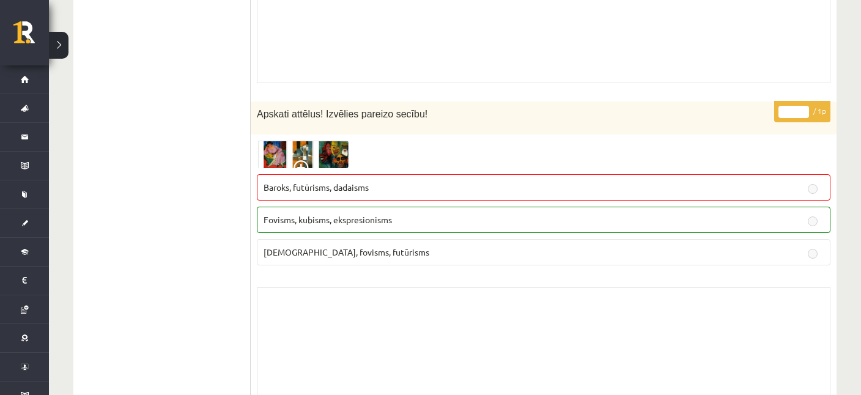
click at [304, 141] on img at bounding box center [303, 155] width 92 height 28
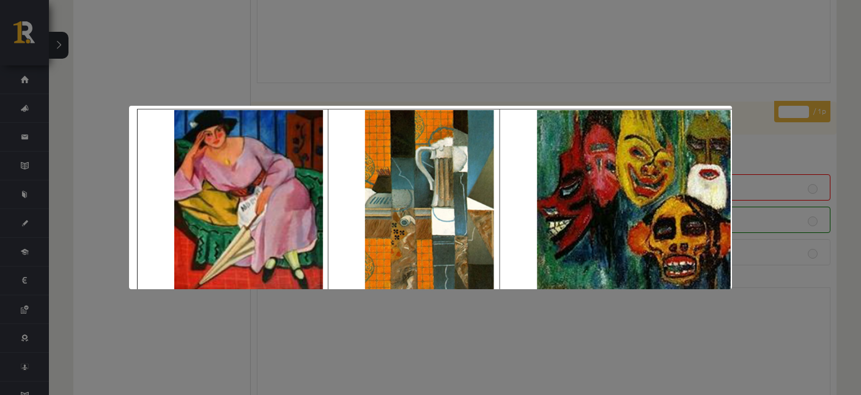
click at [304, 63] on div at bounding box center [430, 197] width 861 height 395
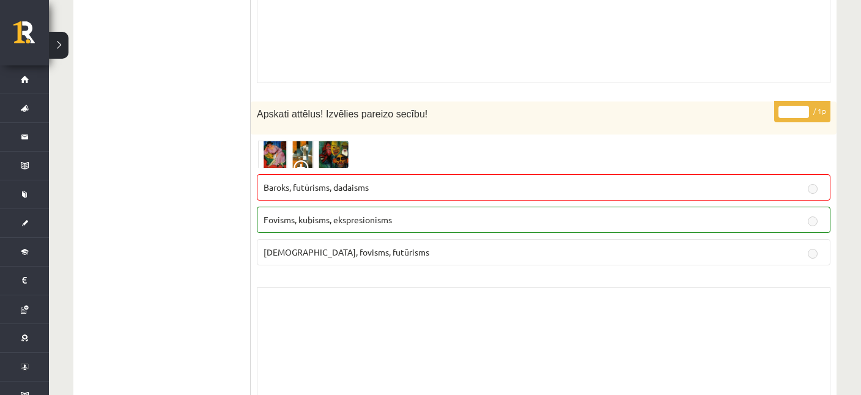
click at [324, 141] on img at bounding box center [303, 155] width 92 height 28
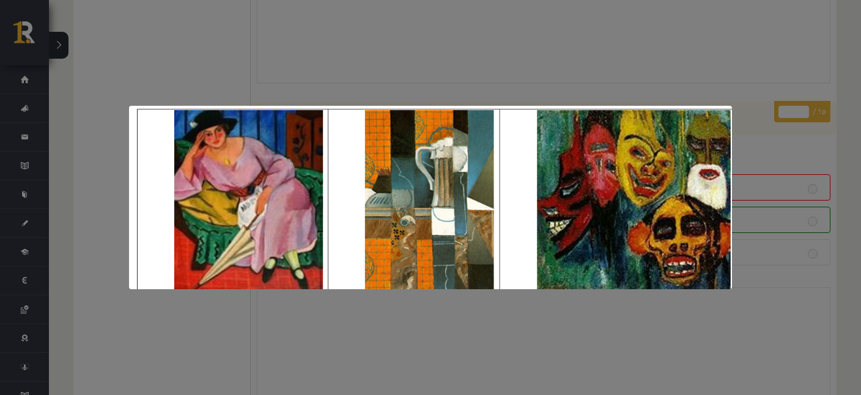
click at [324, 72] on div at bounding box center [430, 197] width 861 height 395
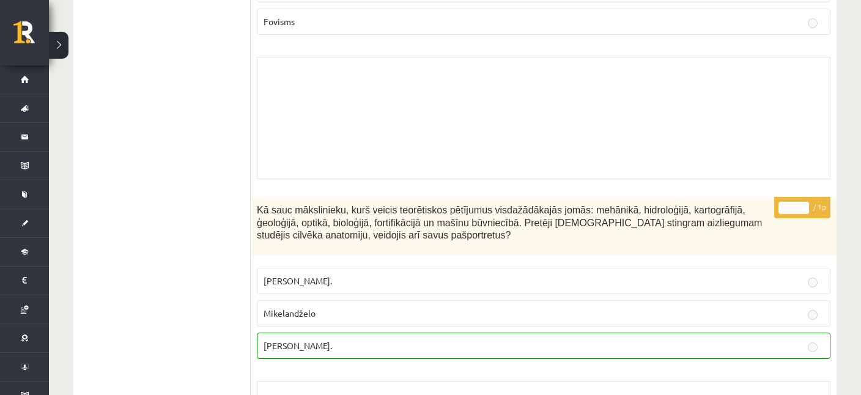
scroll to position [7105, 0]
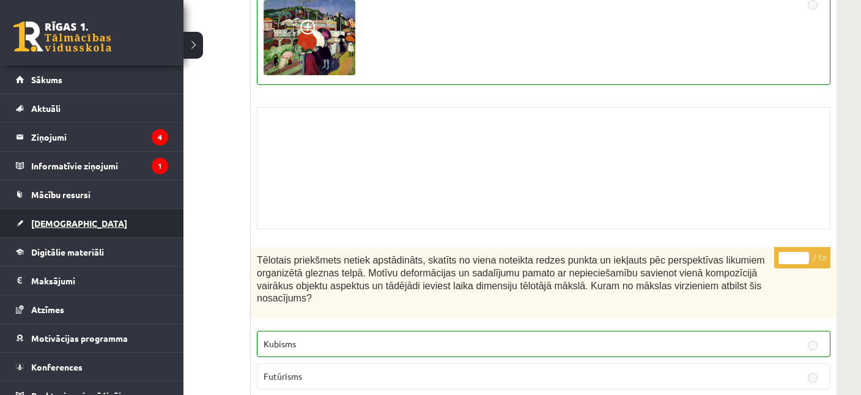
click at [51, 219] on span "[DEMOGRAPHIC_DATA]" at bounding box center [79, 223] width 96 height 11
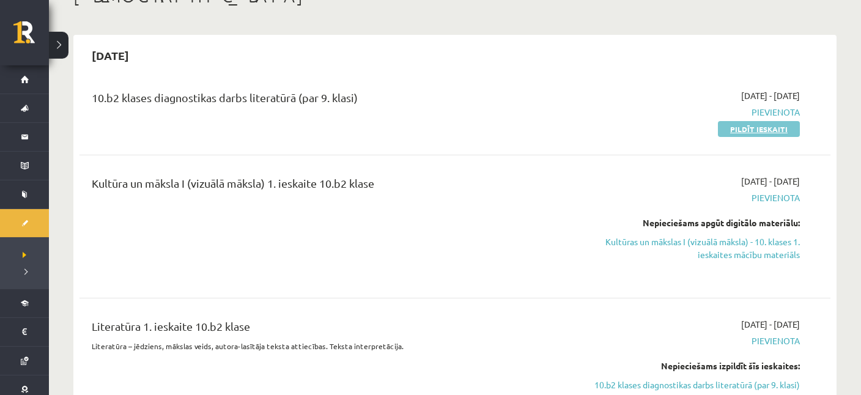
scroll to position [64, 0]
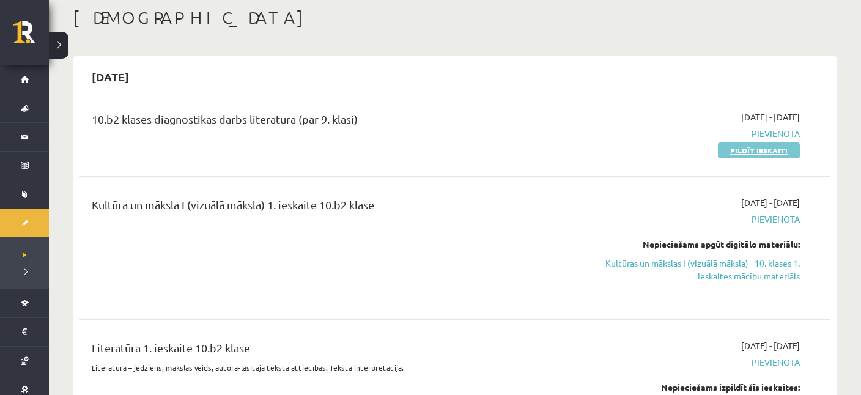
click at [751, 144] on link "Pildīt ieskaiti" at bounding box center [759, 151] width 82 height 16
